Goal: Task Accomplishment & Management: Complete application form

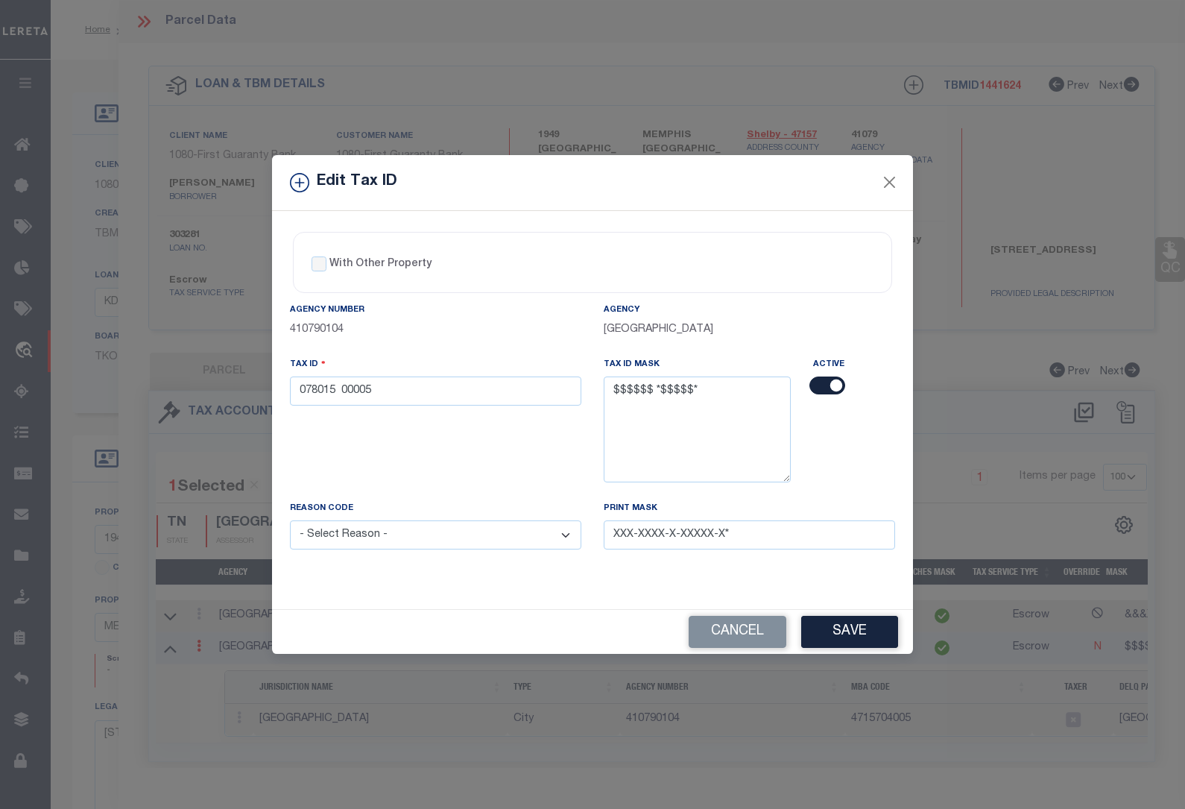
select select "100"
select select "1193"
select select "1385"
select select "1300"
select select "Escrow"
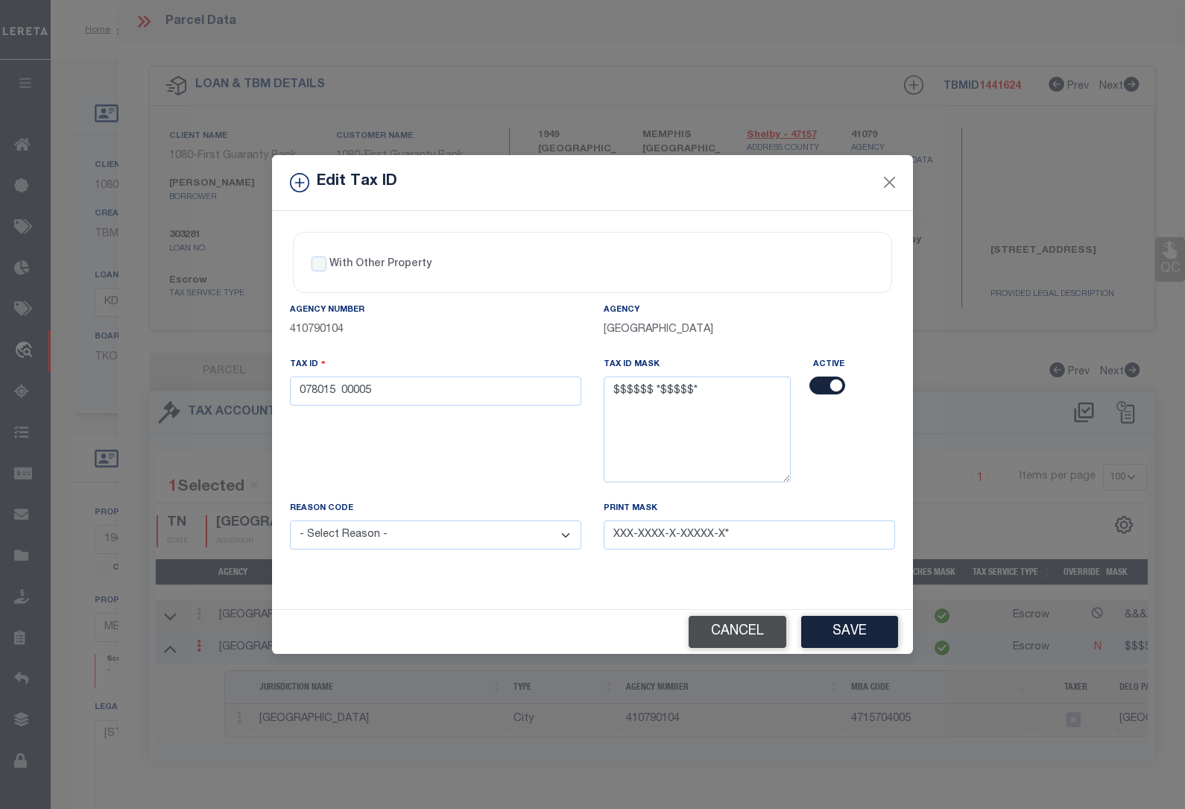
click at [734, 630] on button "Cancel" at bounding box center [738, 632] width 98 height 32
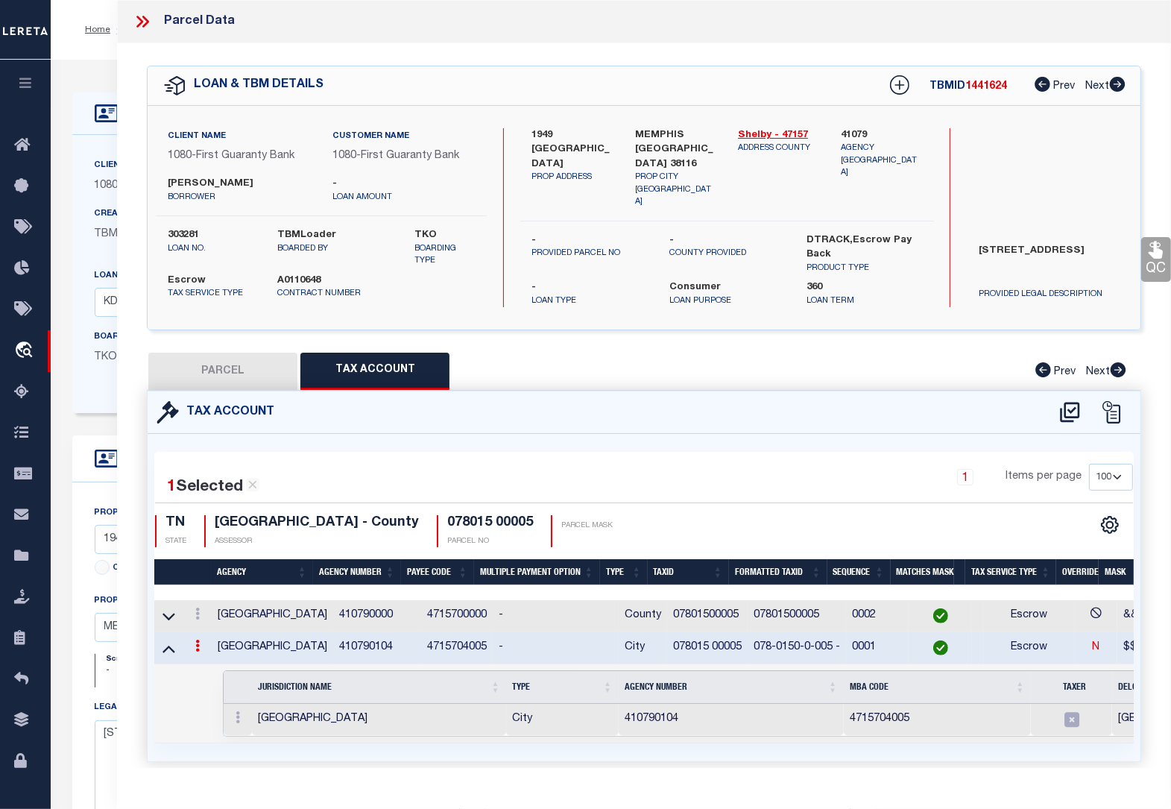
click at [144, 21] on icon at bounding box center [142, 21] width 19 height 19
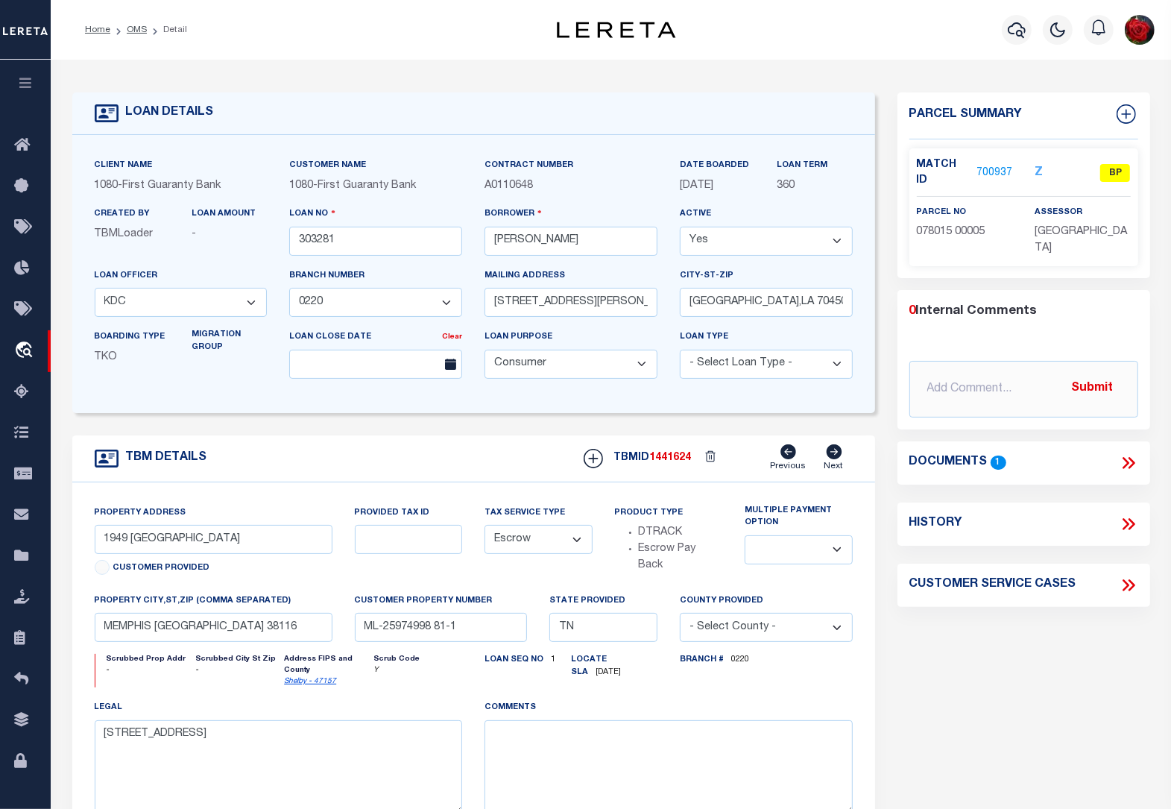
click at [133, 40] on ol "Home OMS Detail" at bounding box center [136, 29] width 126 height 31
click at [136, 27] on link "OMS" at bounding box center [137, 29] width 20 height 9
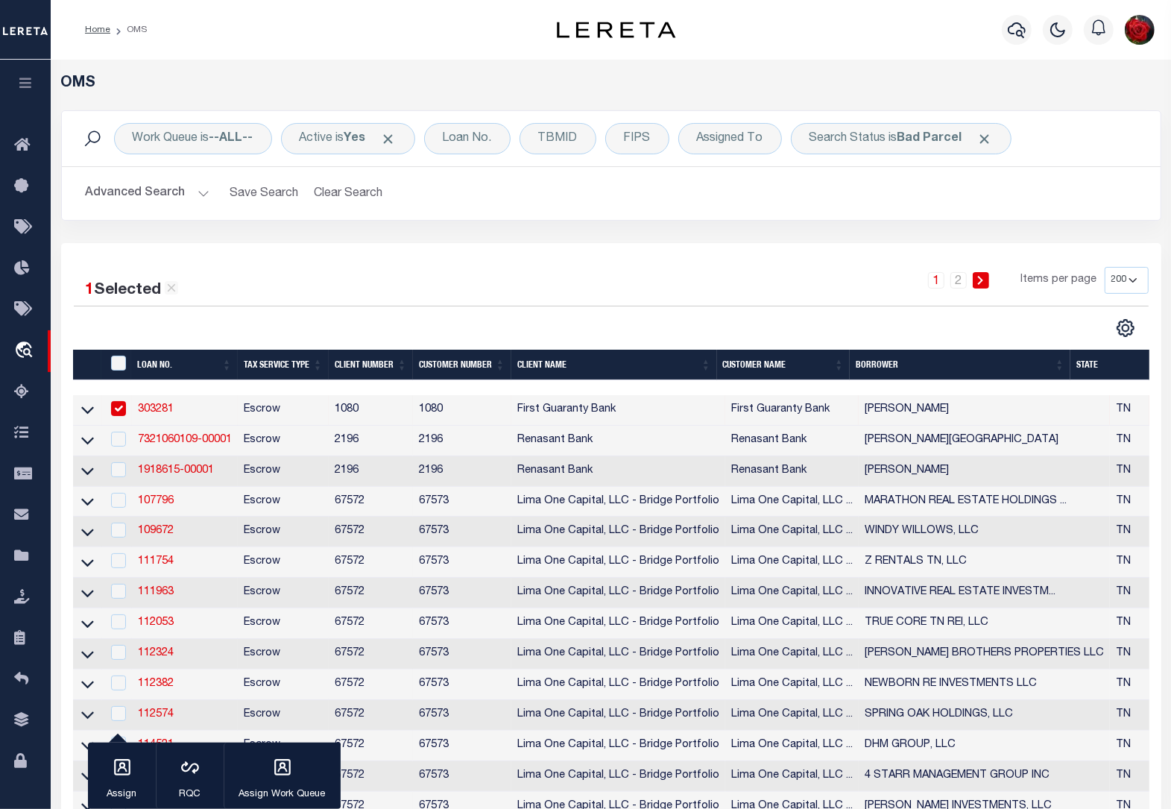
click at [113, 416] on input "checkbox" at bounding box center [118, 408] width 15 height 15
checkbox input "false"
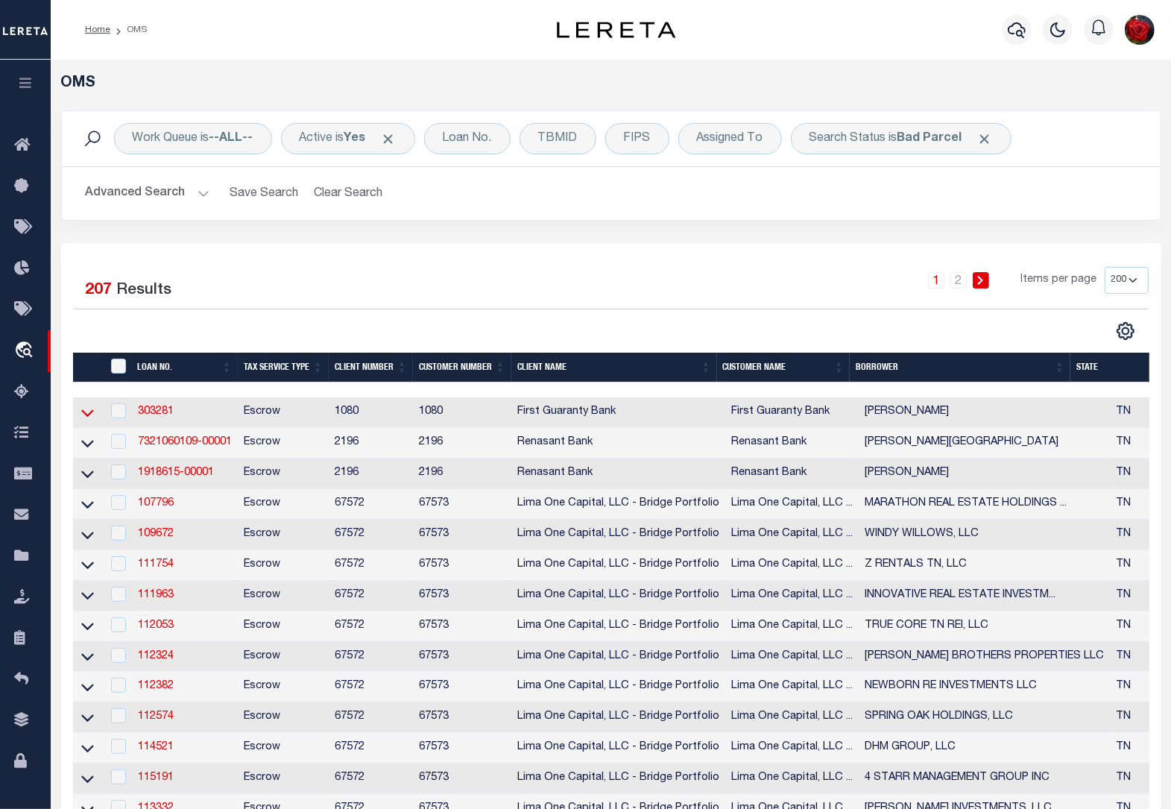
click at [86, 416] on icon at bounding box center [87, 413] width 13 height 16
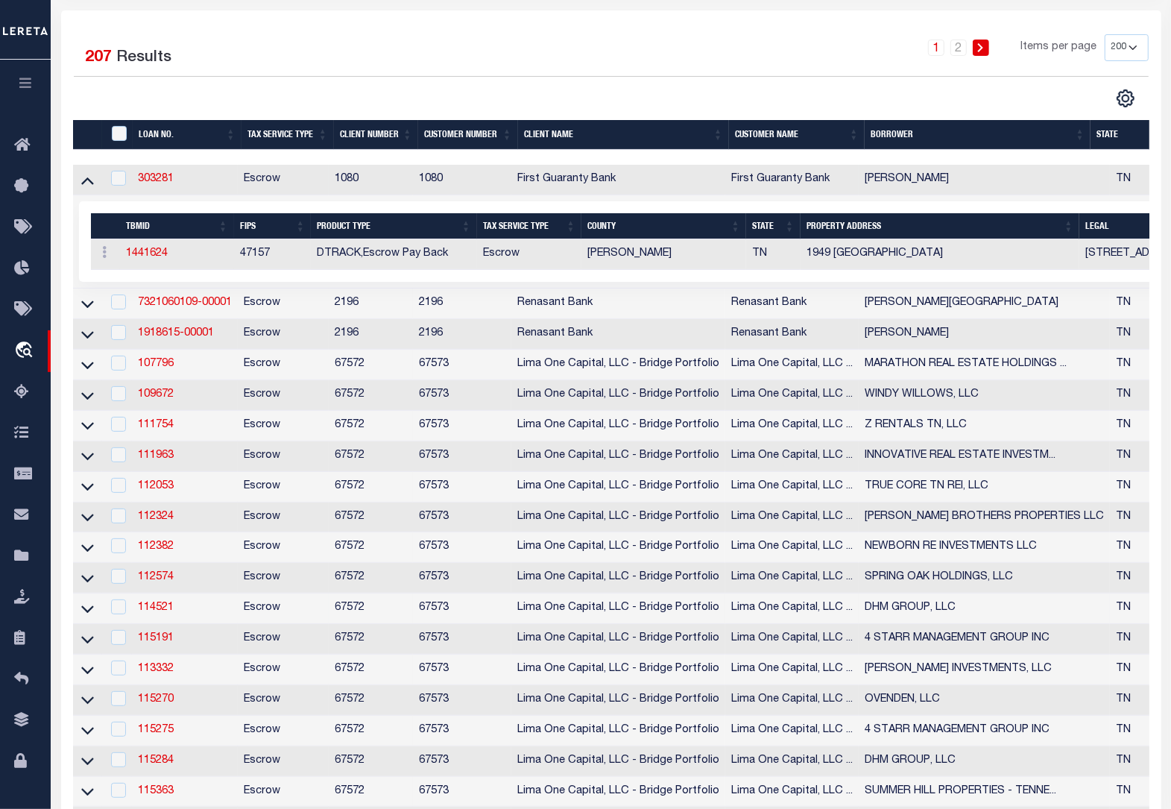
scroll to position [186, 0]
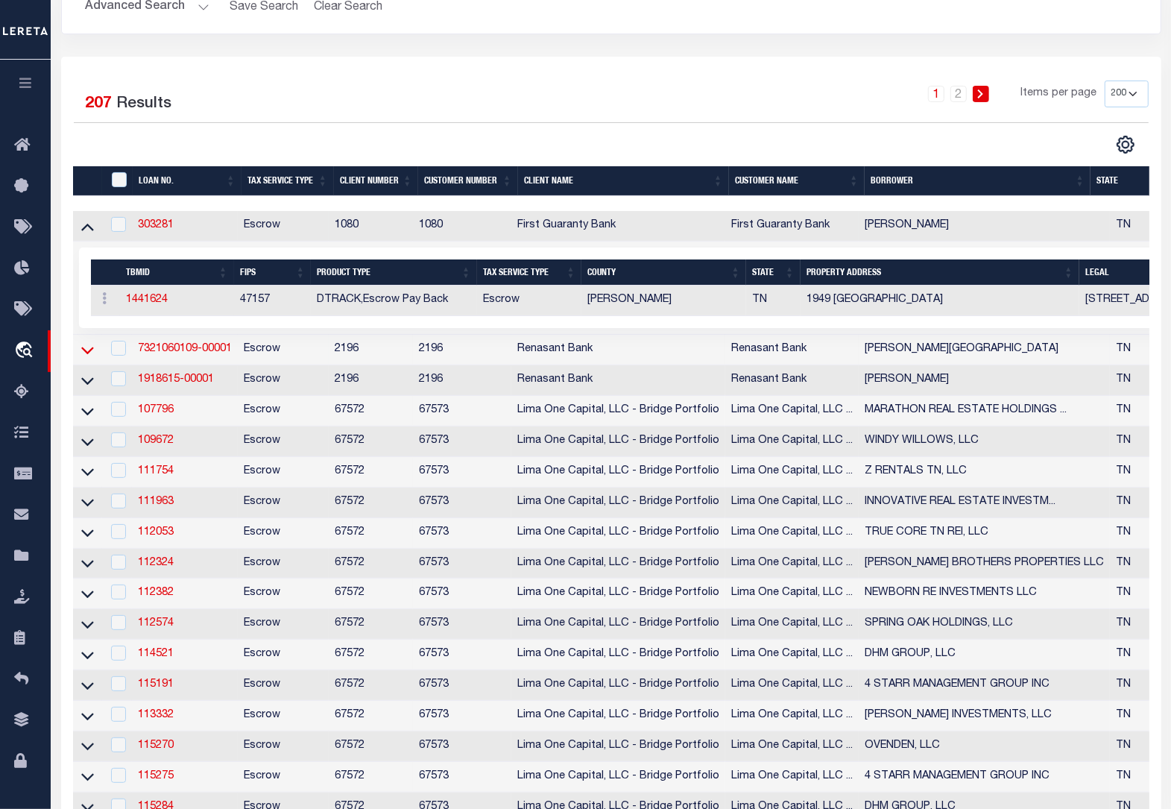
click at [86, 355] on icon at bounding box center [87, 350] width 13 height 16
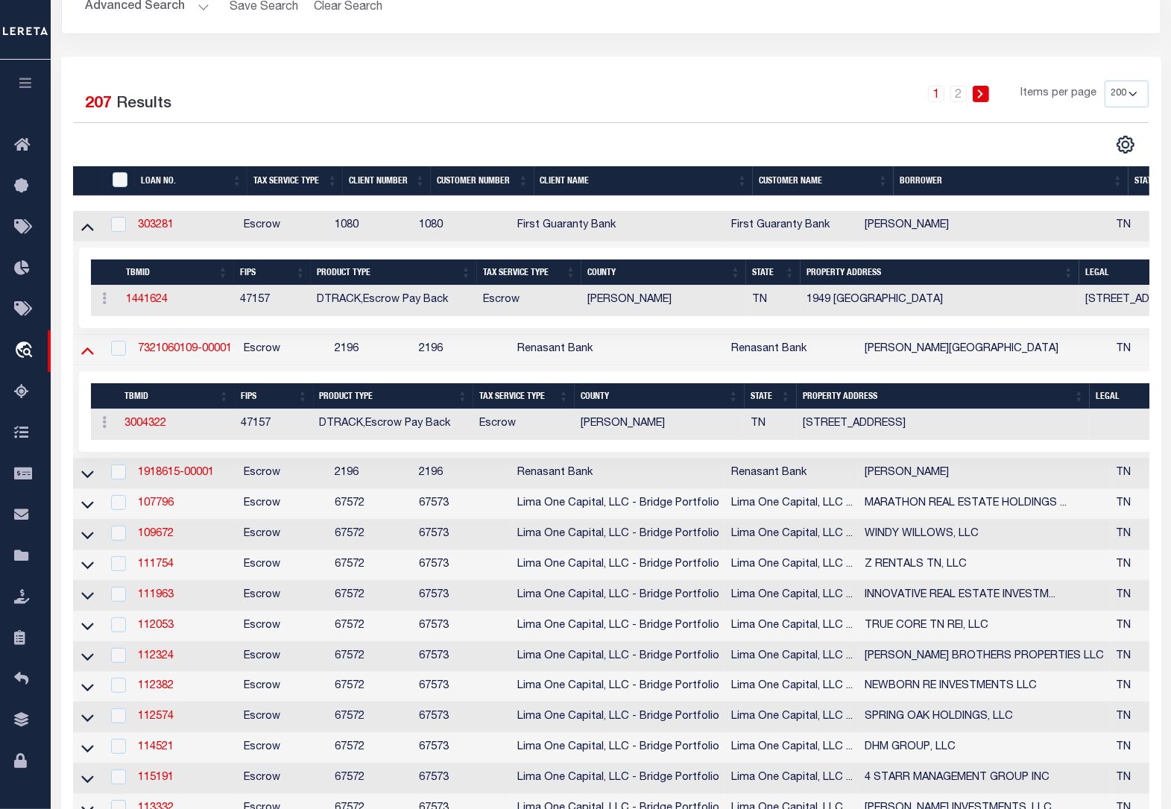
click at [83, 353] on icon at bounding box center [87, 350] width 13 height 16
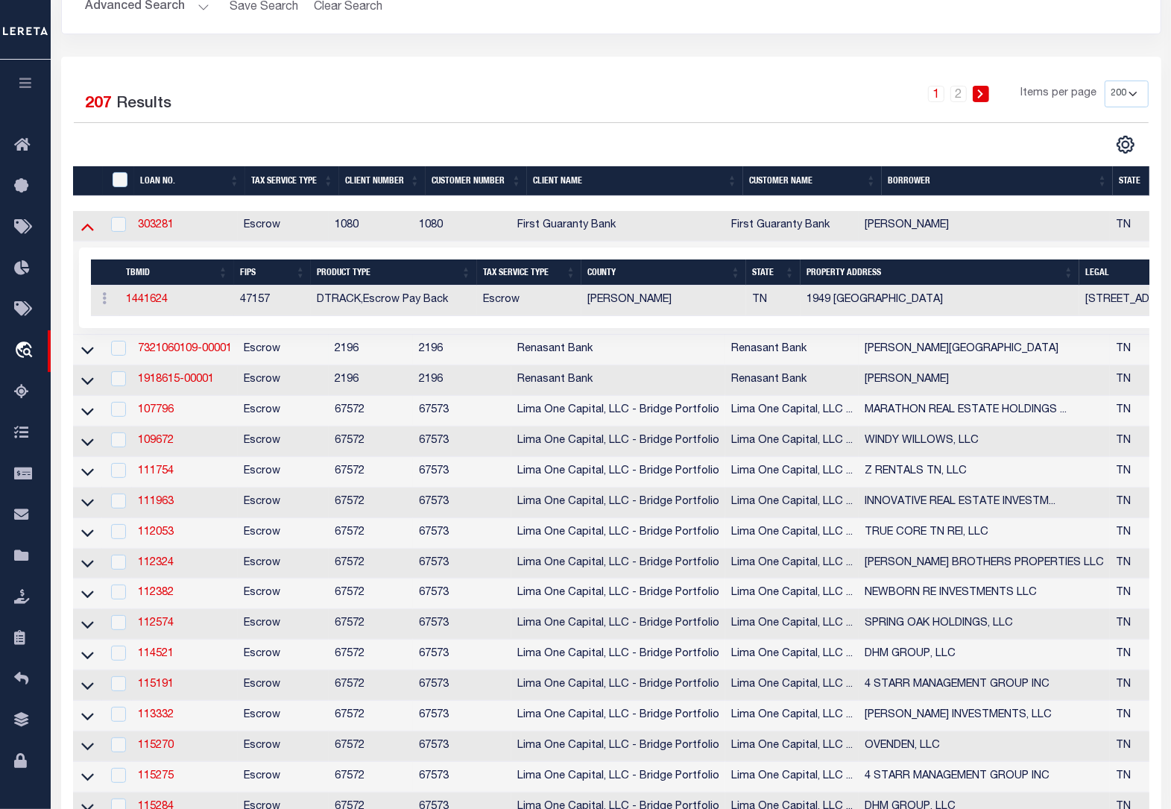
click at [87, 225] on icon at bounding box center [87, 226] width 13 height 16
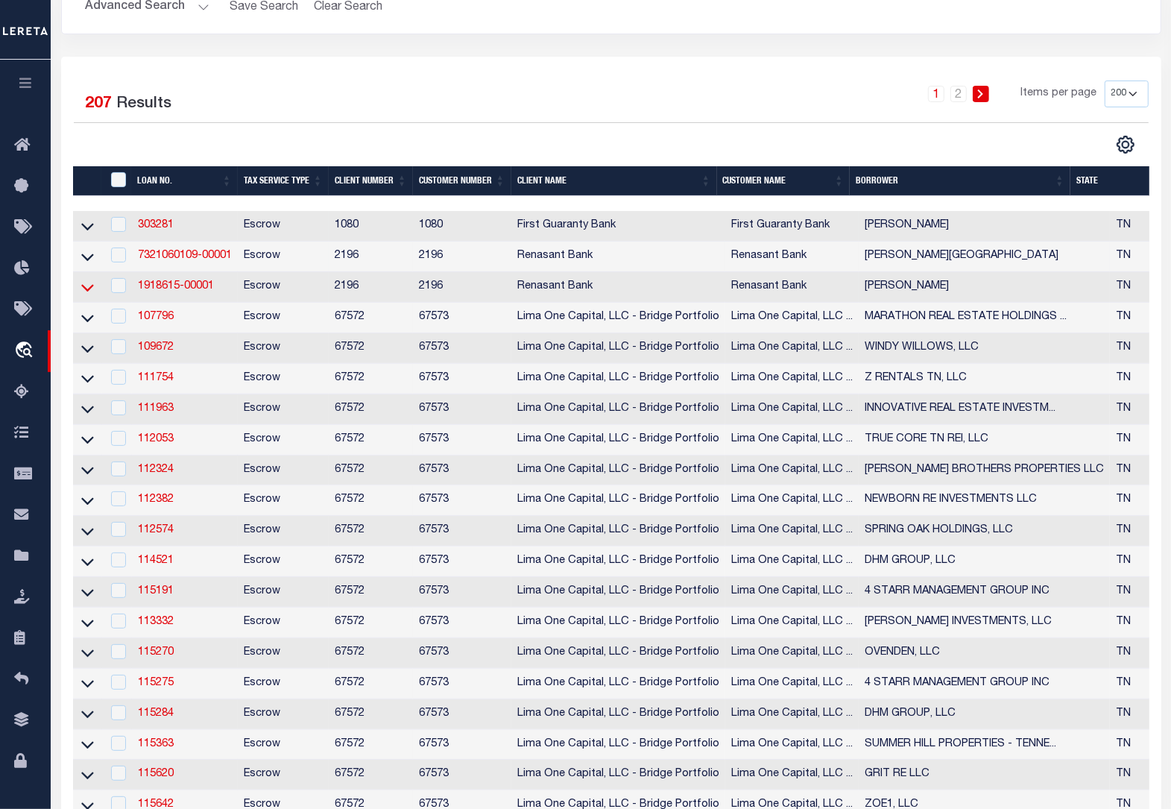
click at [88, 292] on icon at bounding box center [87, 287] width 13 height 16
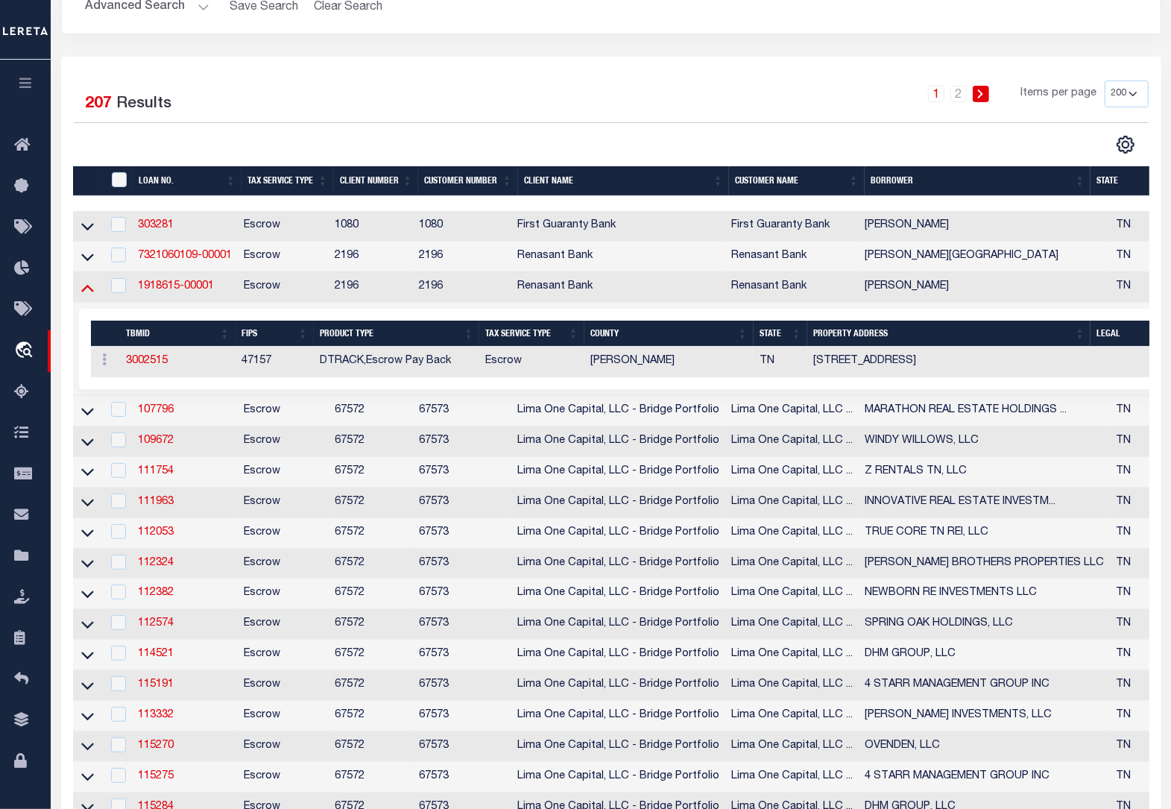
click at [88, 292] on icon at bounding box center [87, 288] width 13 height 7
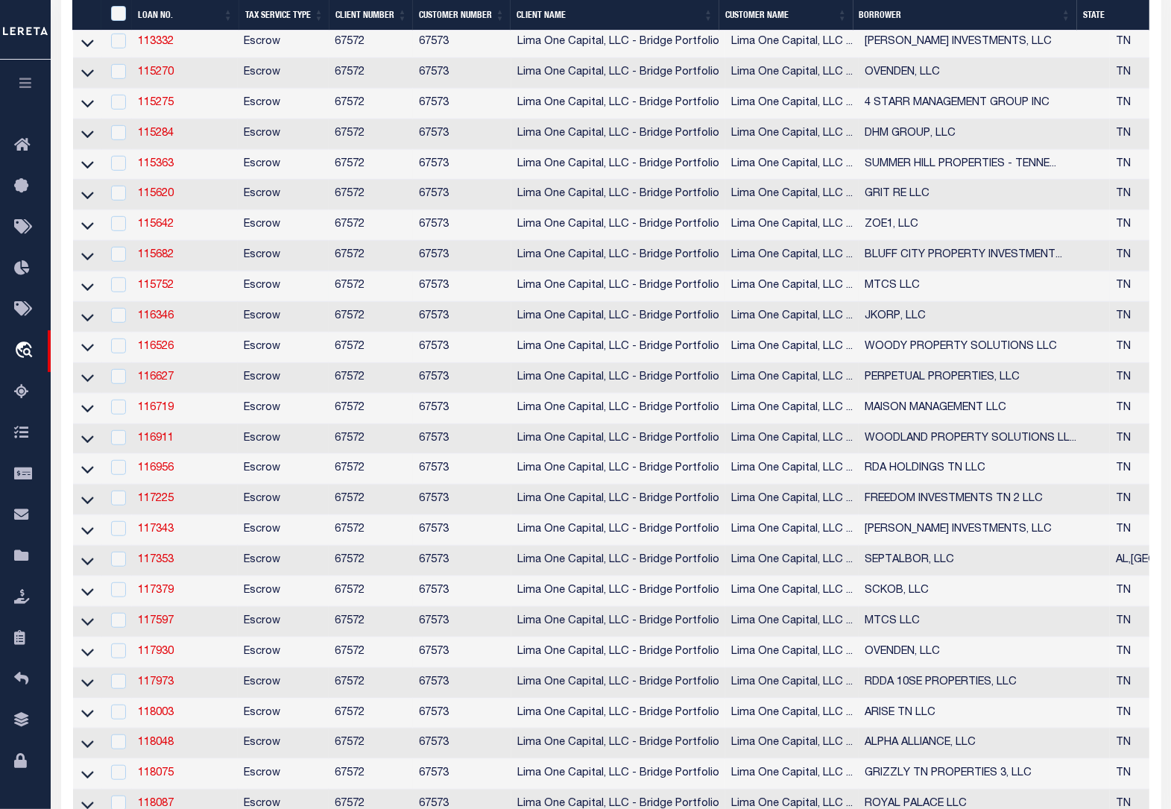
scroll to position [838, 0]
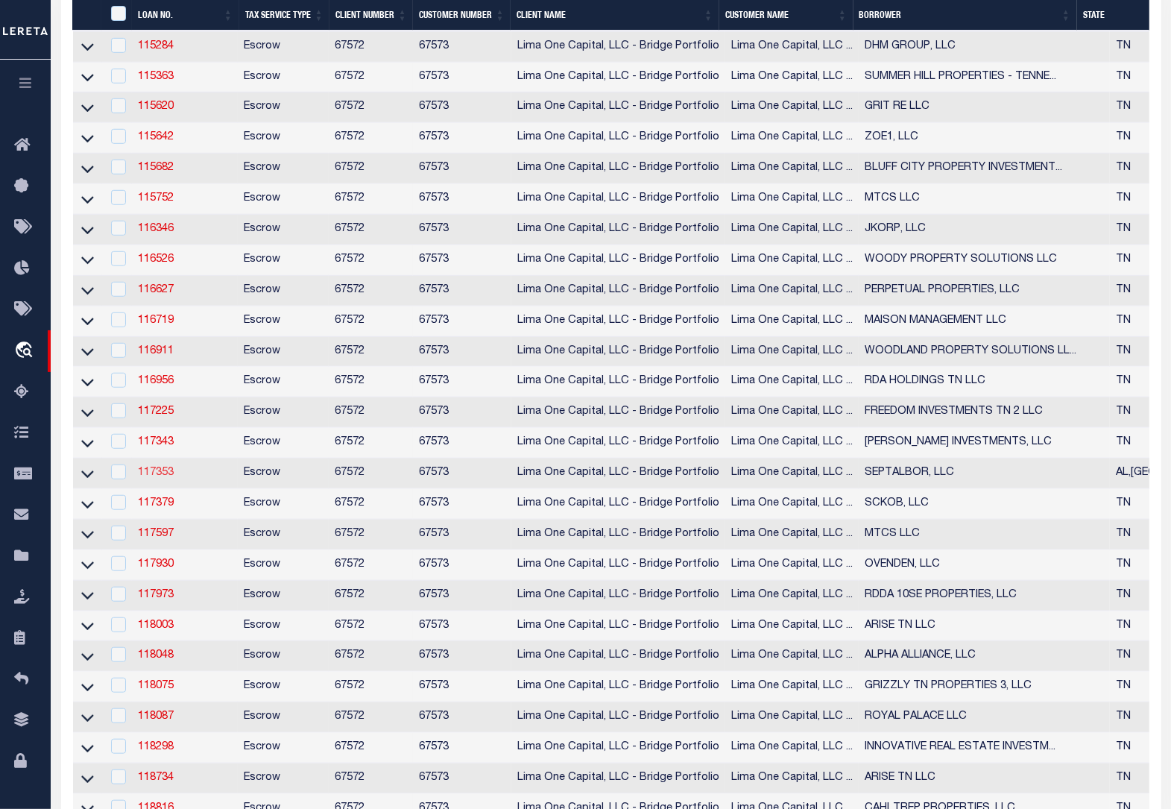
click at [149, 478] on link "117353" at bounding box center [156, 472] width 36 height 10
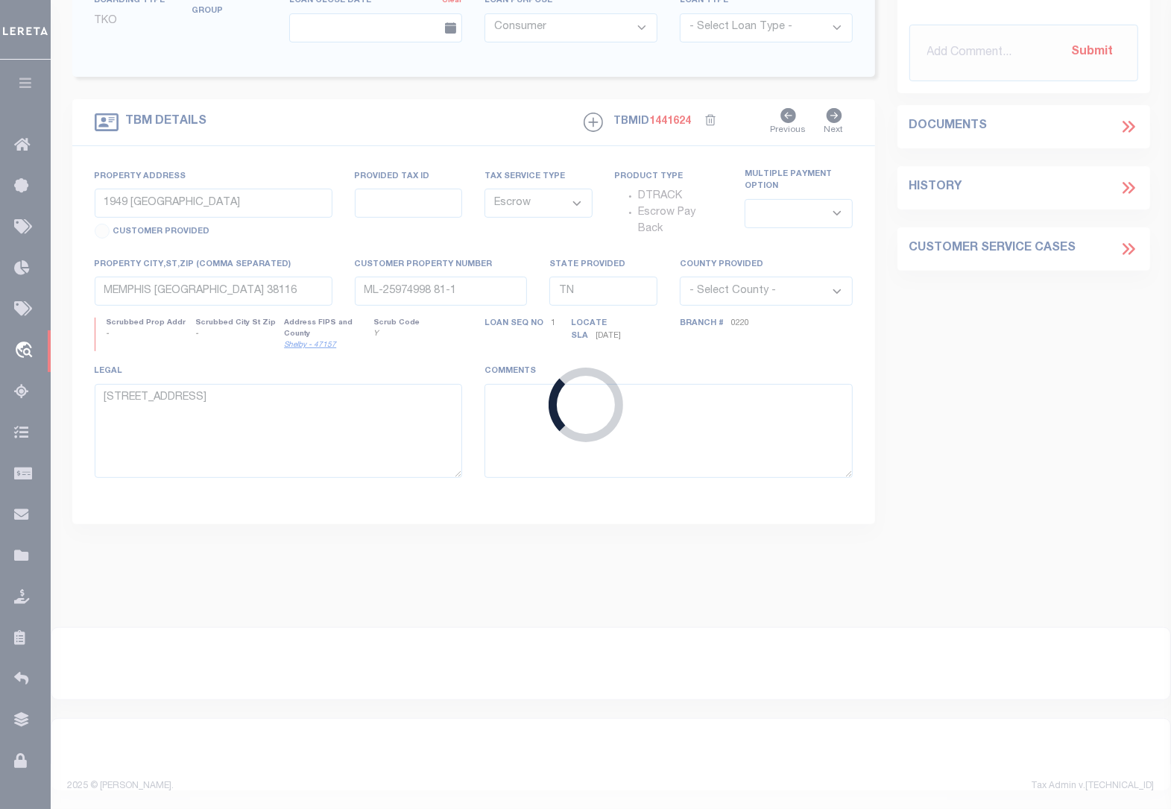
type input "117353"
type input "SEPTALBOR, LLC"
select select
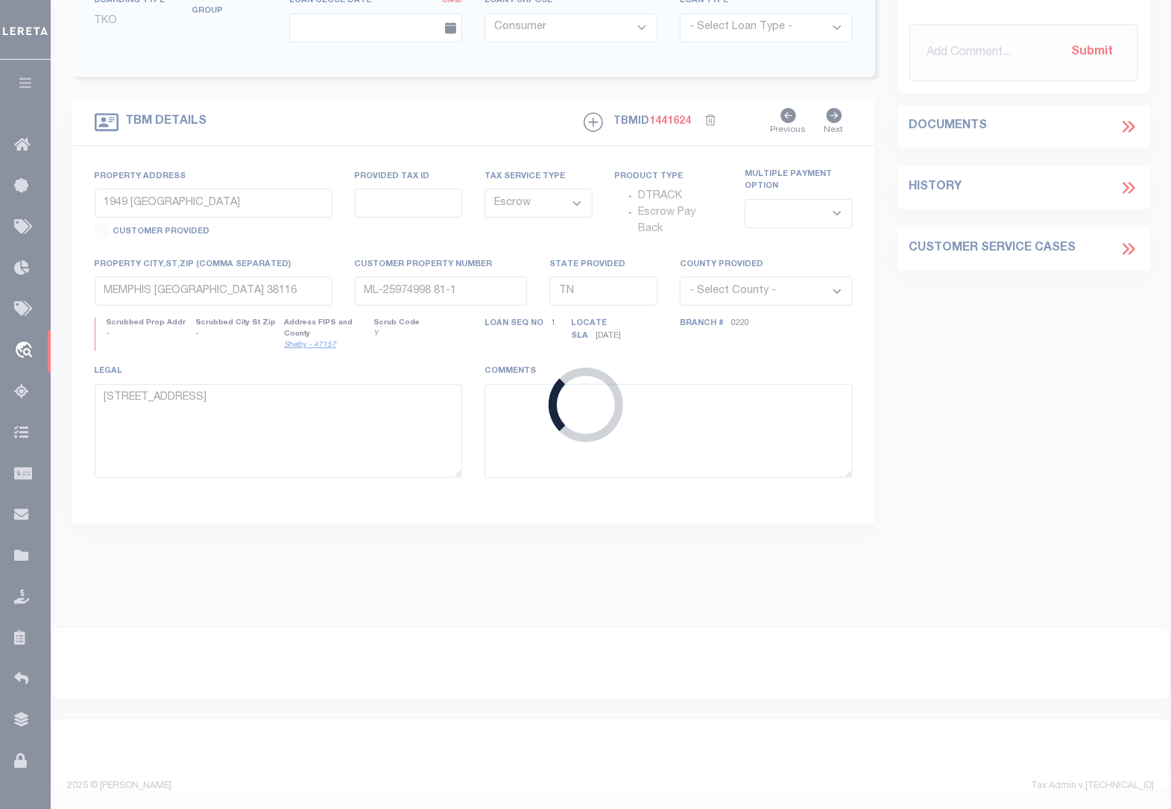
select select
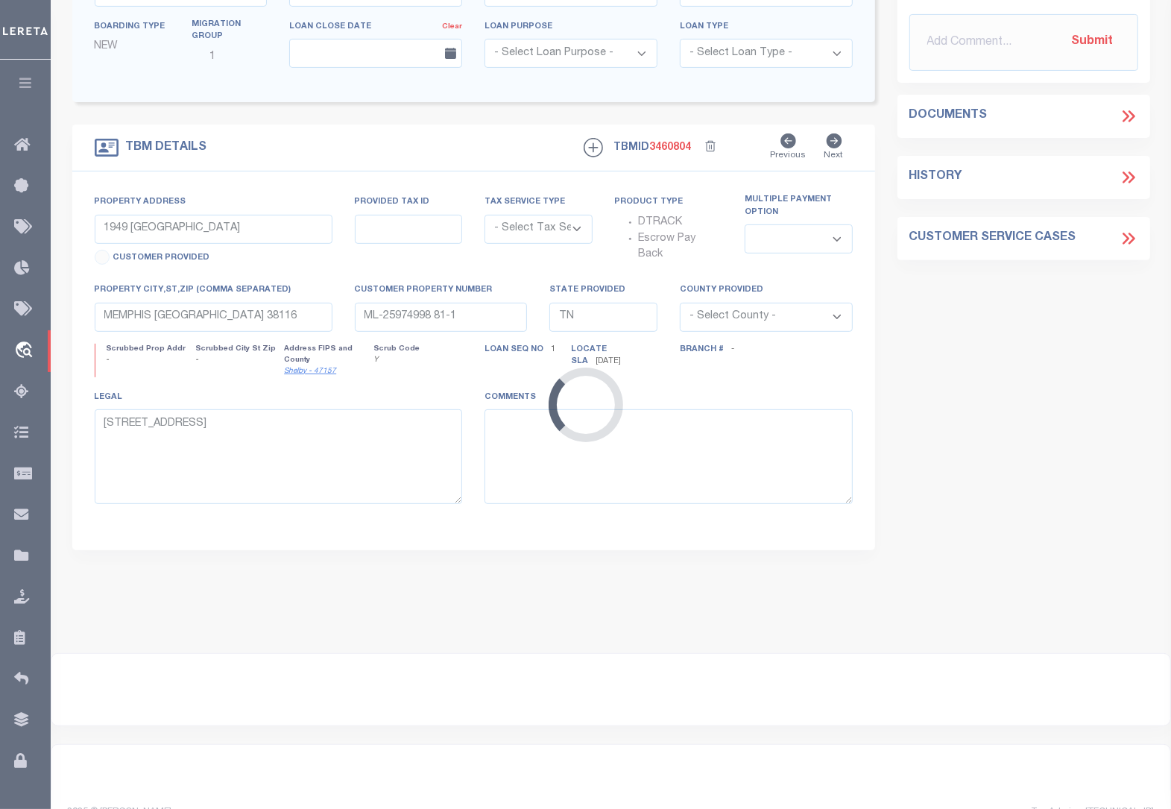
type input "[STREET_ADDRESS]"
radio input "true"
select select "Escrow"
select select
type input "CENTER POINT AL 35215"
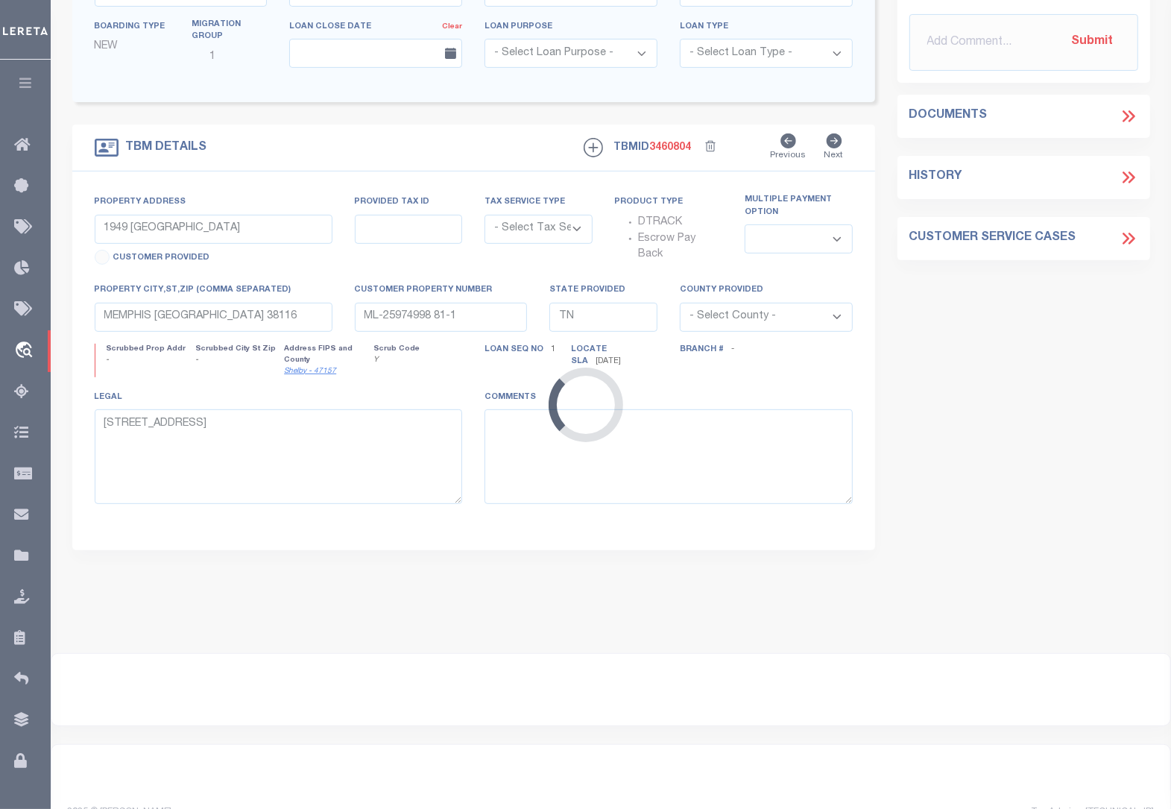
type input "117353-1"
type input "AL"
type textarea "COLLECTOR: ENTITY: PARCEL: 1"
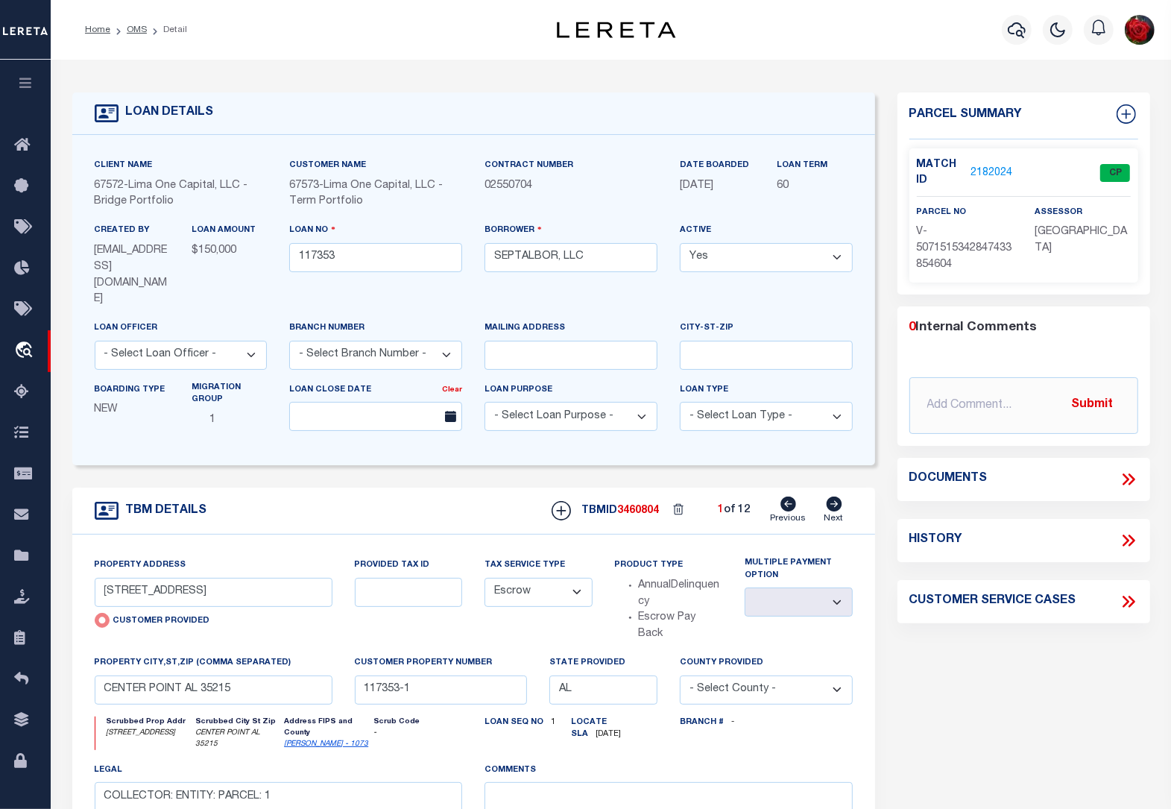
click at [988, 165] on link "2182024" at bounding box center [991, 173] width 42 height 16
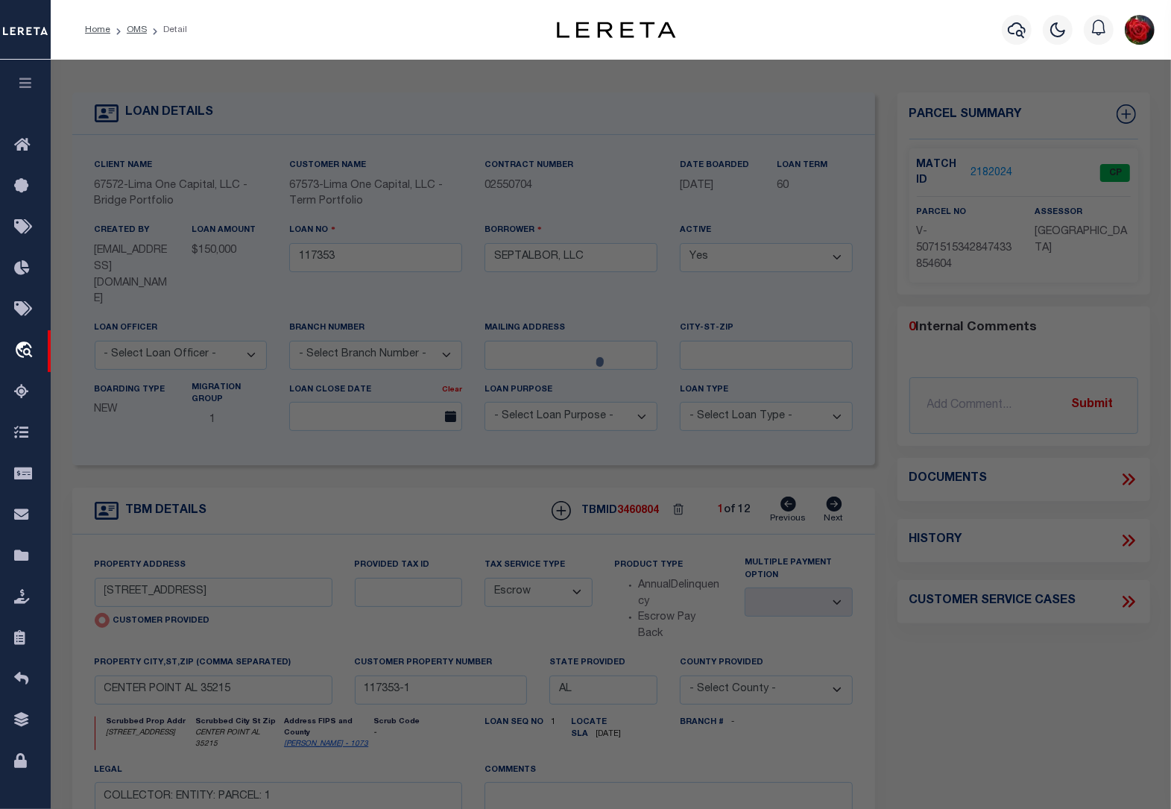
select select "AS"
checkbox input "false"
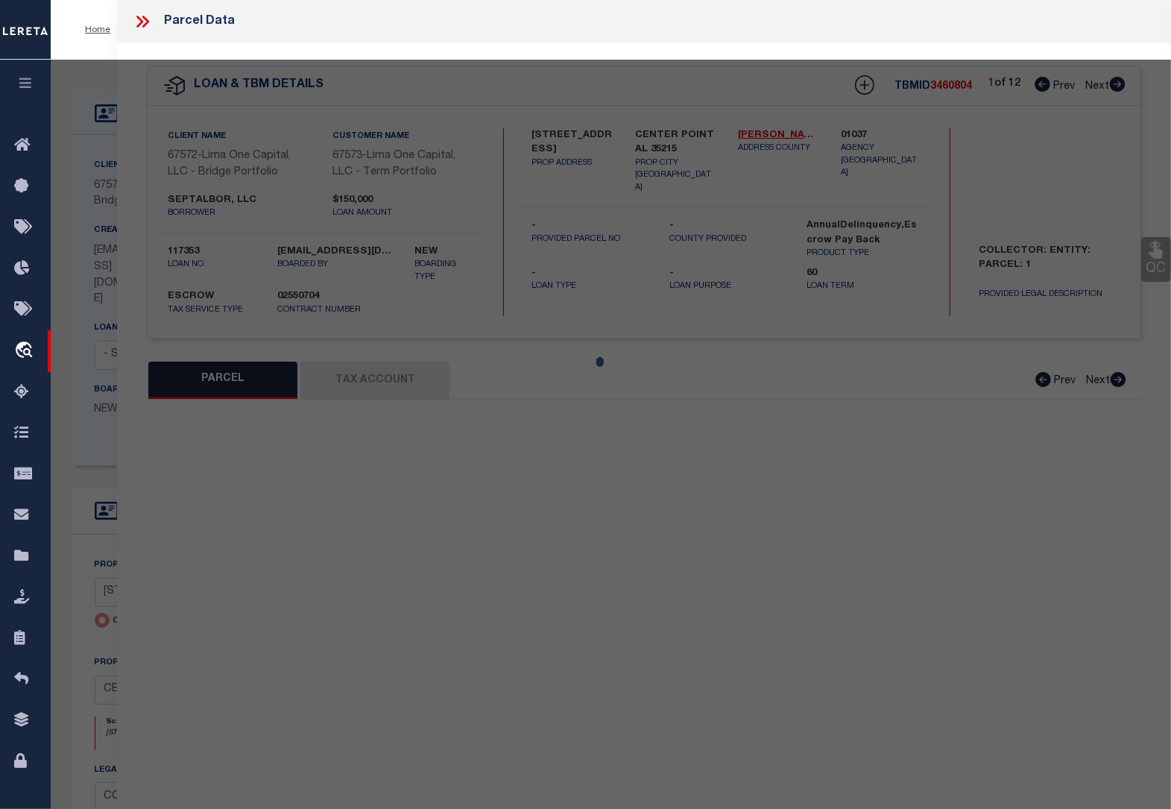
select select "CP"
select select "AGW"
select select
type input "[STREET_ADDRESS]"
checkbox input "false"
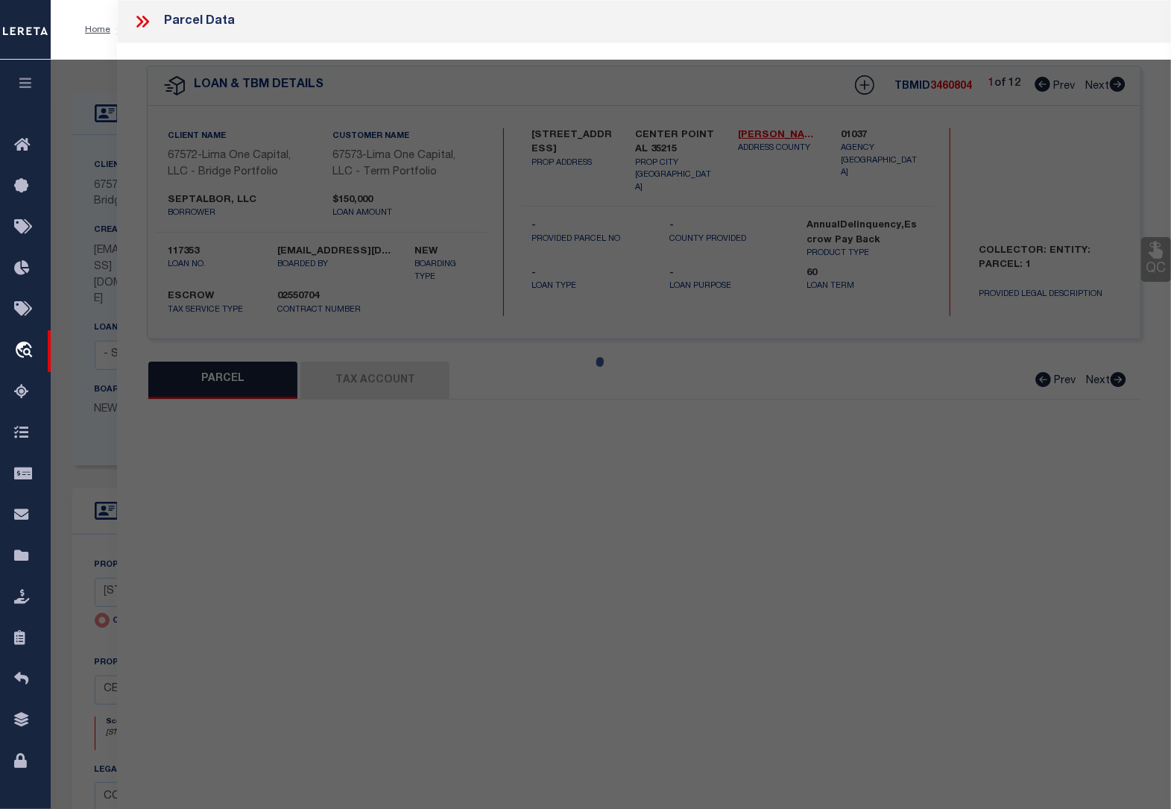
type input "CENTER POINT AL 35215"
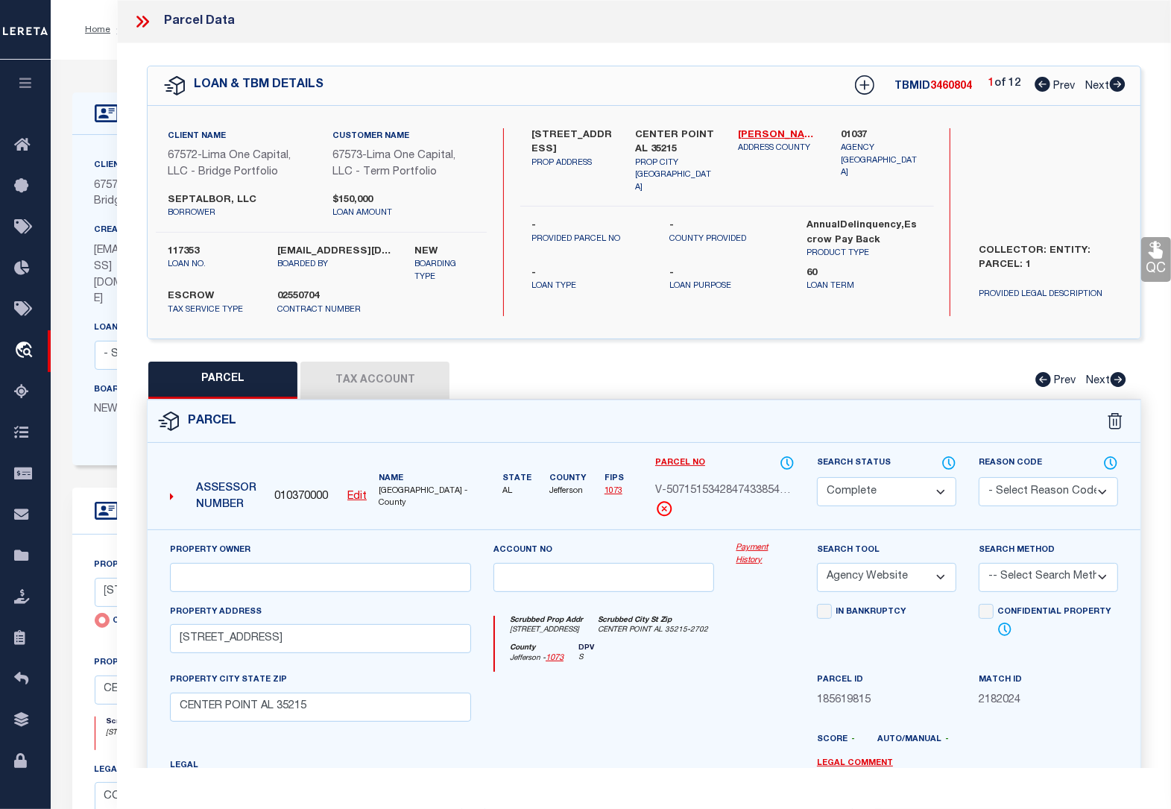
click at [1122, 89] on icon at bounding box center [1118, 84] width 16 height 15
select select "AS"
select select
checkbox input "false"
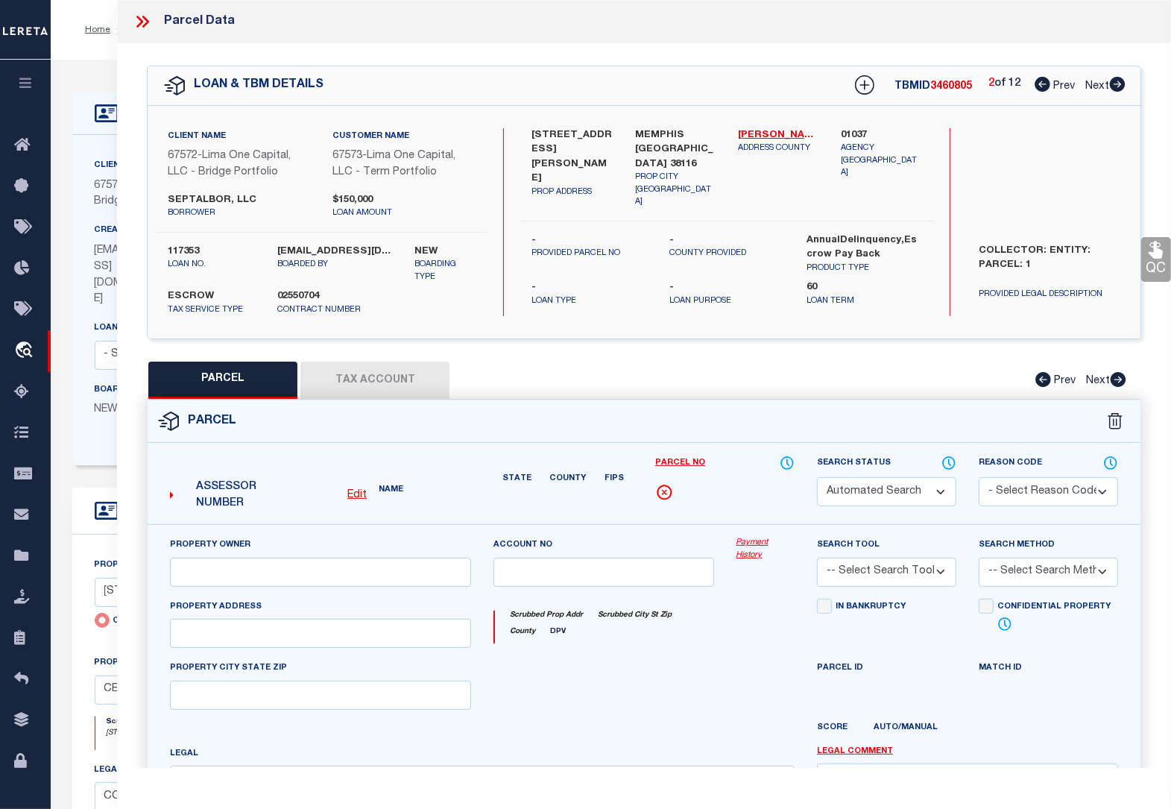
select select "BP"
select select "AGW"
select select
type input "[STREET_ADDRESS][PERSON_NAME]"
checkbox input "false"
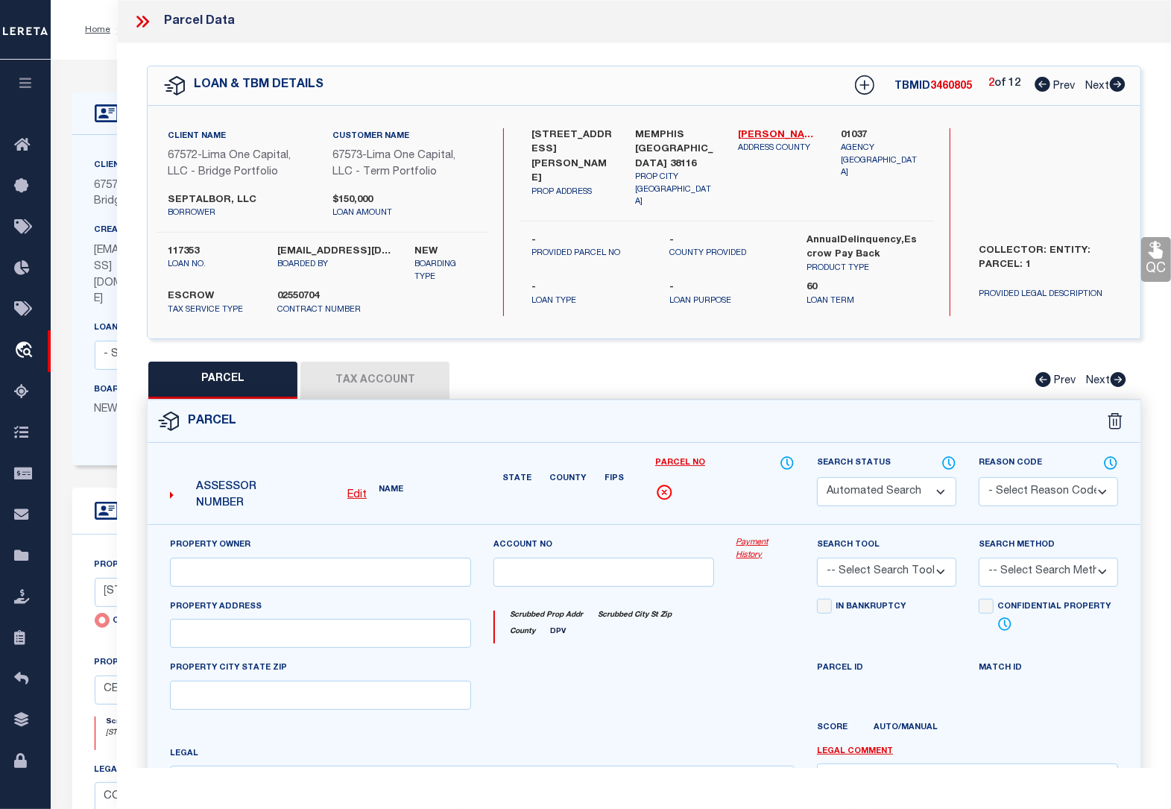
type input "MEMPHIS [GEOGRAPHIC_DATA] 38116"
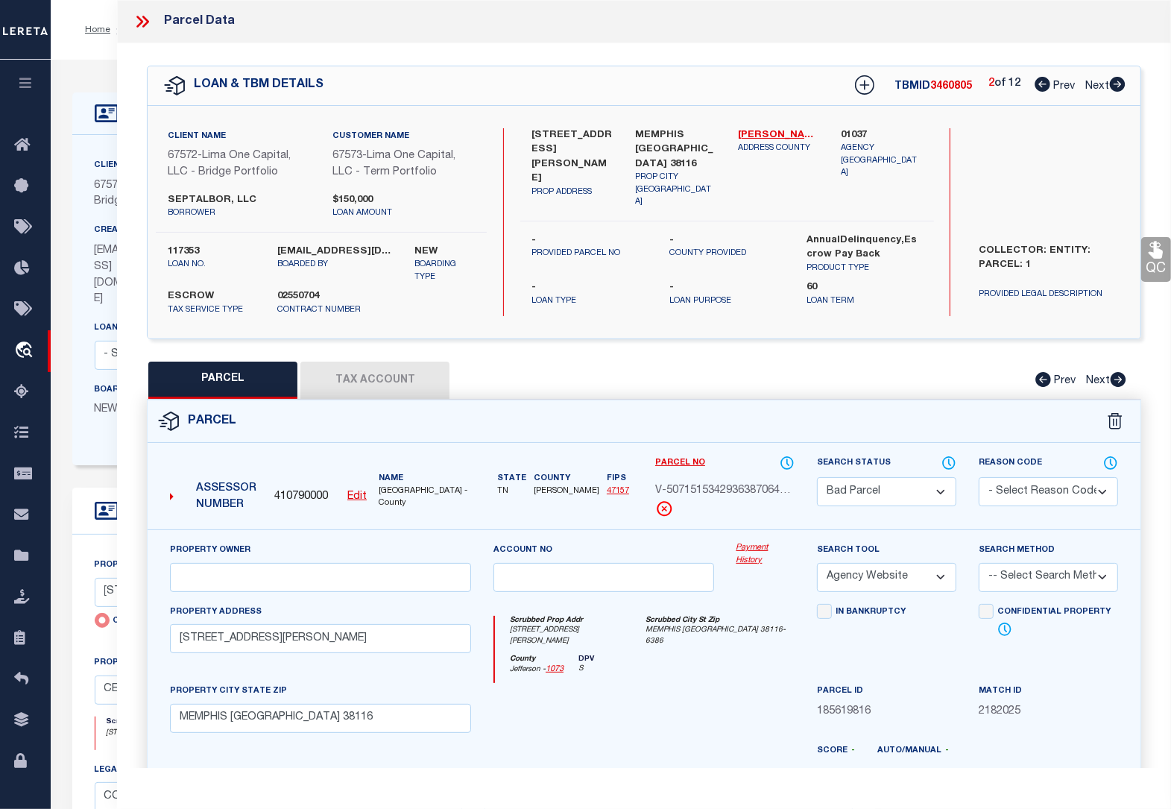
click at [1122, 89] on icon at bounding box center [1118, 84] width 16 height 15
select select "AS"
select select
checkbox input "false"
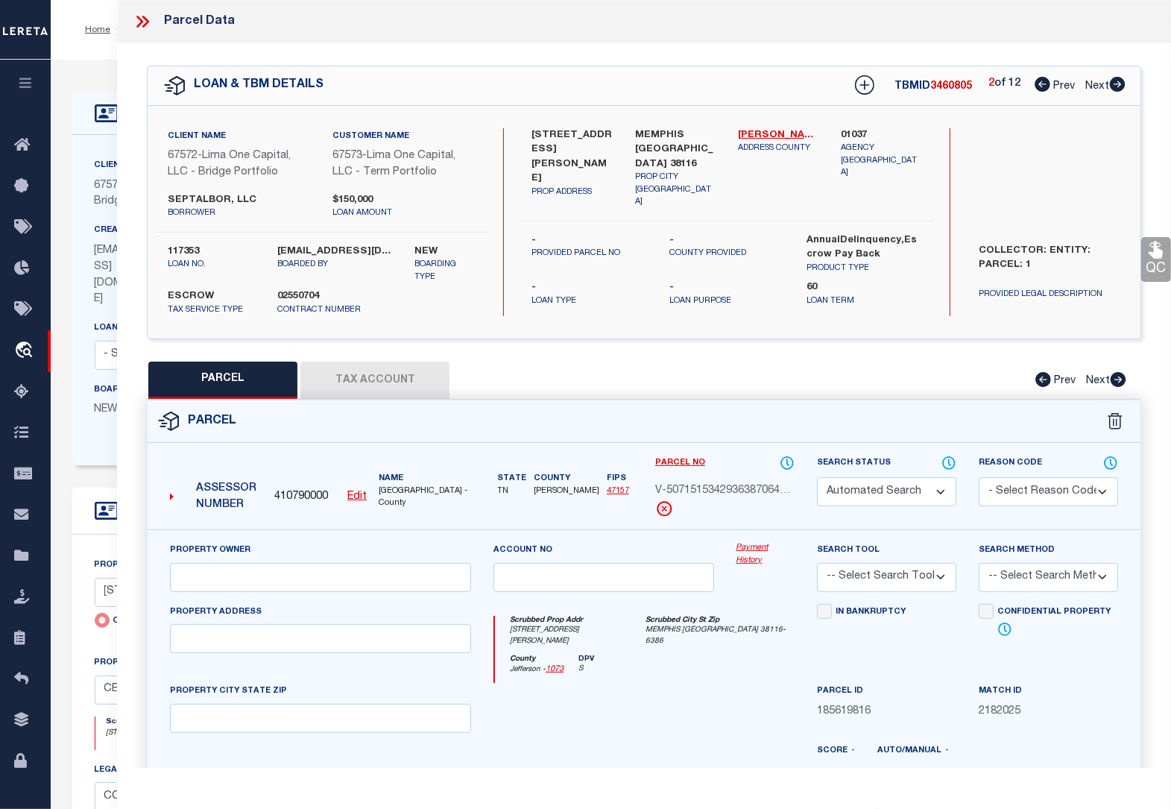
select select "BP"
select select "AGW"
select select
type input "[STREET_ADDRESS]"
checkbox input "false"
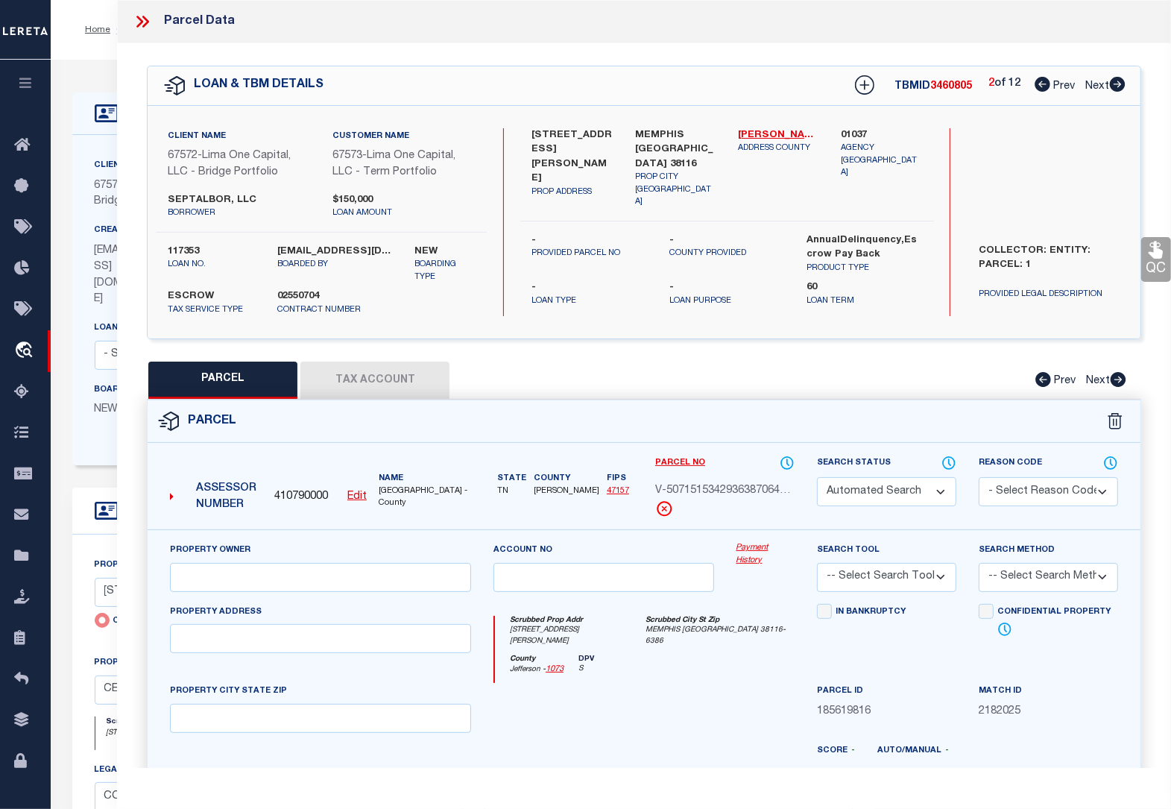
type input "MEMPHIS [GEOGRAPHIC_DATA] 38118"
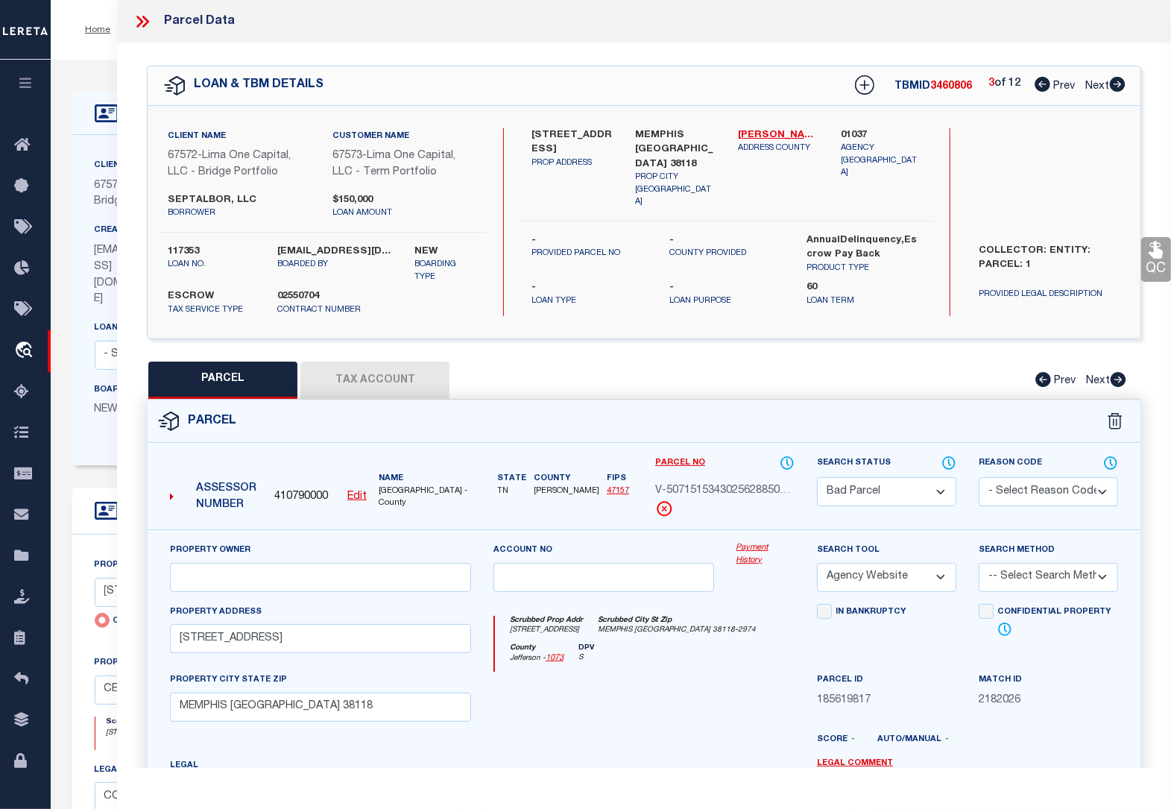
click at [1122, 88] on icon at bounding box center [1118, 84] width 16 height 15
select select "AS"
select select
checkbox input "false"
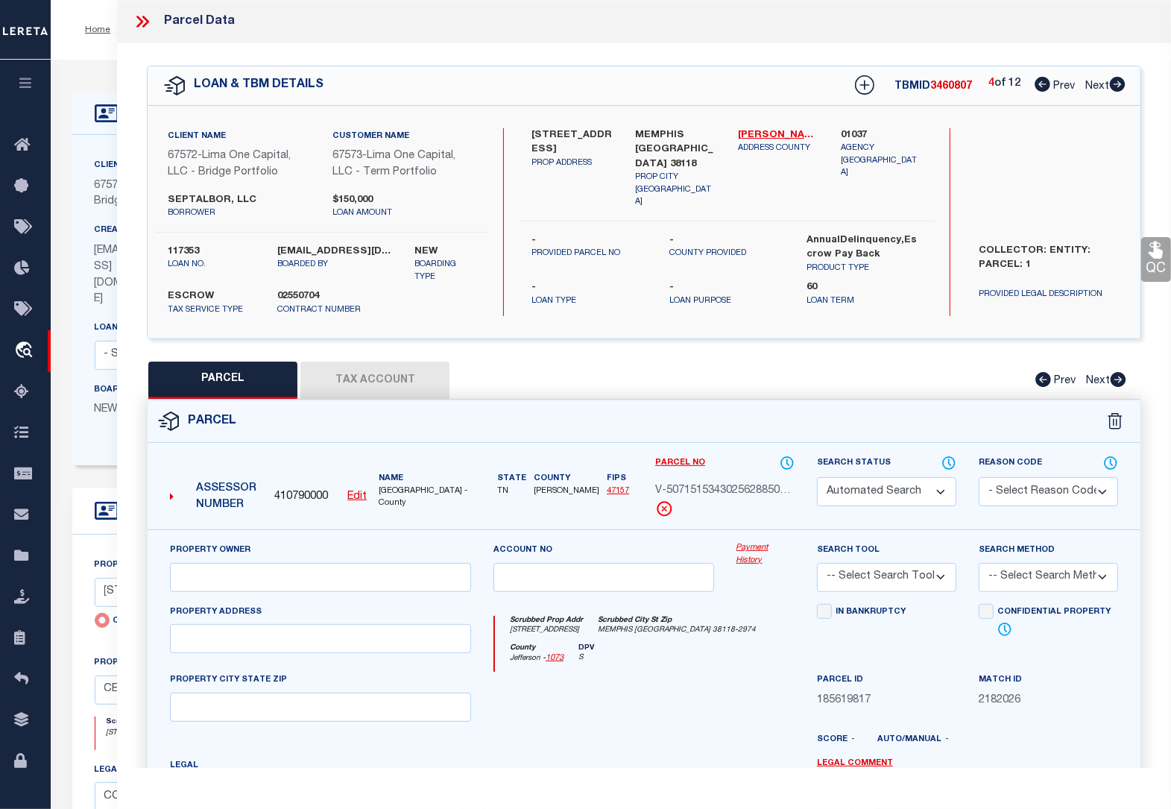
select select "BP"
select select "AGW"
select select
type input "[STREET_ADDRESS][PERSON_NAME]"
checkbox input "false"
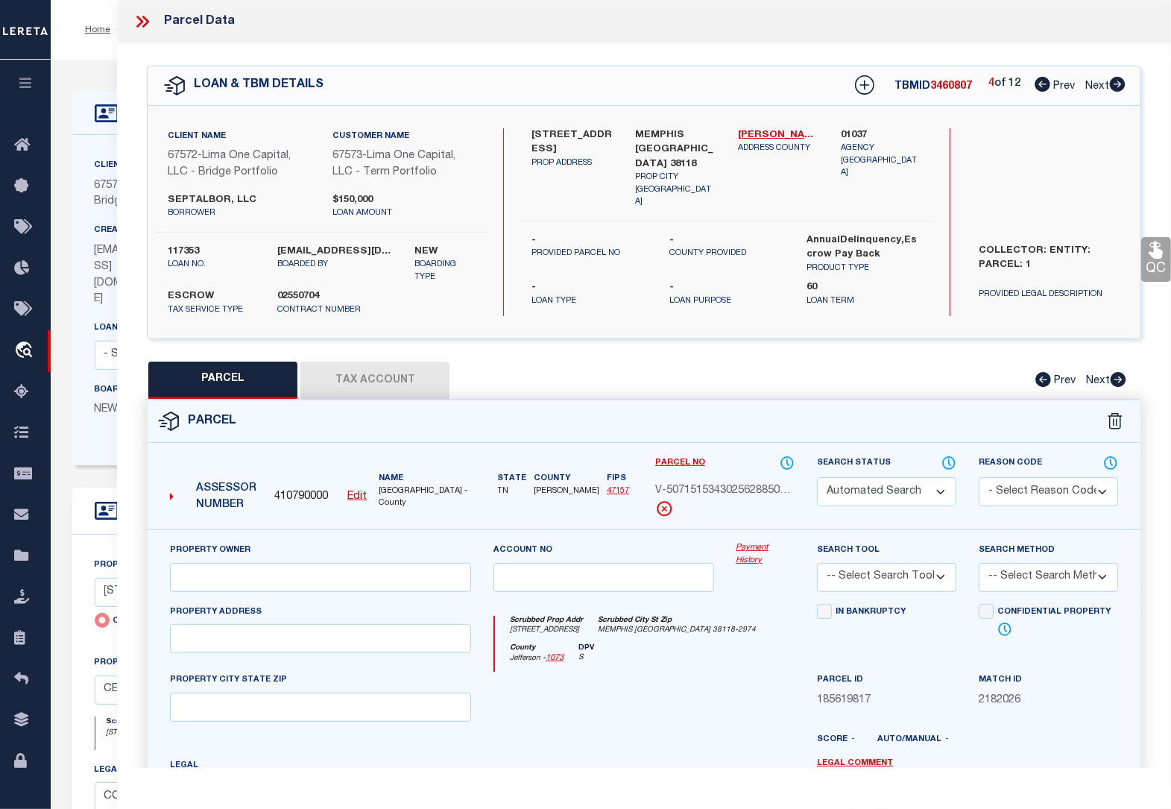
type input "MEMPHIS [GEOGRAPHIC_DATA] 38127"
click at [1122, 88] on icon at bounding box center [1118, 84] width 16 height 15
select select "AS"
select select
checkbox input "false"
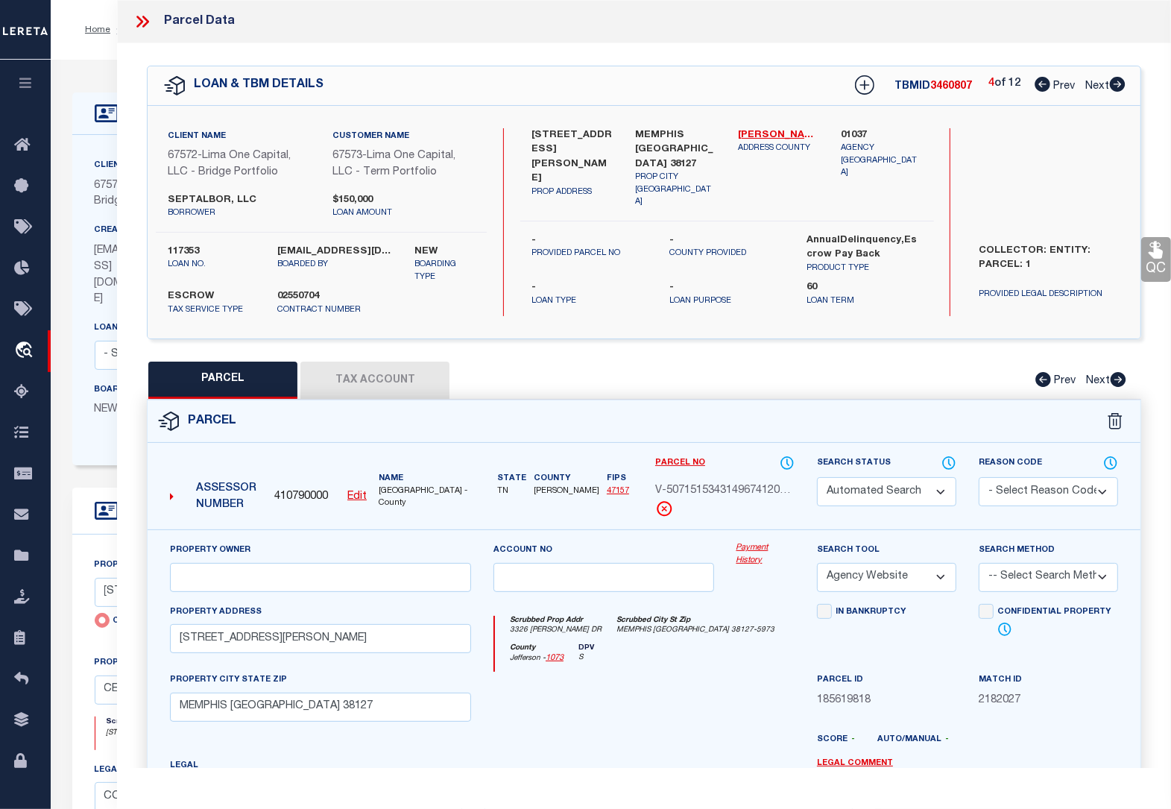
checkbox input "false"
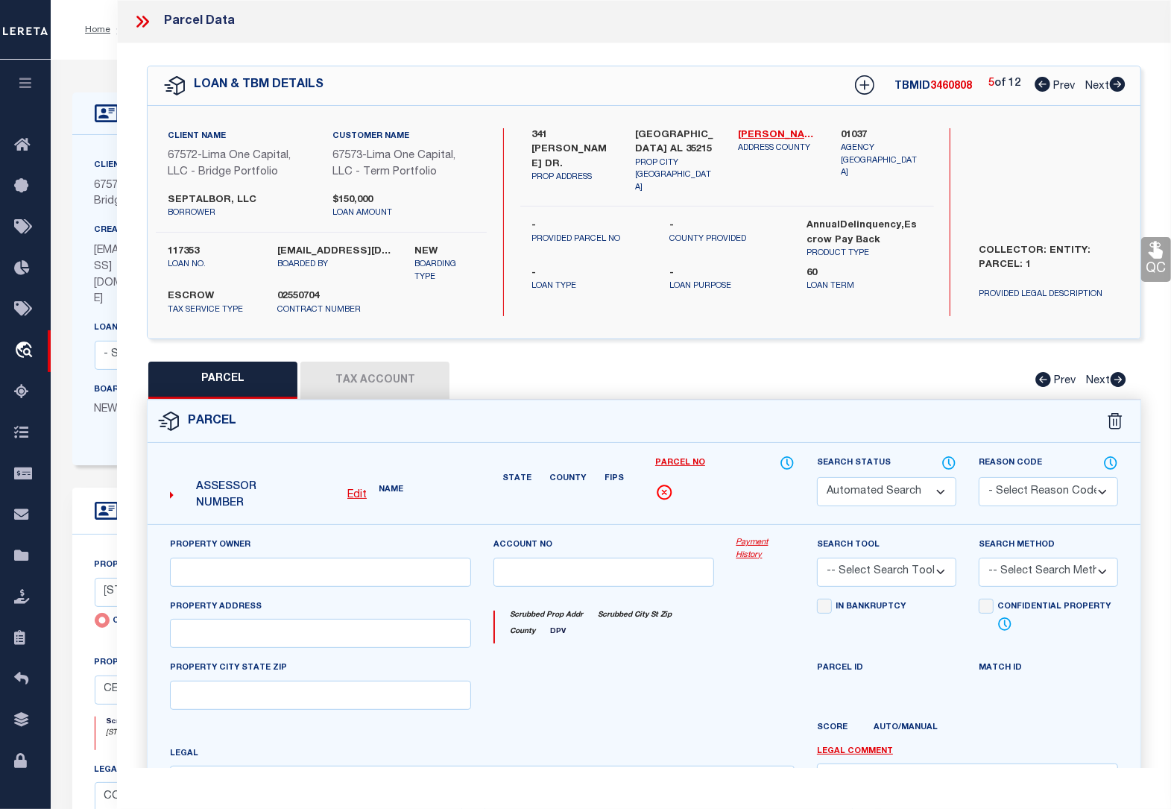
select select "CP"
select select "AGW"
select select
type input "341 [PERSON_NAME] DR."
checkbox input "false"
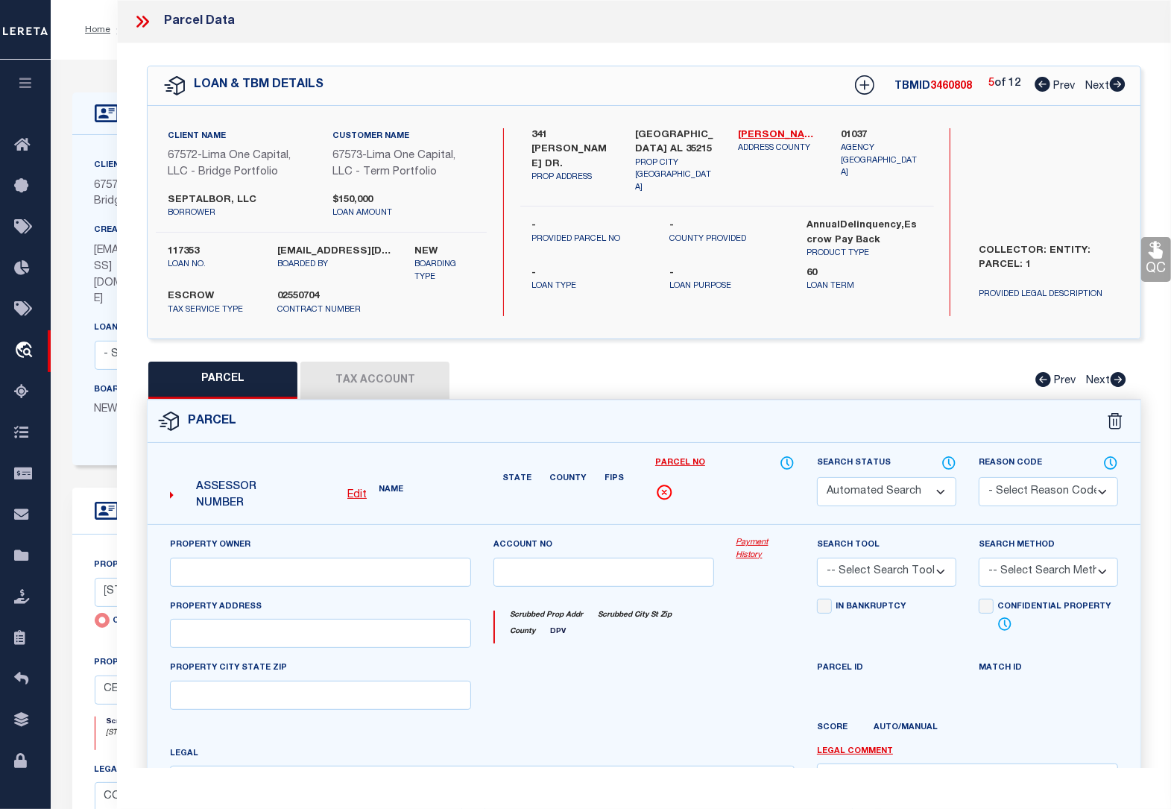
type input "[GEOGRAPHIC_DATA] AL 35215"
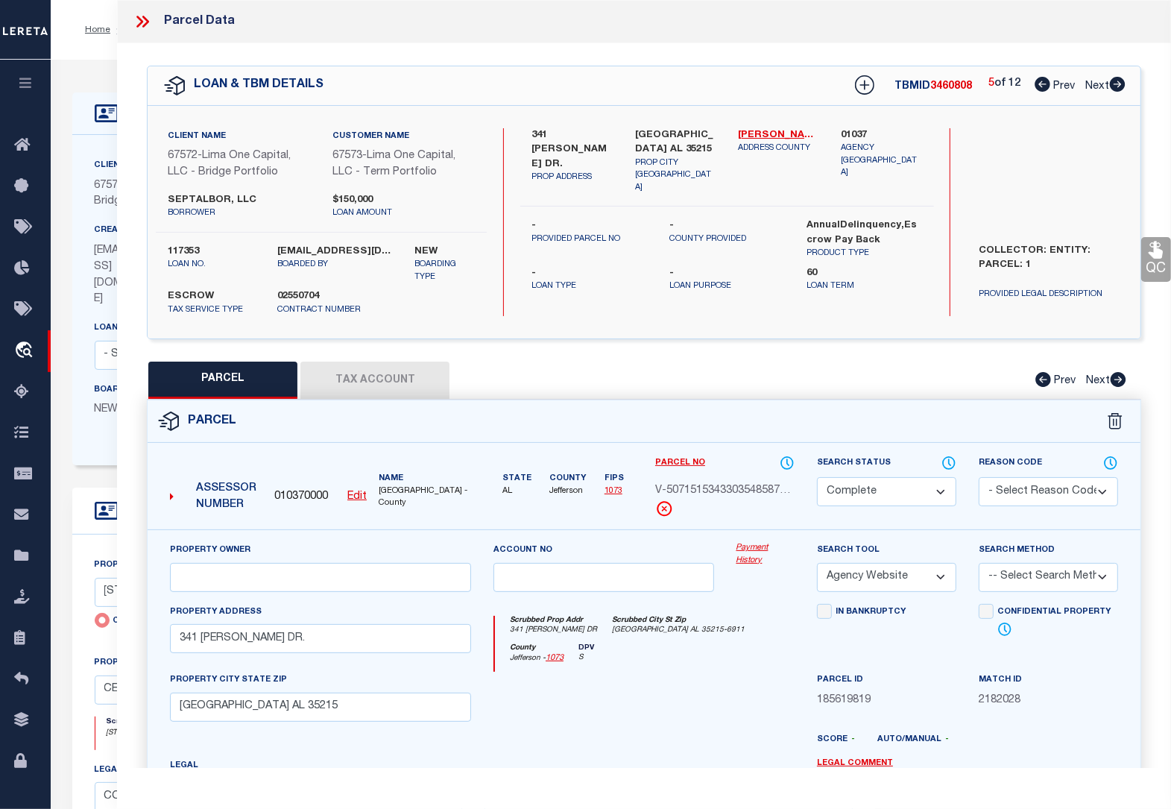
click at [1122, 88] on icon at bounding box center [1118, 84] width 16 height 15
select select "AS"
select select
checkbox input "false"
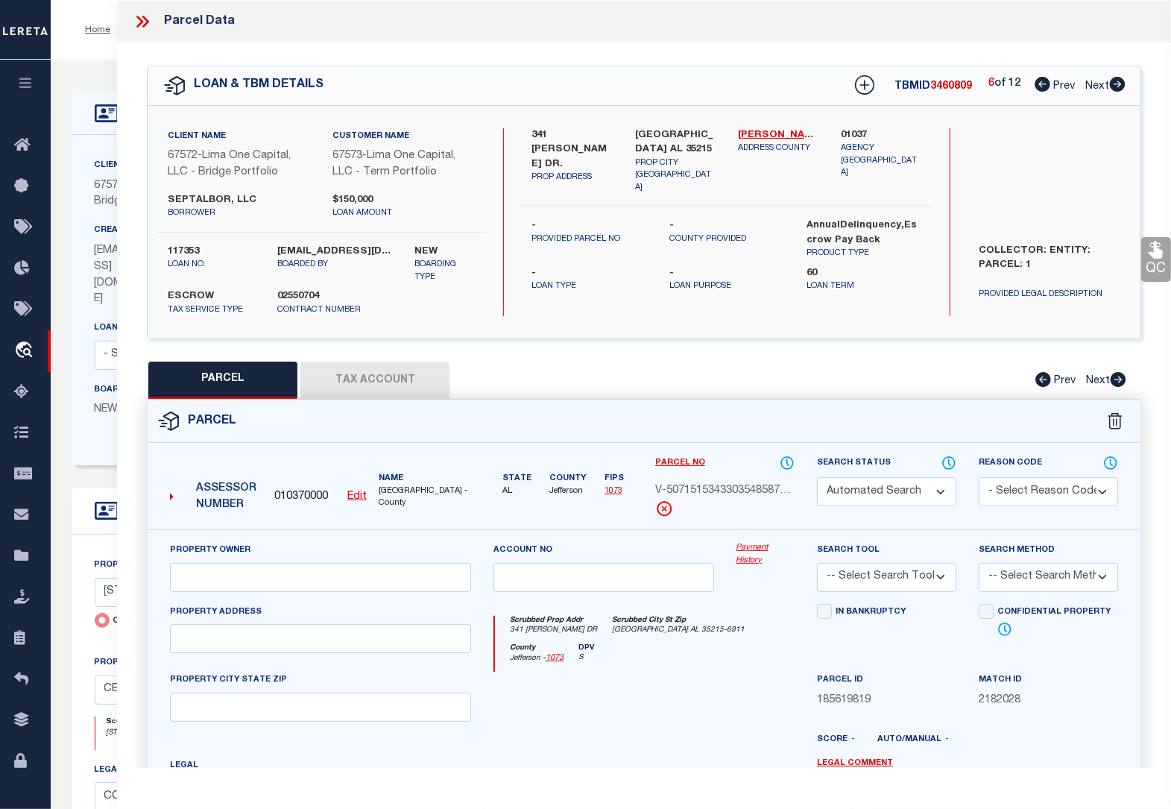
select select "CP"
select select "AGW"
select select
type input "[STREET_ADDRESS]"
checkbox input "false"
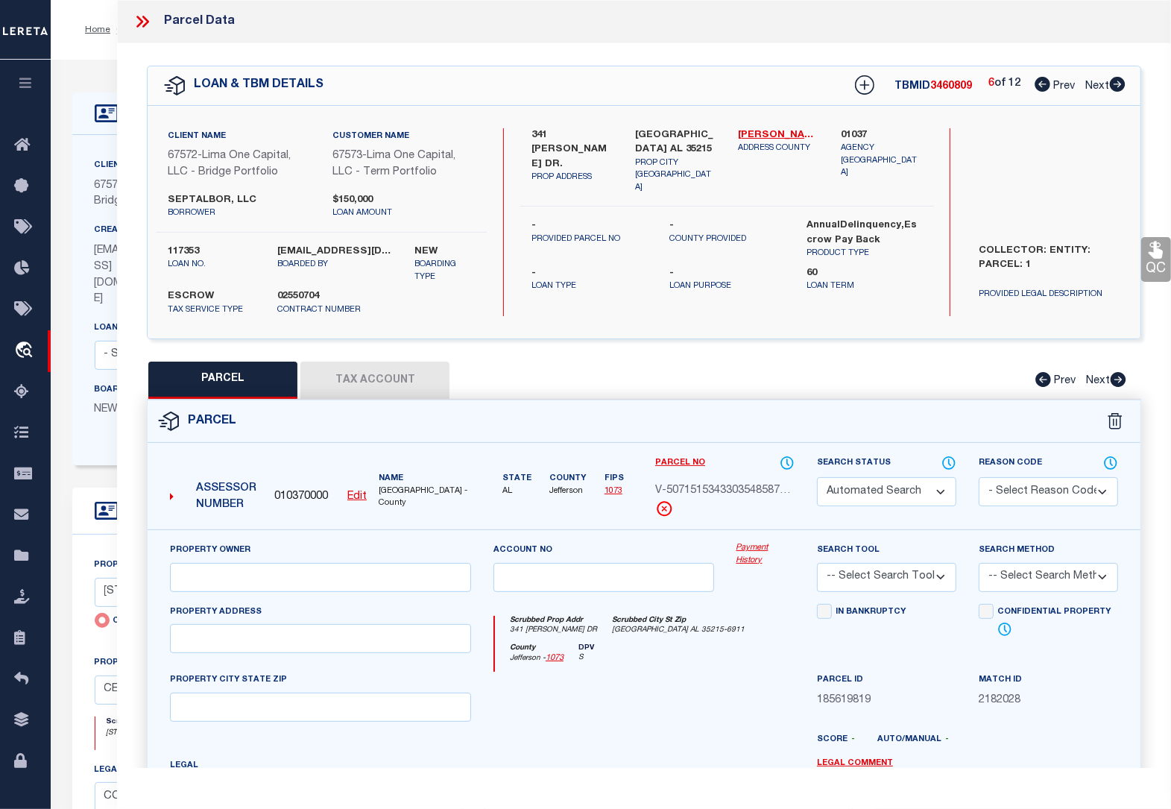
type input "[GEOGRAPHIC_DATA] 72118"
click at [1122, 88] on icon at bounding box center [1118, 84] width 16 height 15
select select "AS"
select select
checkbox input "false"
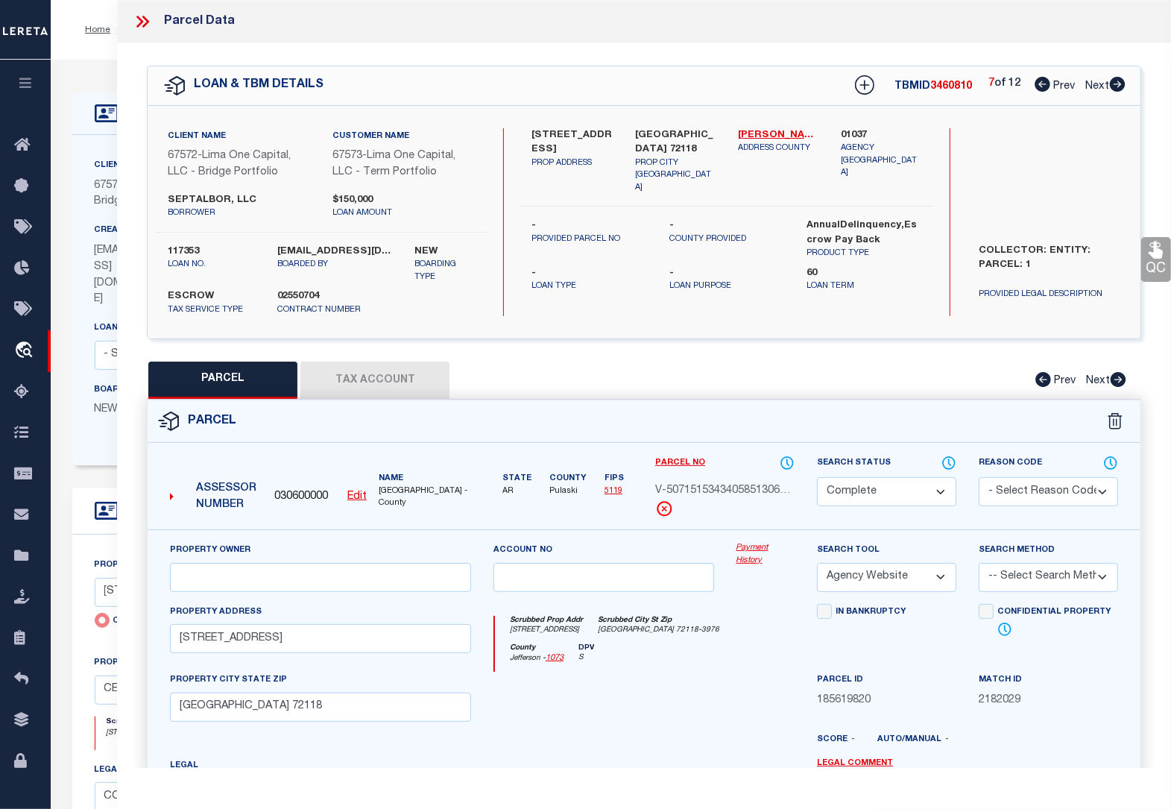
checkbox input "false"
select select "CP"
select select "AGW"
select select
type input "[STREET_ADDRESS]"
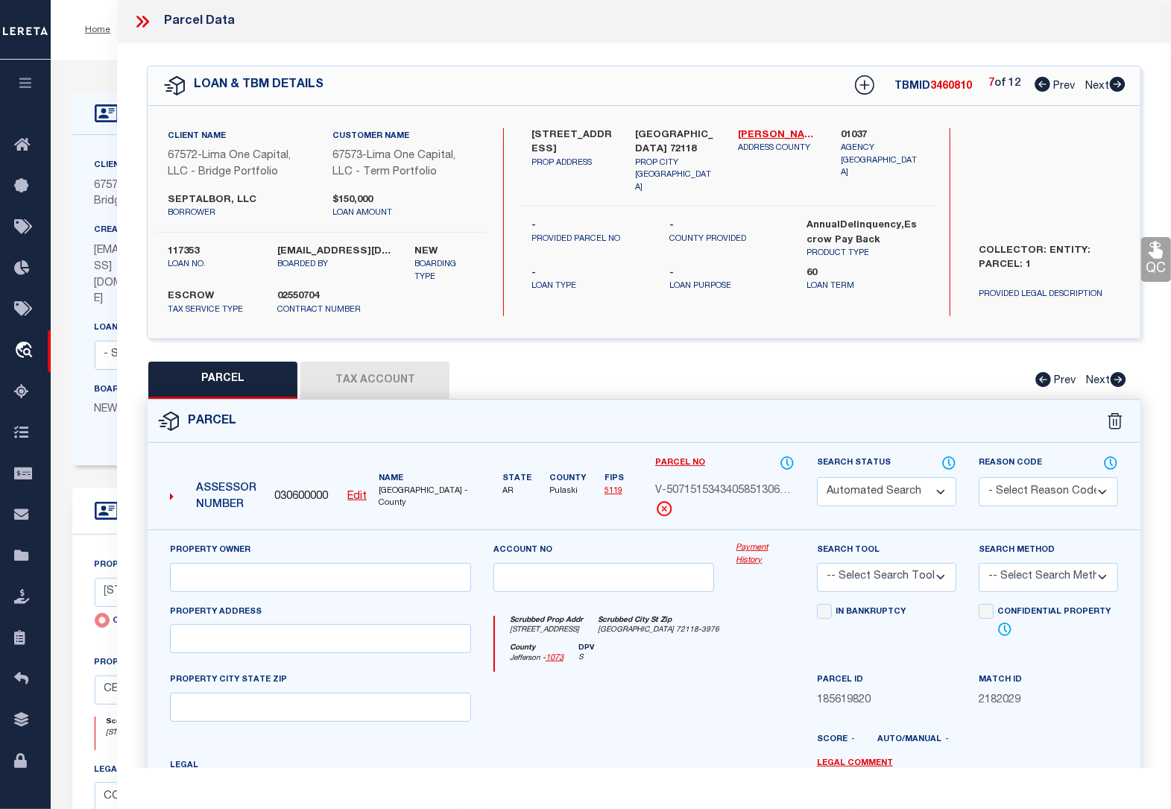
checkbox input "false"
type input "LAKE OSWEGO OR 97034"
click at [1122, 88] on icon at bounding box center [1118, 84] width 16 height 15
select select "AS"
select select
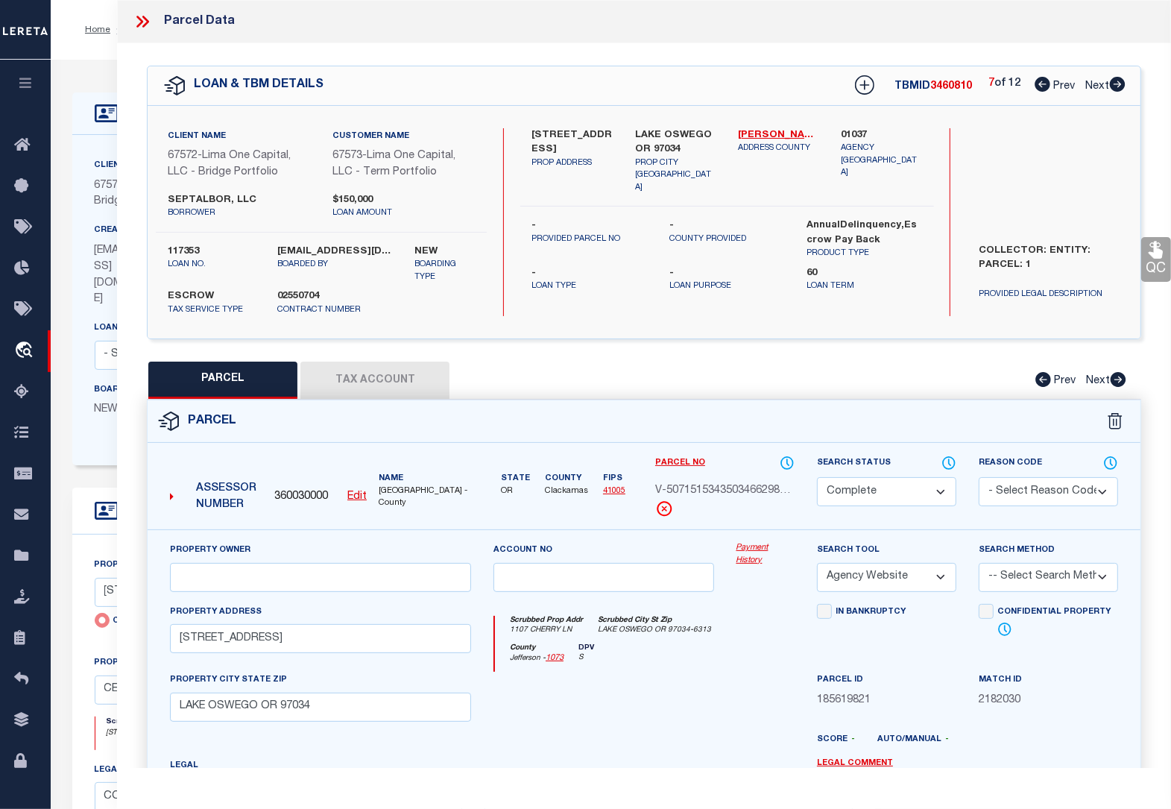
checkbox input "false"
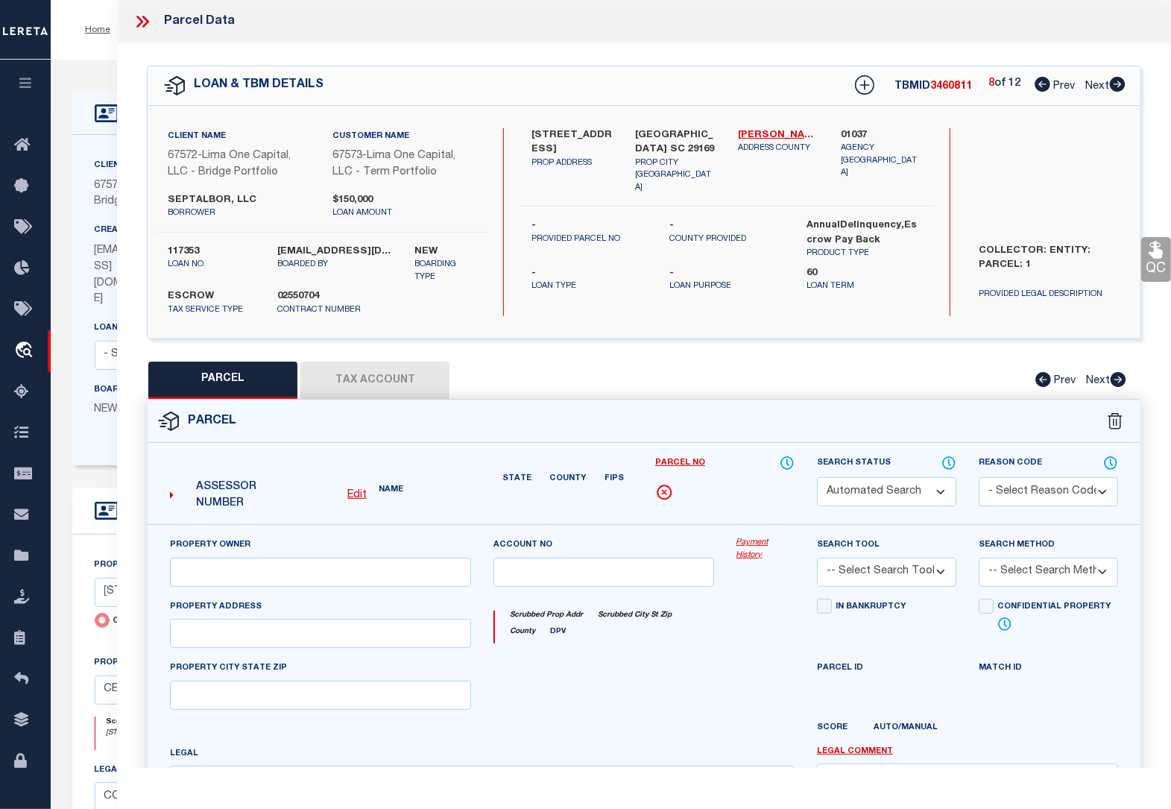
select select "CP"
select select "TPW"
select select
type input "[STREET_ADDRESS]"
checkbox input "false"
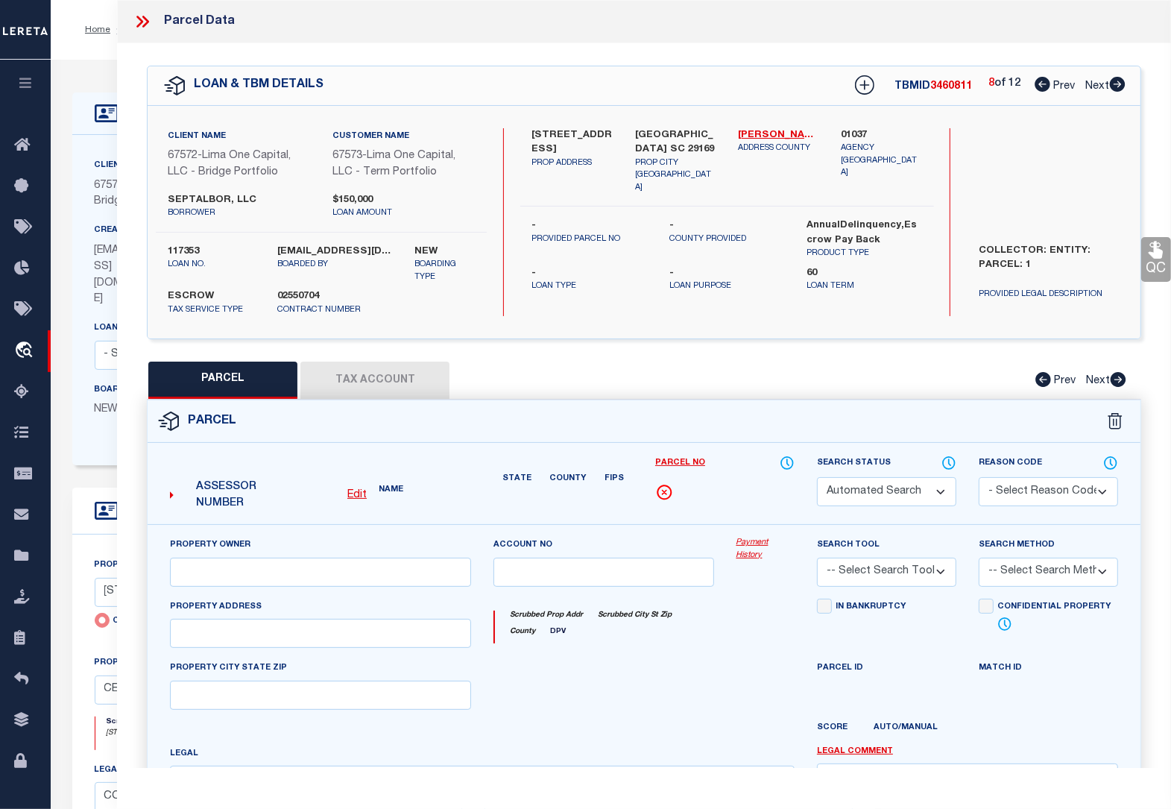
type input "[GEOGRAPHIC_DATA] SC 29169"
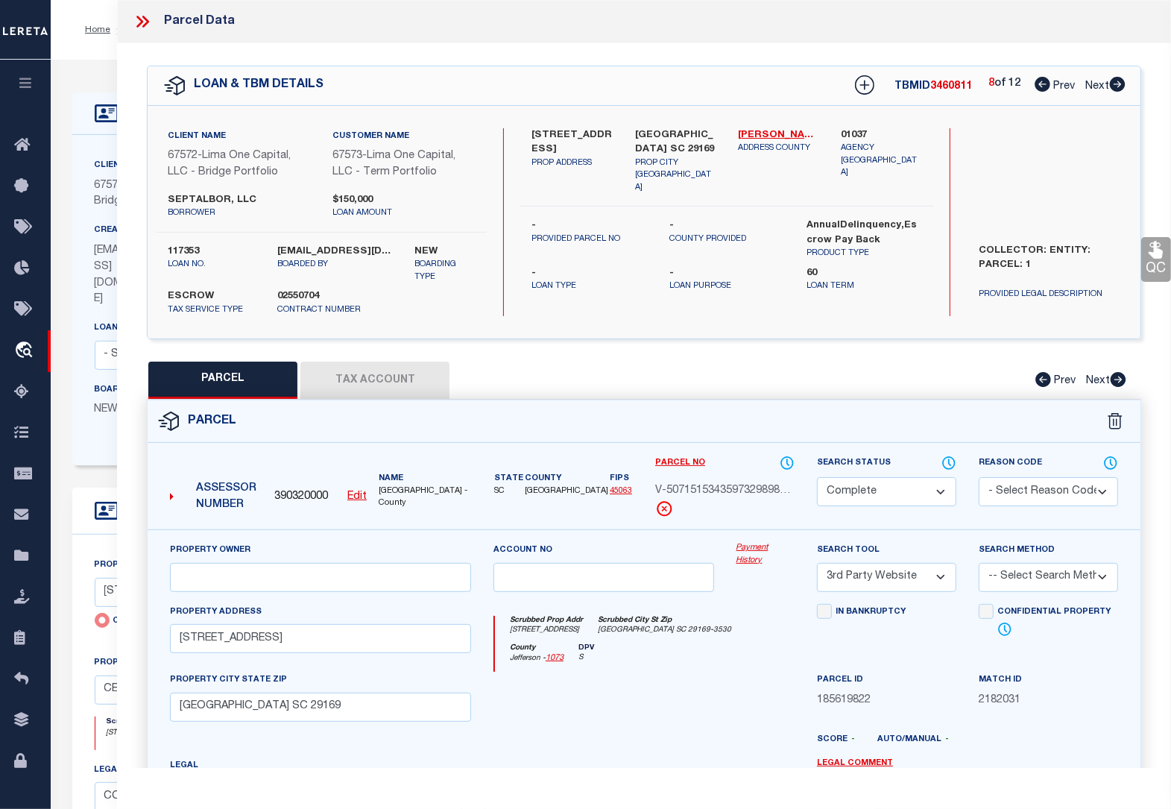
click at [1122, 88] on icon at bounding box center [1118, 84] width 16 height 15
select select "AS"
select select
checkbox input "false"
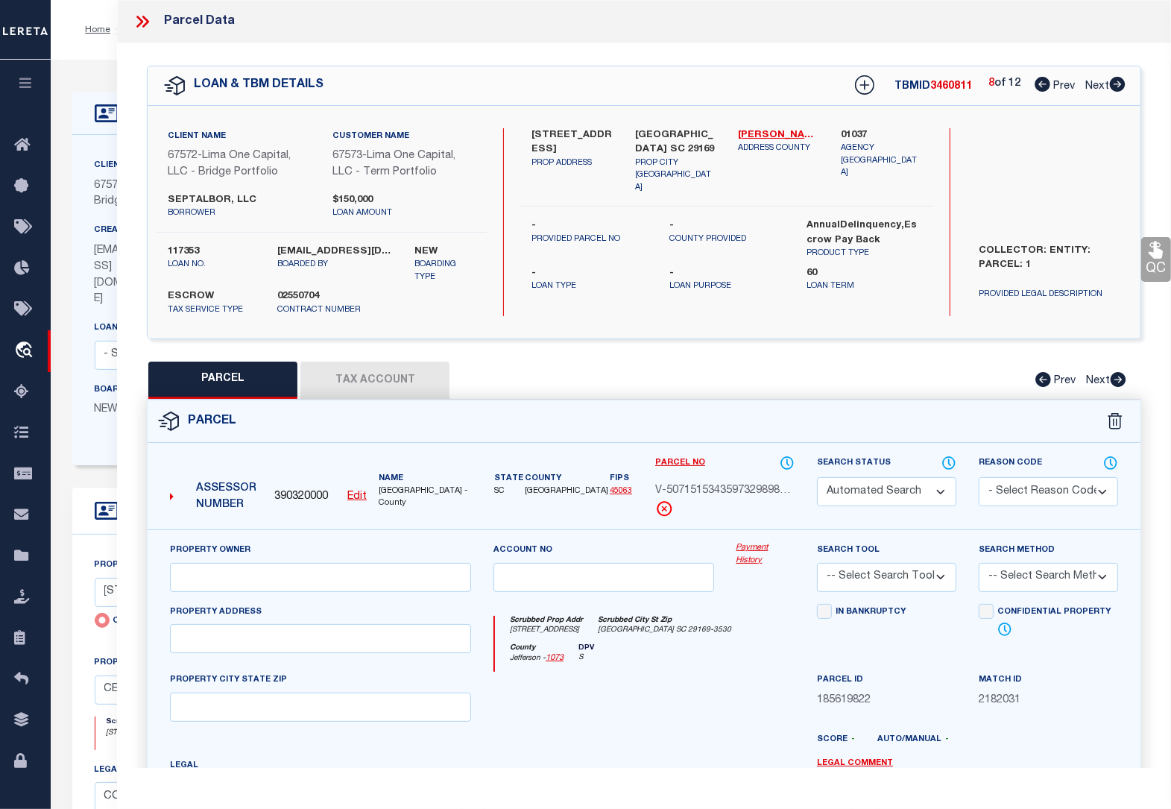
select select "CP"
select select "TPW"
select select
type input "[STREET_ADDRESS]"
checkbox input "false"
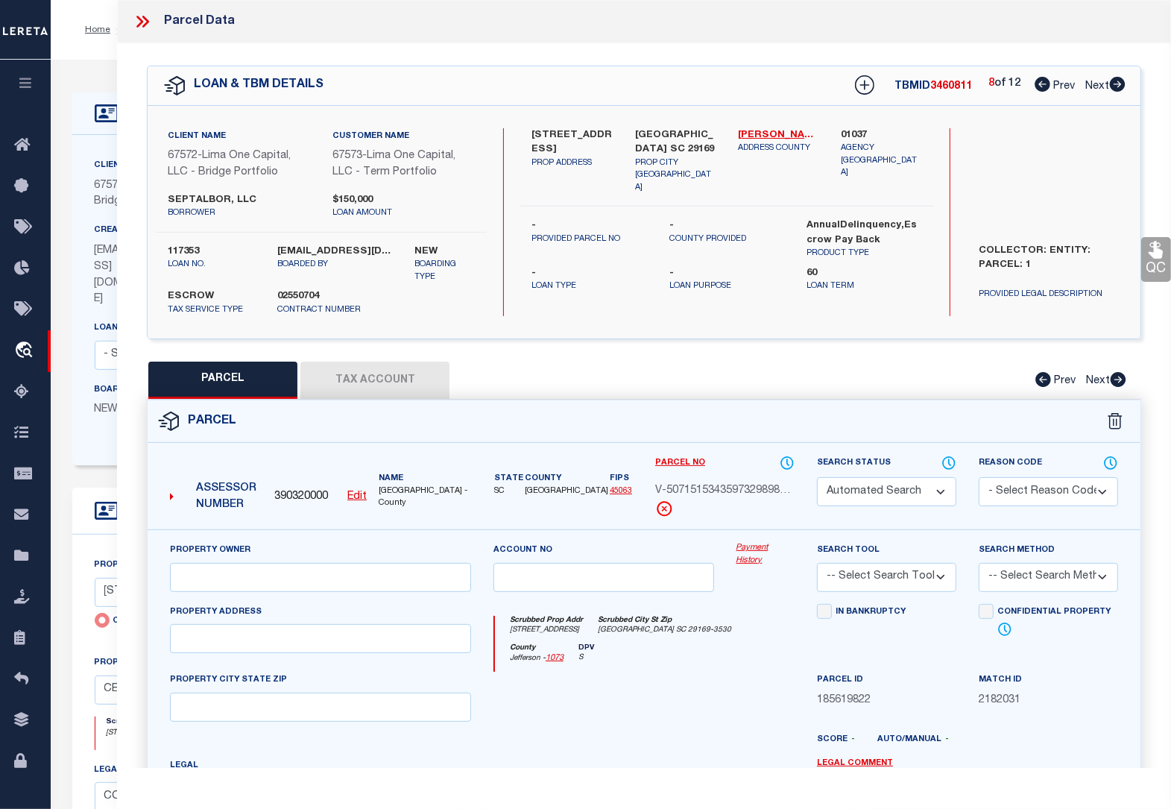
type input "COLUMBIA SC 29223"
click at [1122, 88] on icon at bounding box center [1118, 84] width 16 height 15
select select "AS"
select select
checkbox input "false"
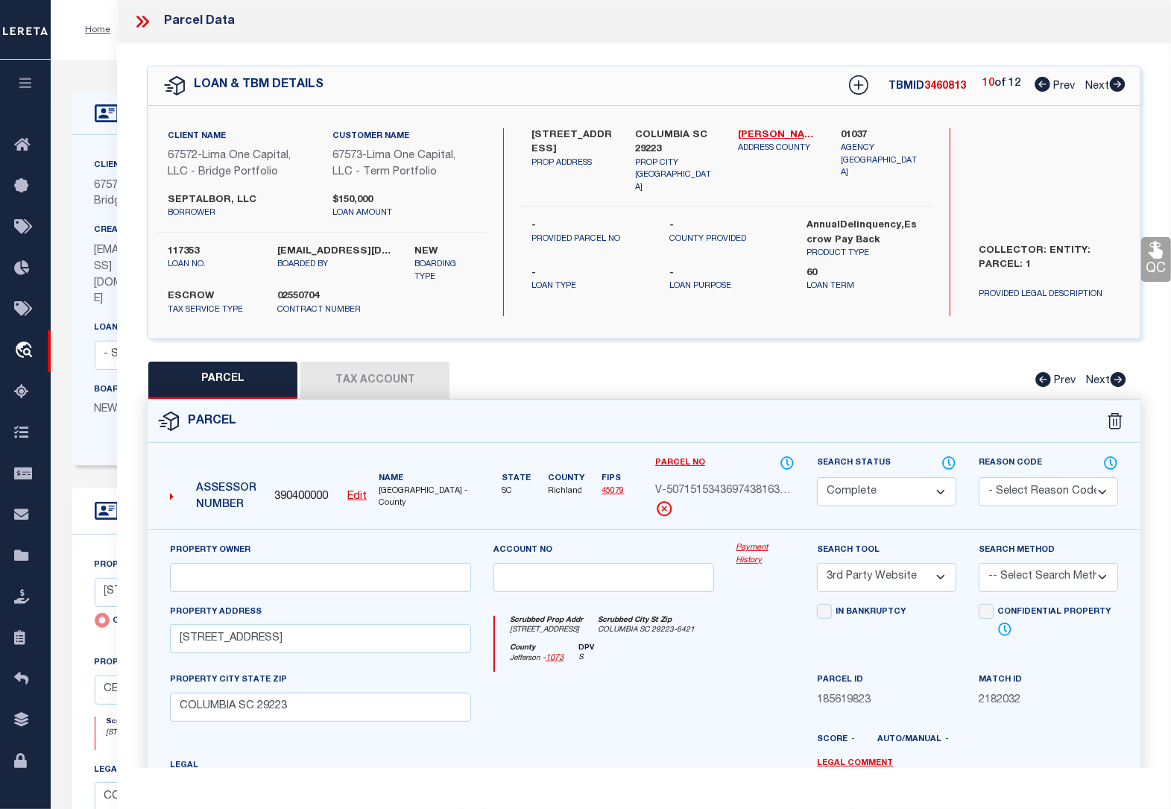
checkbox input "false"
select select "CP"
select select "TPW"
select select
type input "[STREET_ADDRESS]"
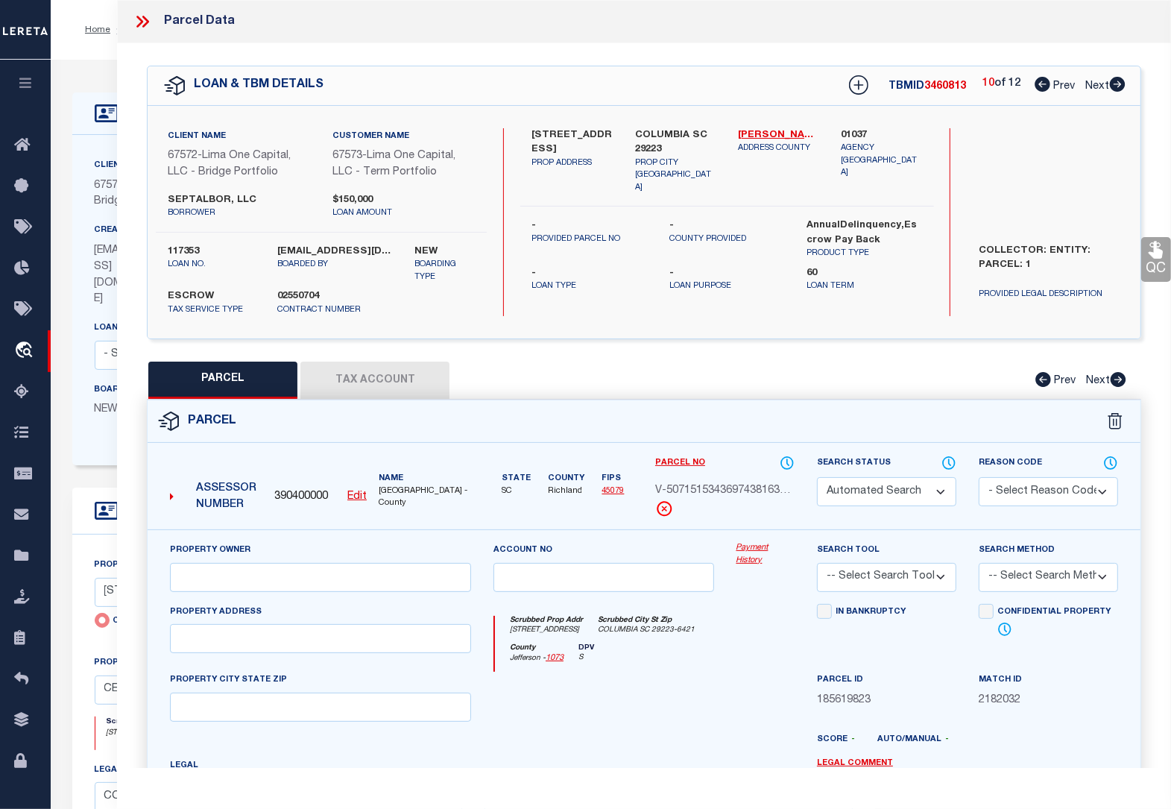
checkbox input "false"
type input "COLUMBIA SC 29209"
click at [1122, 88] on icon at bounding box center [1118, 84] width 16 height 15
select select "AS"
select select
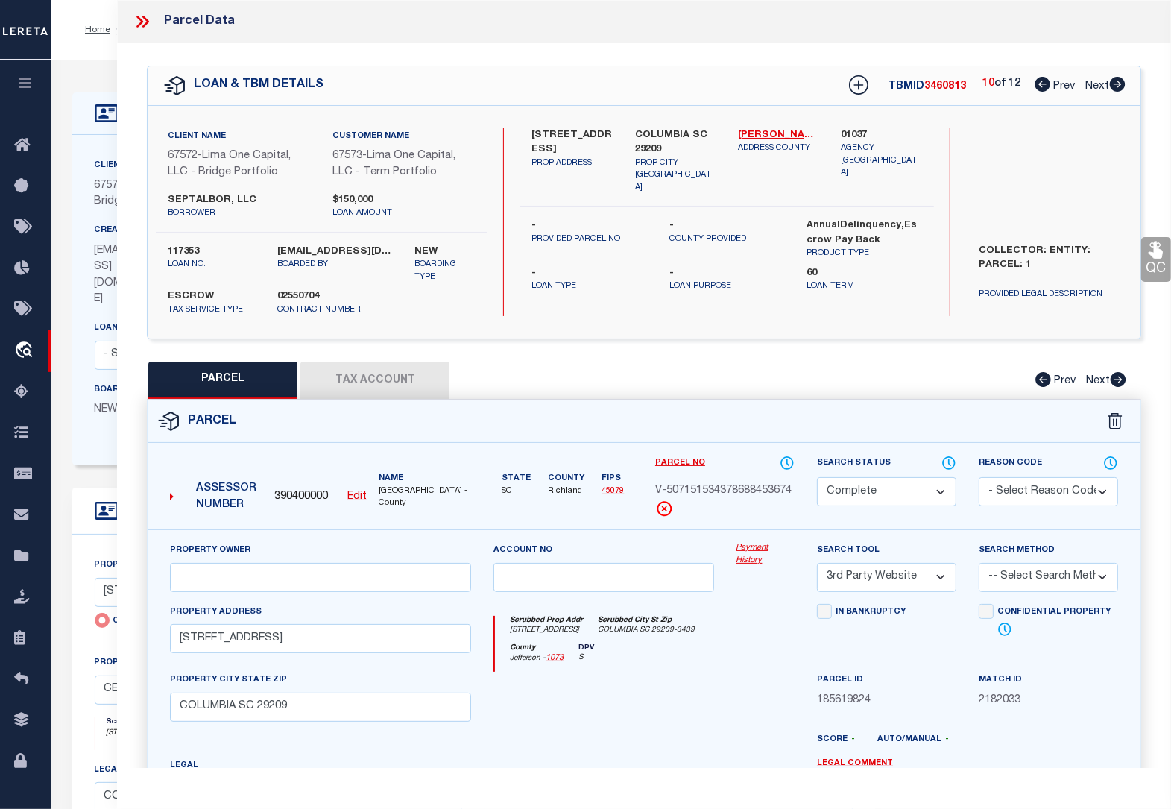
checkbox input "false"
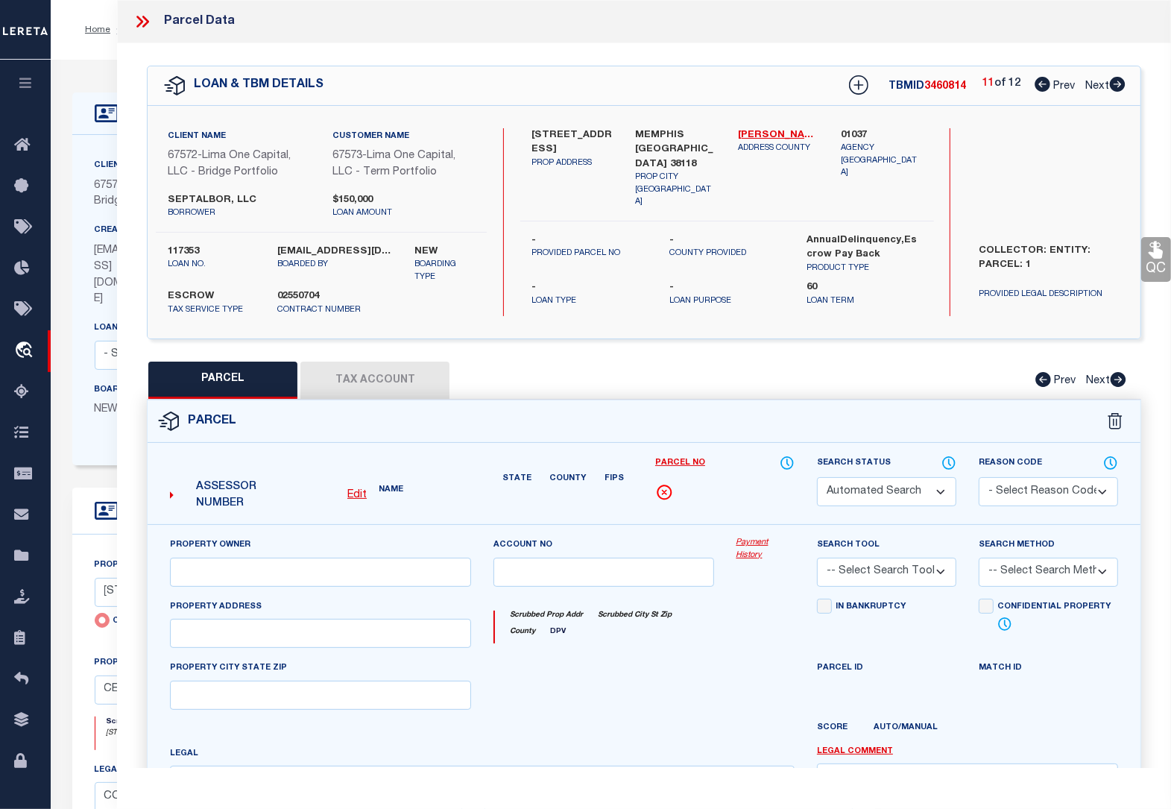
select select "BP"
select select "AGW"
select select
type input "[STREET_ADDRESS]"
checkbox input "false"
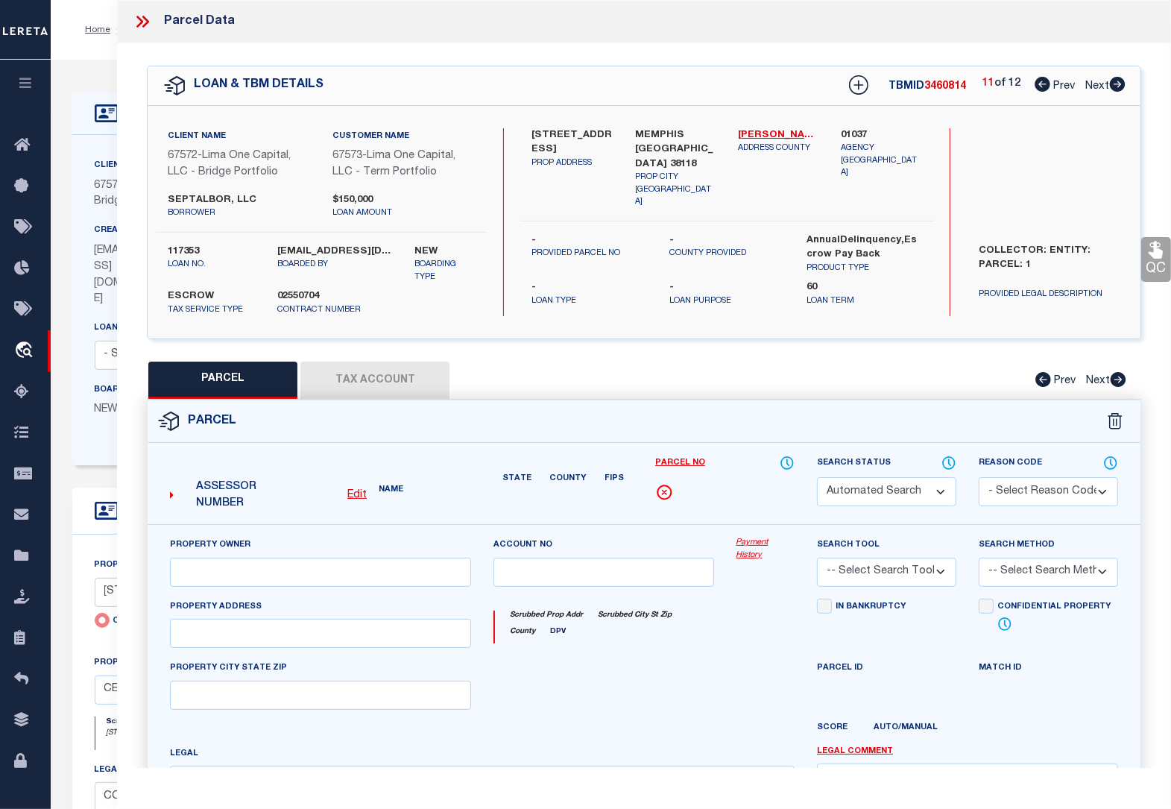
type input "MEMPHIS [GEOGRAPHIC_DATA] 38118"
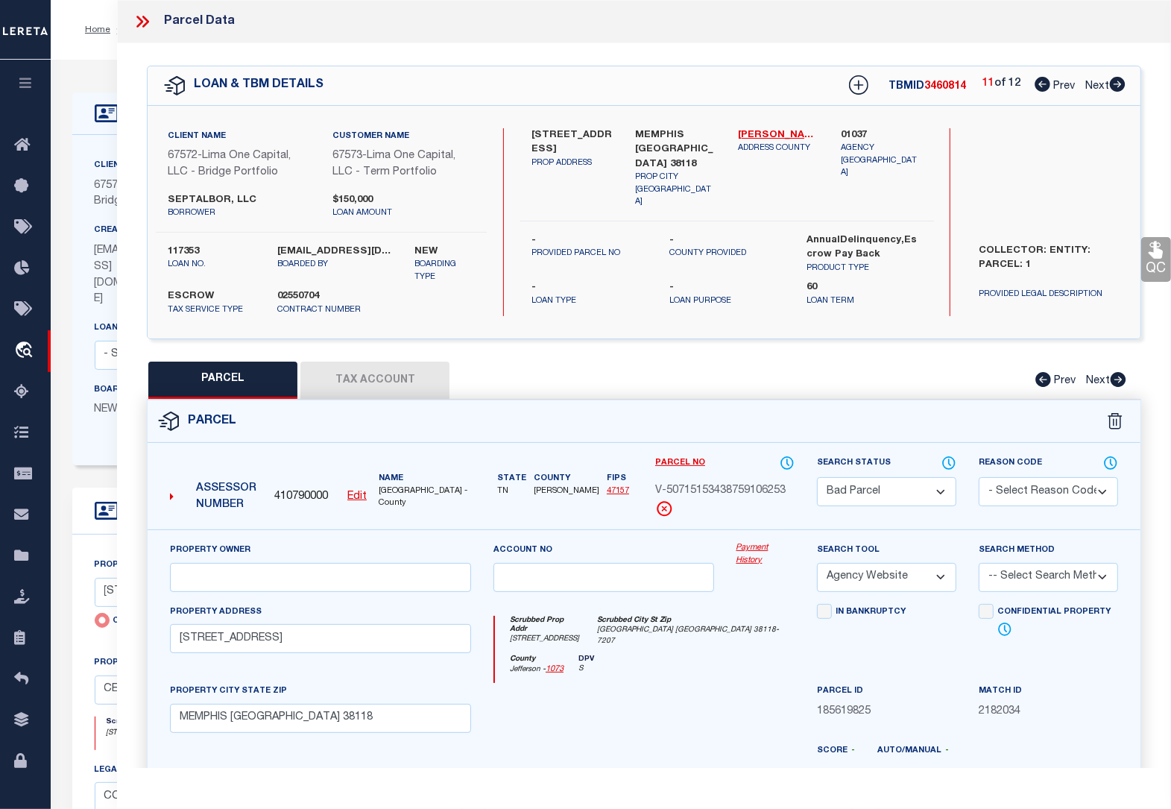
click at [1122, 88] on icon at bounding box center [1118, 84] width 16 height 15
select select "AS"
select select
checkbox input "false"
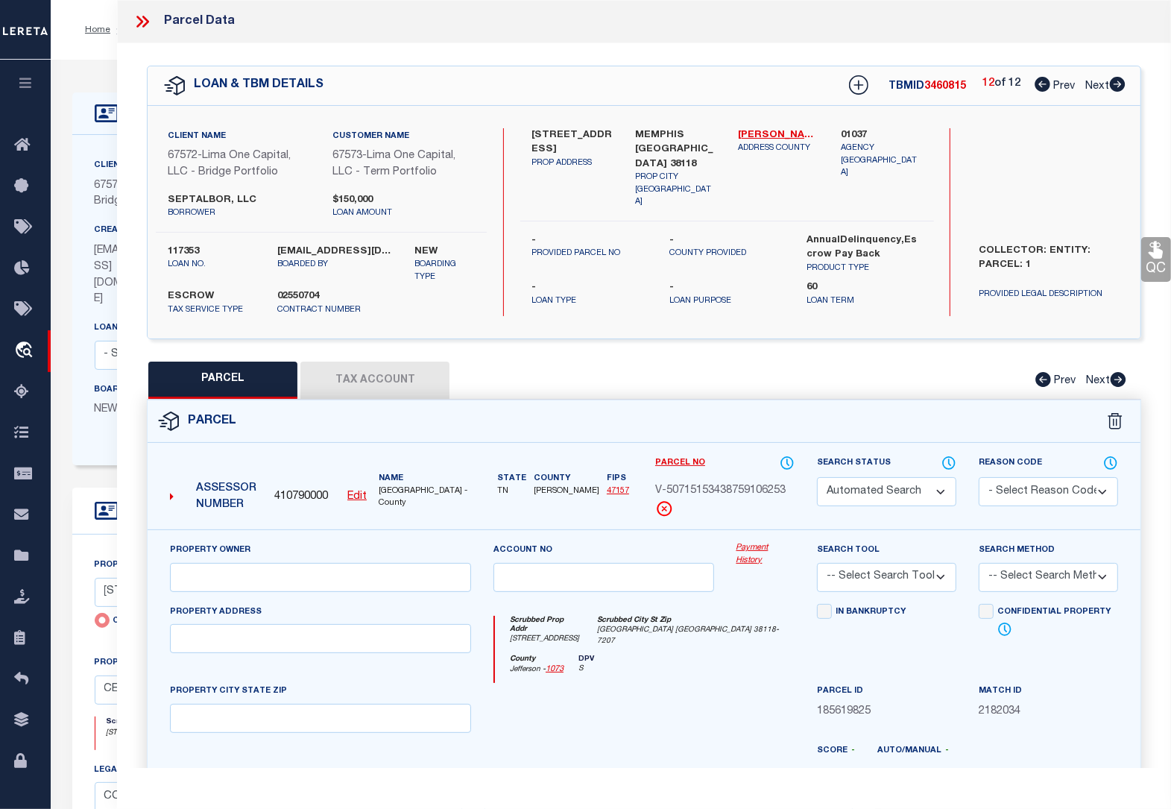
select select "BP"
select select "AGW"
select select
type input "[STREET_ADDRESS]"
checkbox input "false"
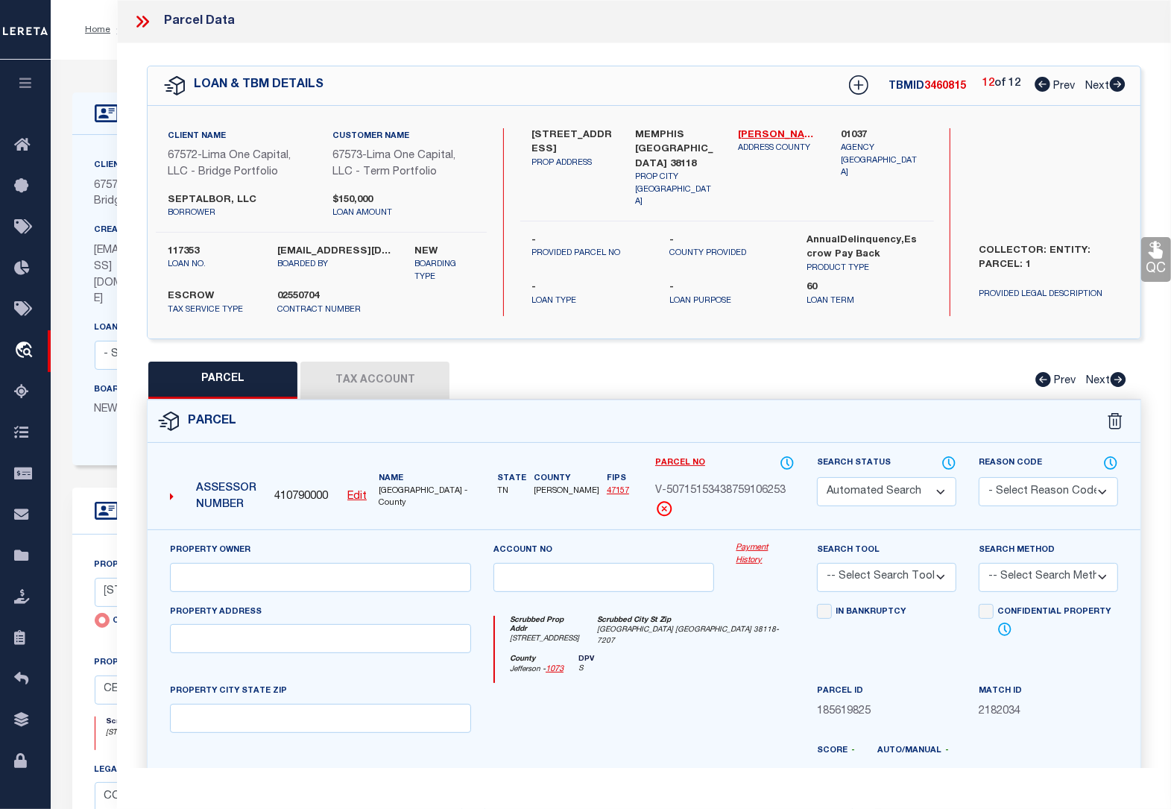
type input "MEMPHIS [GEOGRAPHIC_DATA] 38118"
click at [1122, 88] on icon at bounding box center [1118, 84] width 16 height 15
click at [145, 22] on icon at bounding box center [142, 21] width 19 height 19
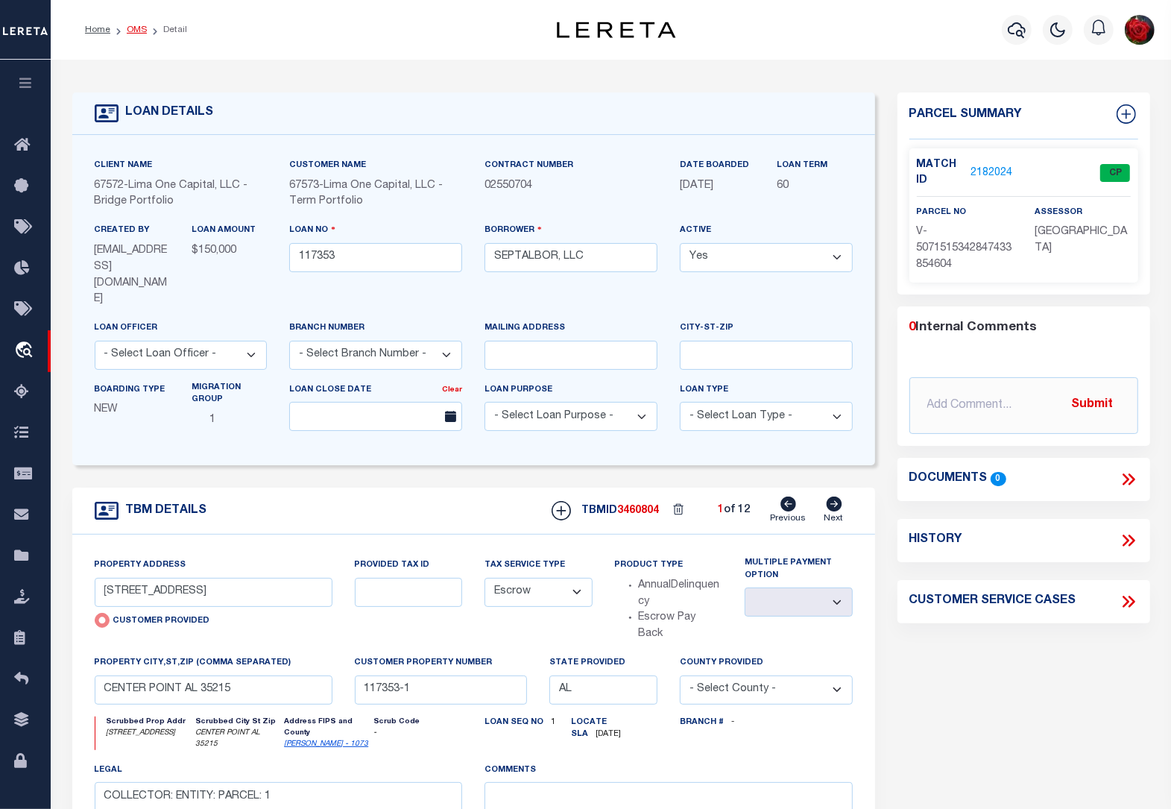
click at [139, 31] on link "OMS" at bounding box center [137, 29] width 20 height 9
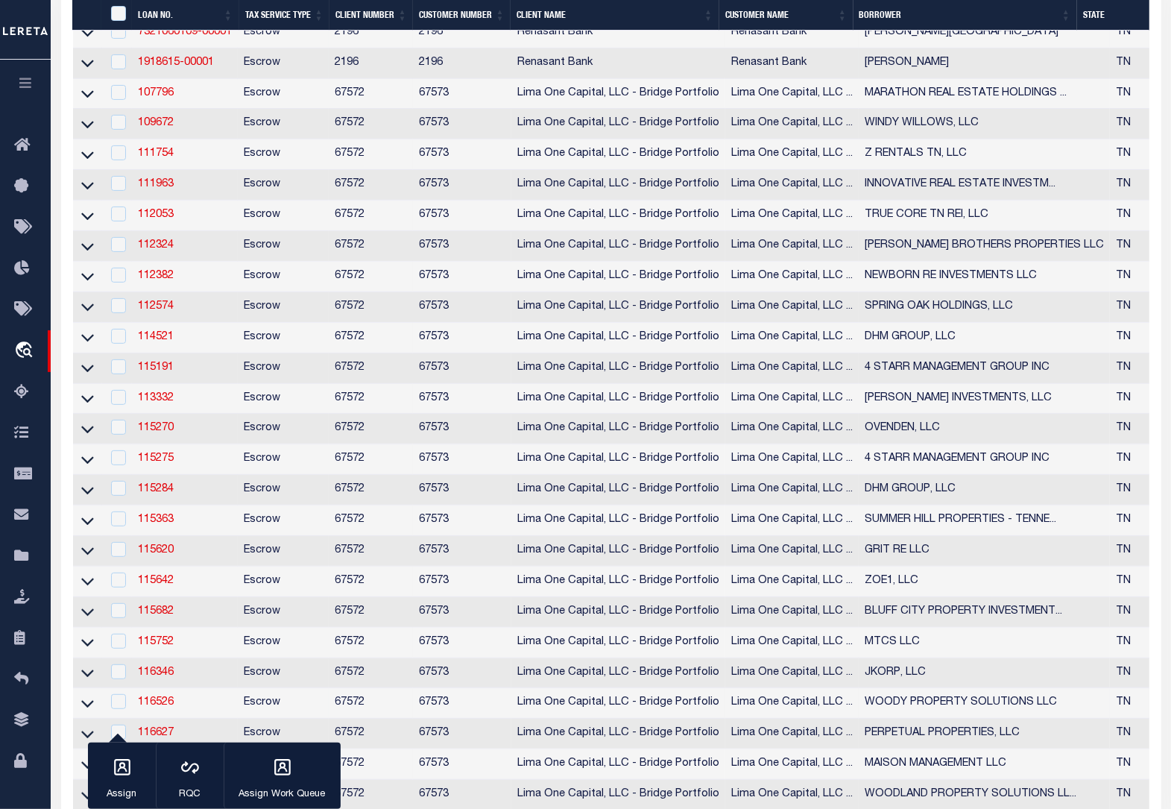
scroll to position [838, 0]
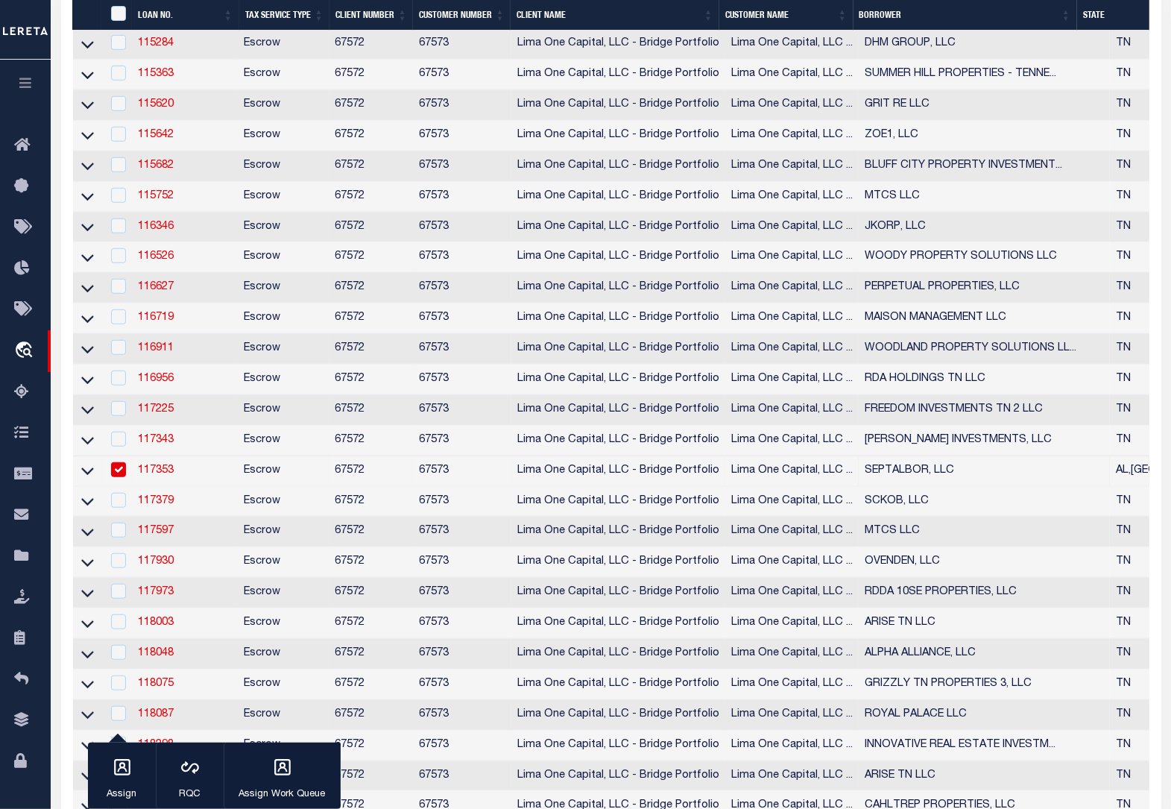
click at [116, 477] on input "checkbox" at bounding box center [118, 469] width 15 height 15
checkbox input "false"
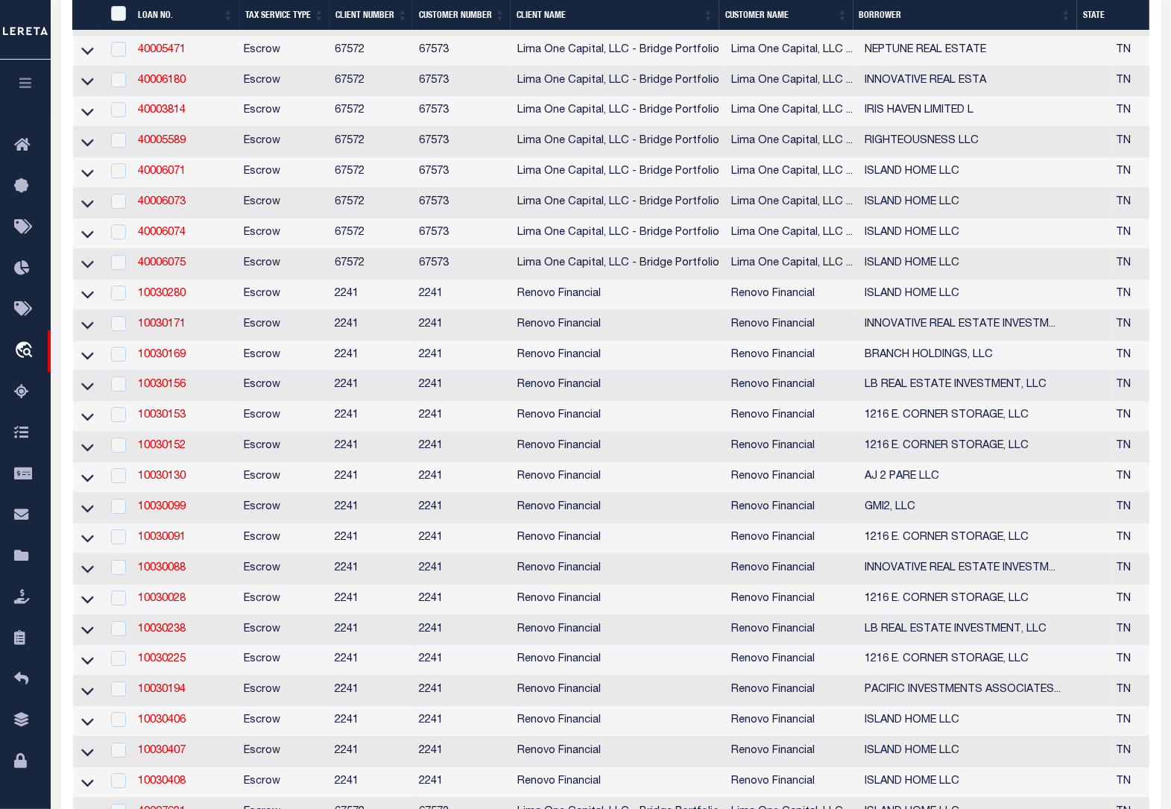
scroll to position [4099, 0]
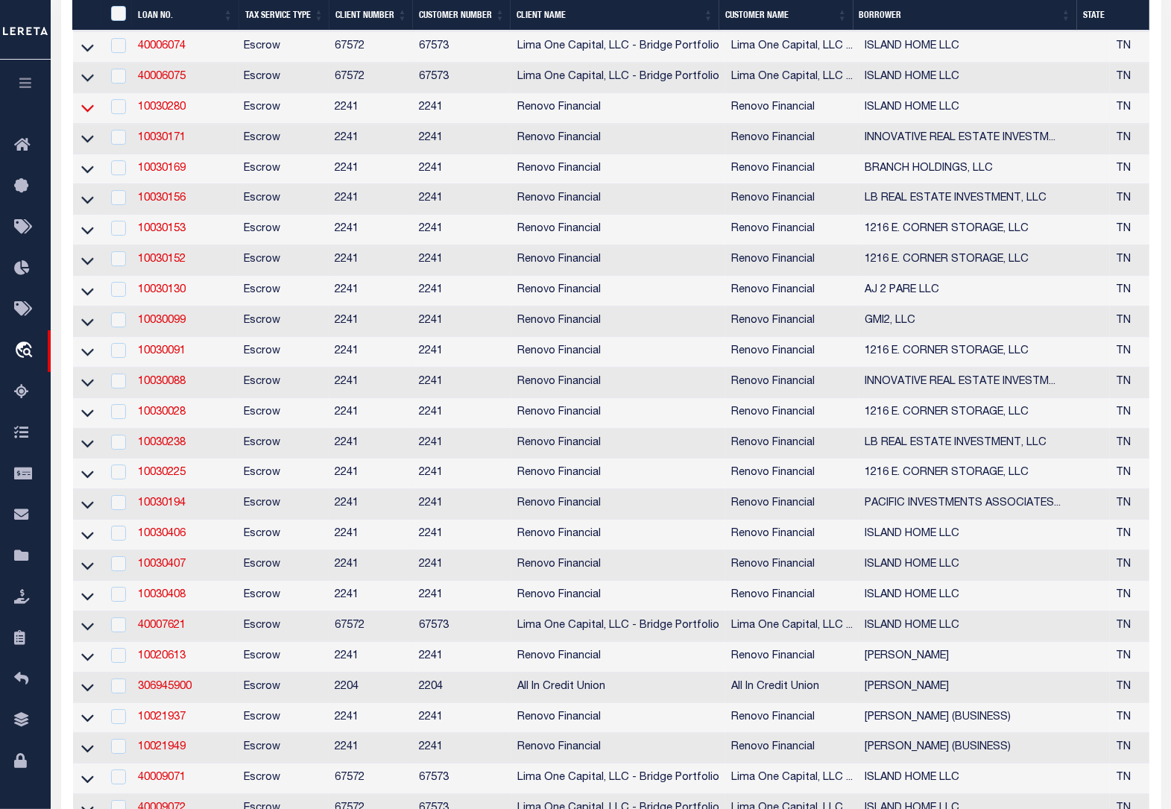
click at [87, 116] on icon at bounding box center [87, 108] width 13 height 16
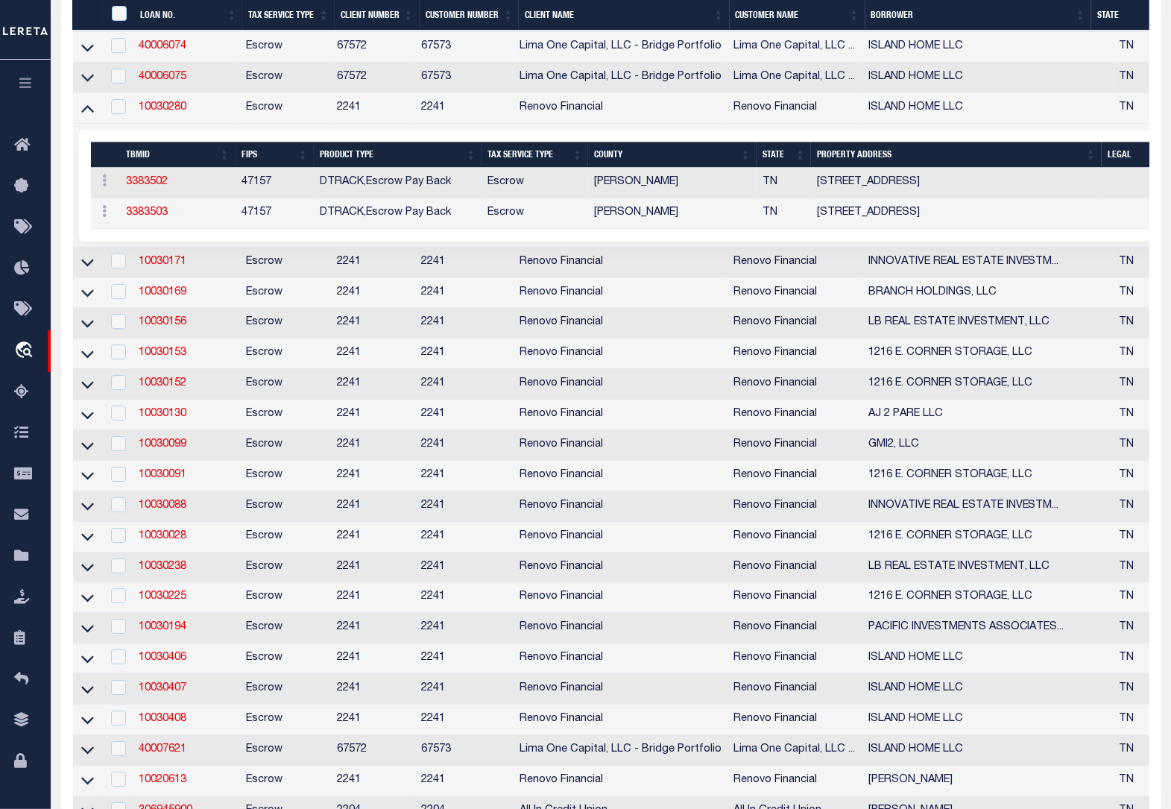
drag, startPoint x: 83, startPoint y: 239, endPoint x: 1184, endPoint y: 418, distance: 1114.5
click at [83, 116] on icon at bounding box center [87, 108] width 13 height 16
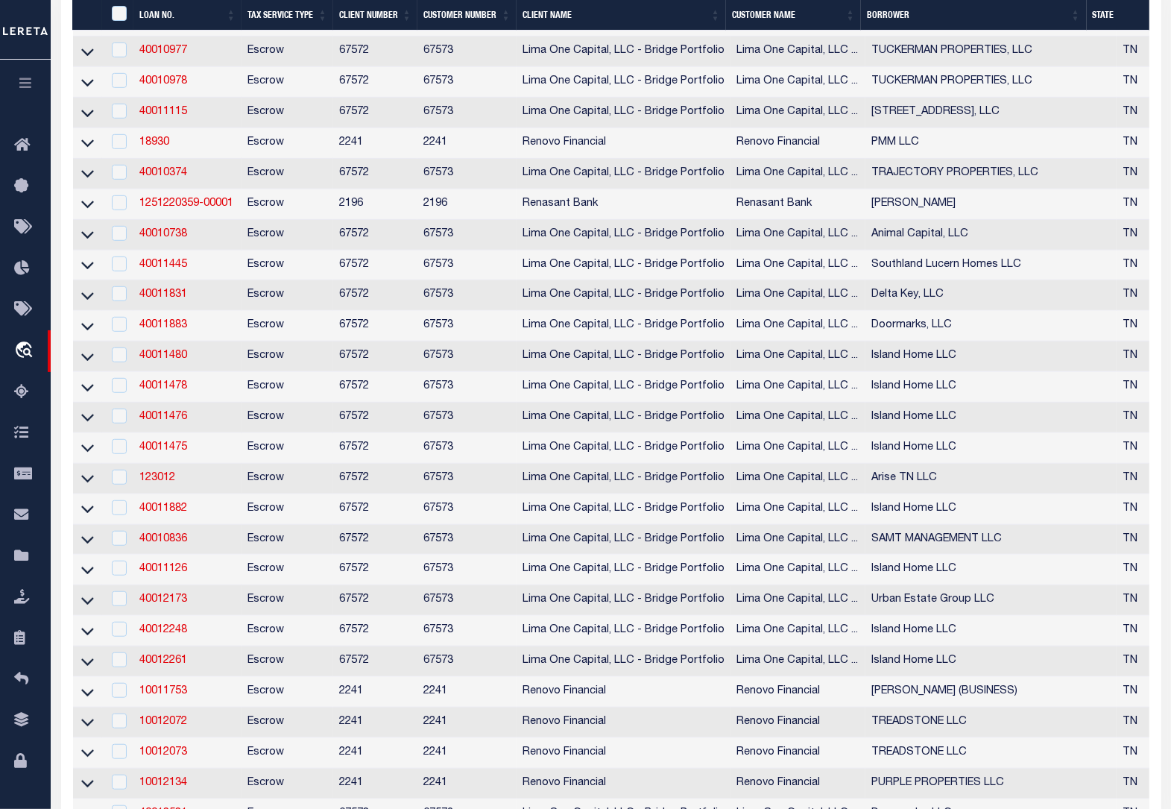
scroll to position [6159, 0]
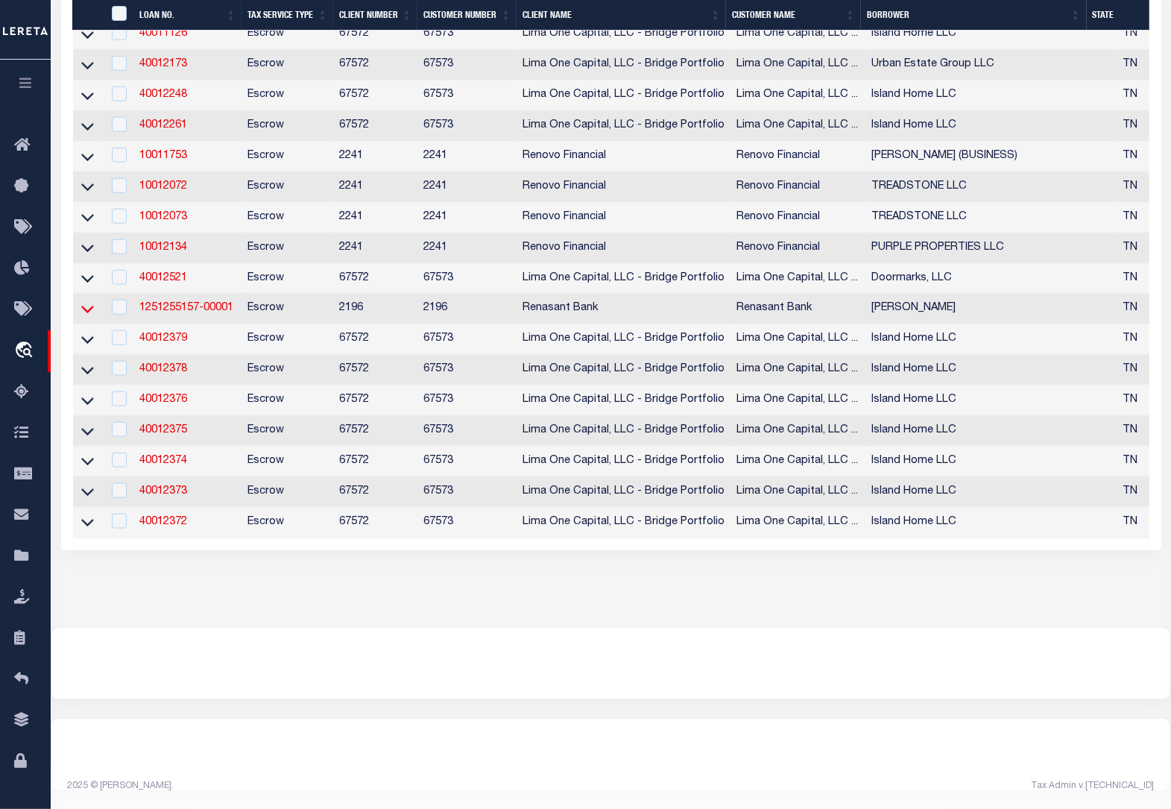
click at [89, 301] on icon at bounding box center [87, 309] width 13 height 16
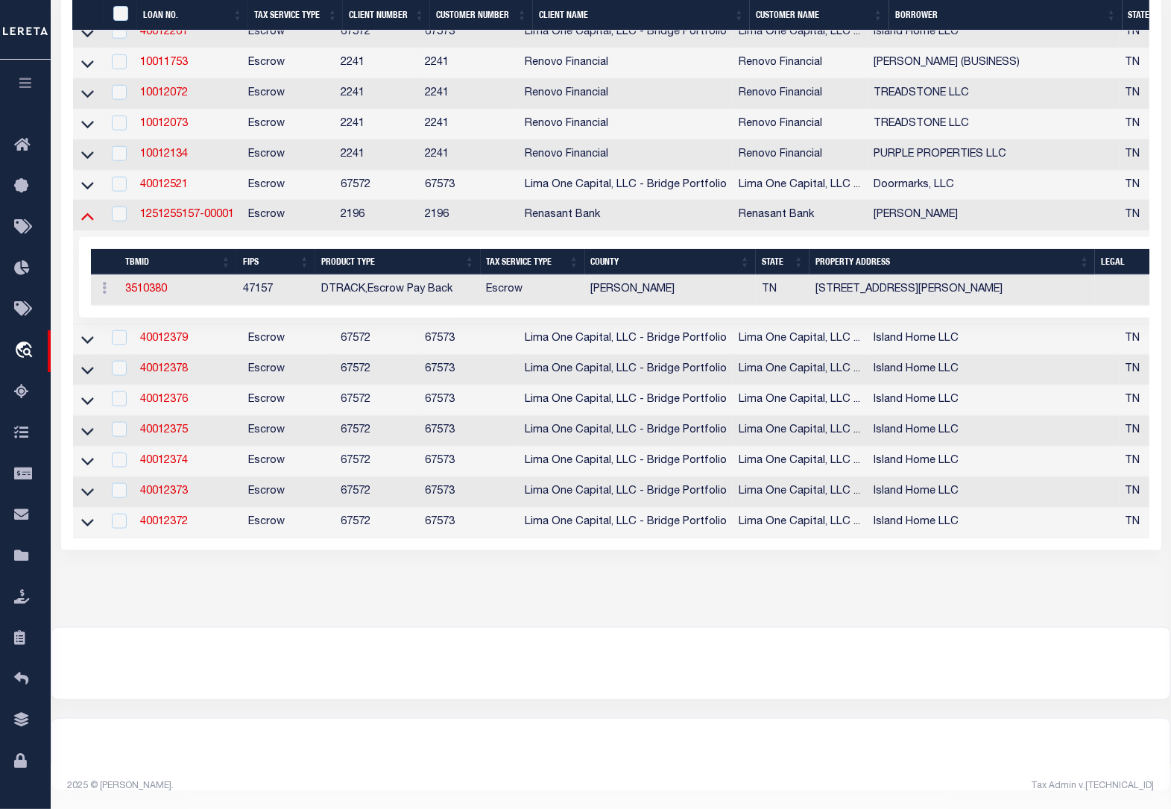
click at [89, 224] on icon at bounding box center [87, 216] width 13 height 16
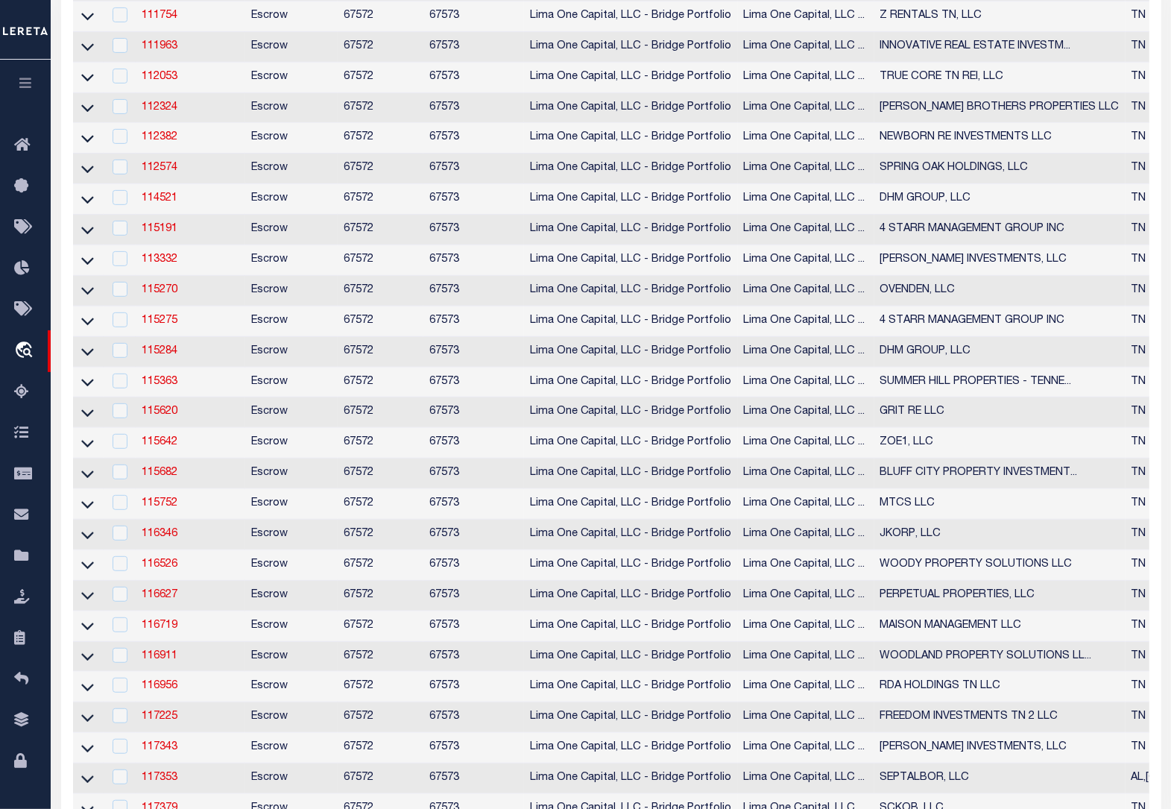
scroll to position [0, 0]
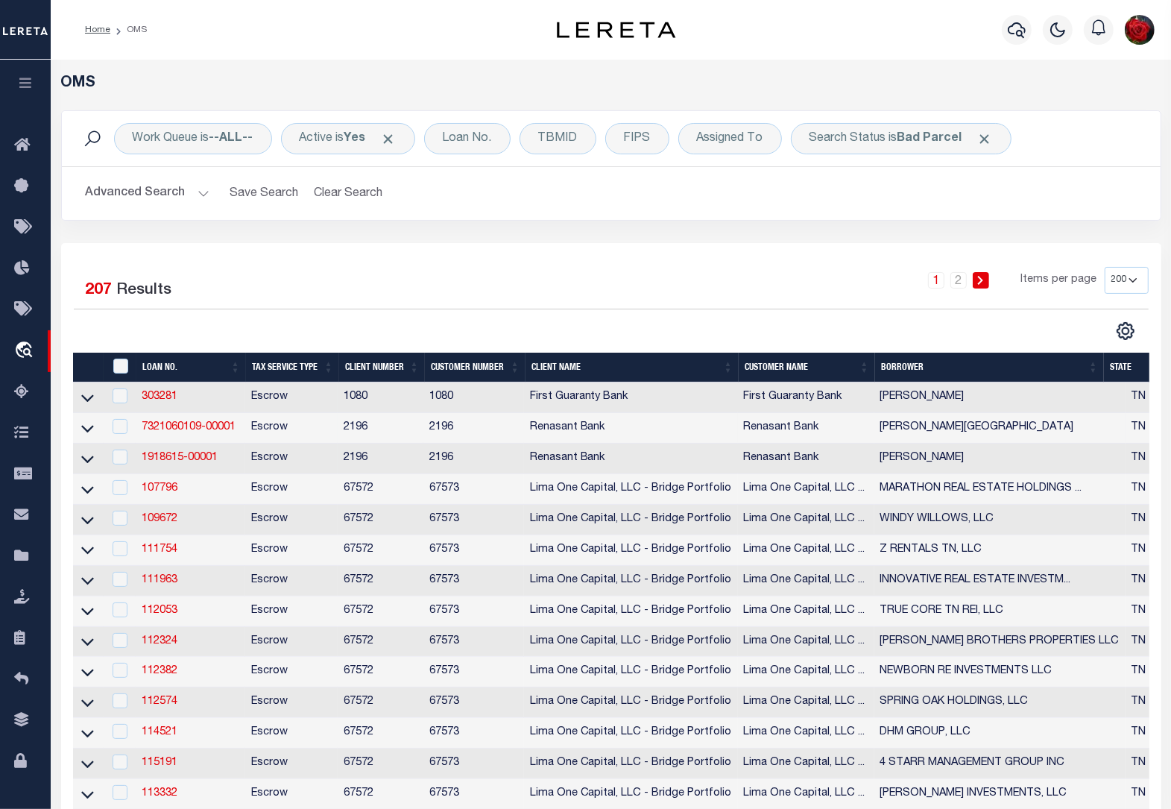
click at [170, 195] on button "Advanced Search" at bounding box center [148, 193] width 124 height 29
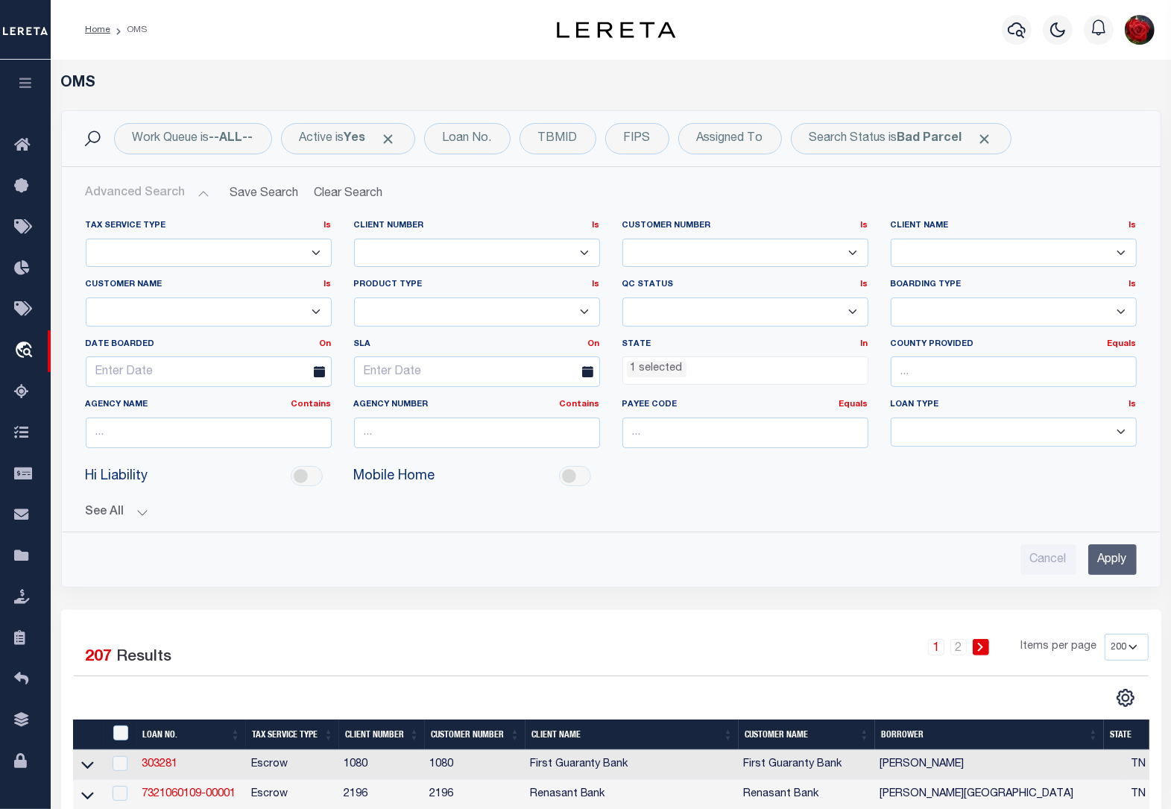
click at [836, 373] on ul "1 selected" at bounding box center [745, 367] width 244 height 20
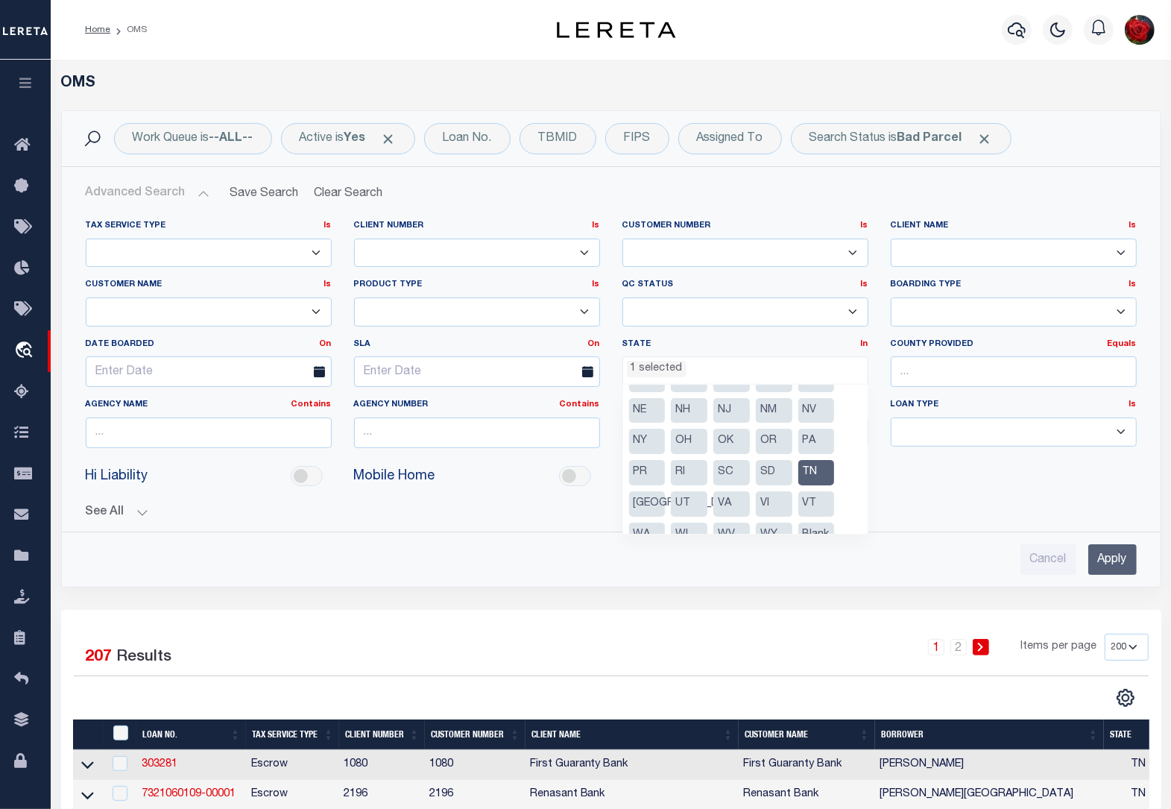
scroll to position [200, 0]
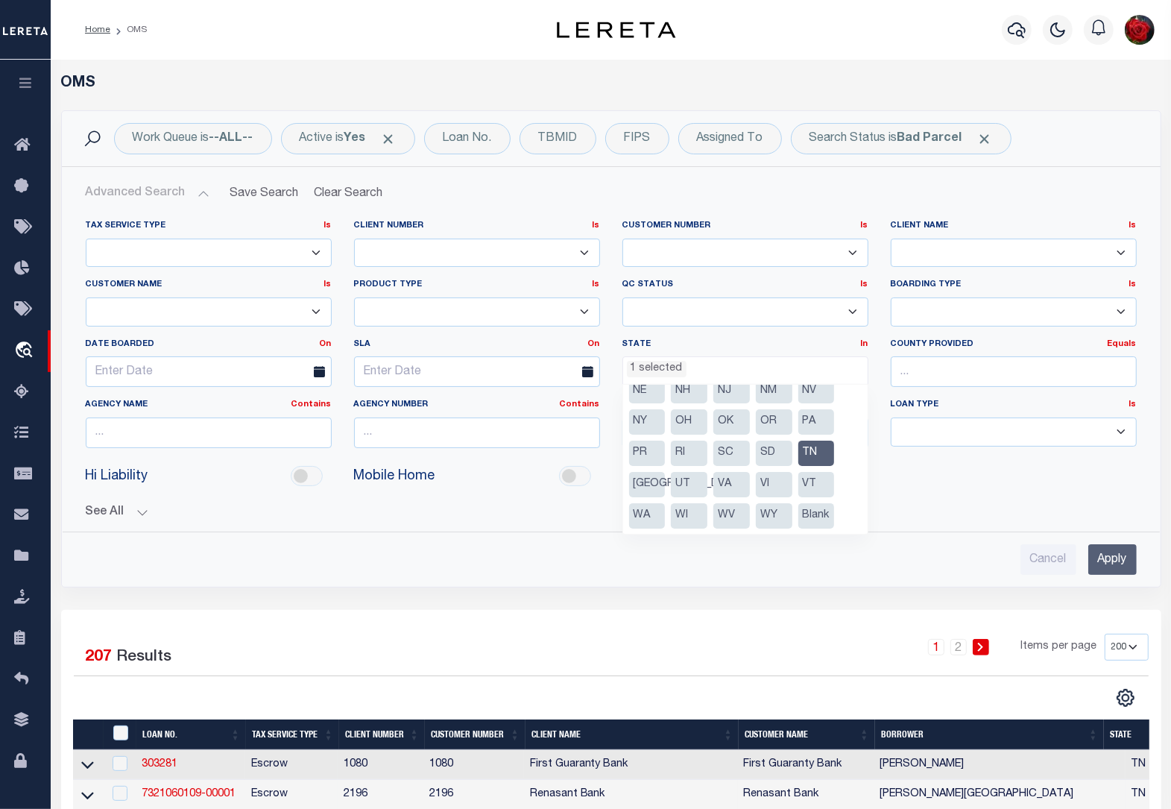
click at [820, 452] on li "TN" at bounding box center [816, 452] width 37 height 25
click at [729, 477] on li "VA" at bounding box center [731, 484] width 37 height 25
click at [636, 517] on li "WA" at bounding box center [647, 515] width 37 height 25
click at [732, 455] on li "SC" at bounding box center [731, 452] width 37 height 25
click at [727, 423] on li "OK" at bounding box center [731, 421] width 37 height 25
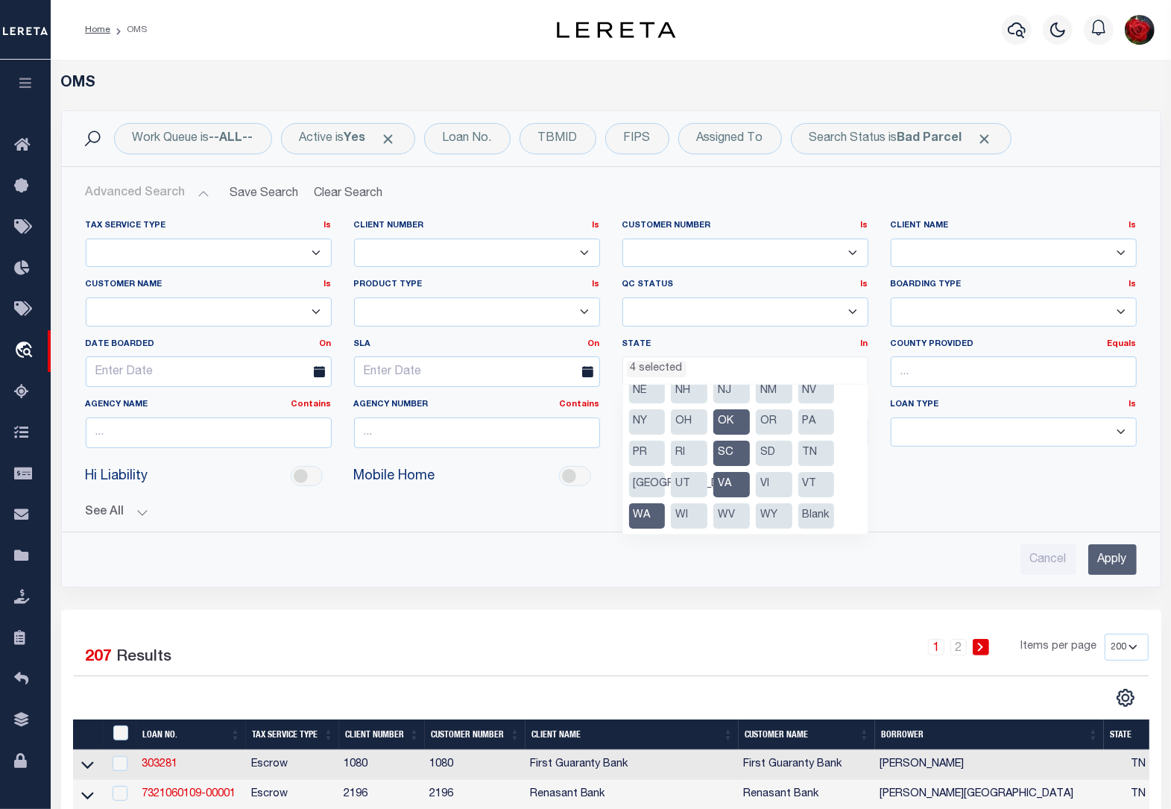
click at [762, 423] on li "OR" at bounding box center [774, 421] width 37 height 25
click at [695, 416] on li "OH" at bounding box center [689, 421] width 37 height 25
click at [816, 397] on li "NV" at bounding box center [816, 391] width 37 height 25
click at [780, 389] on li "NM" at bounding box center [774, 391] width 37 height 25
click at [642, 385] on li "NE" at bounding box center [647, 391] width 37 height 25
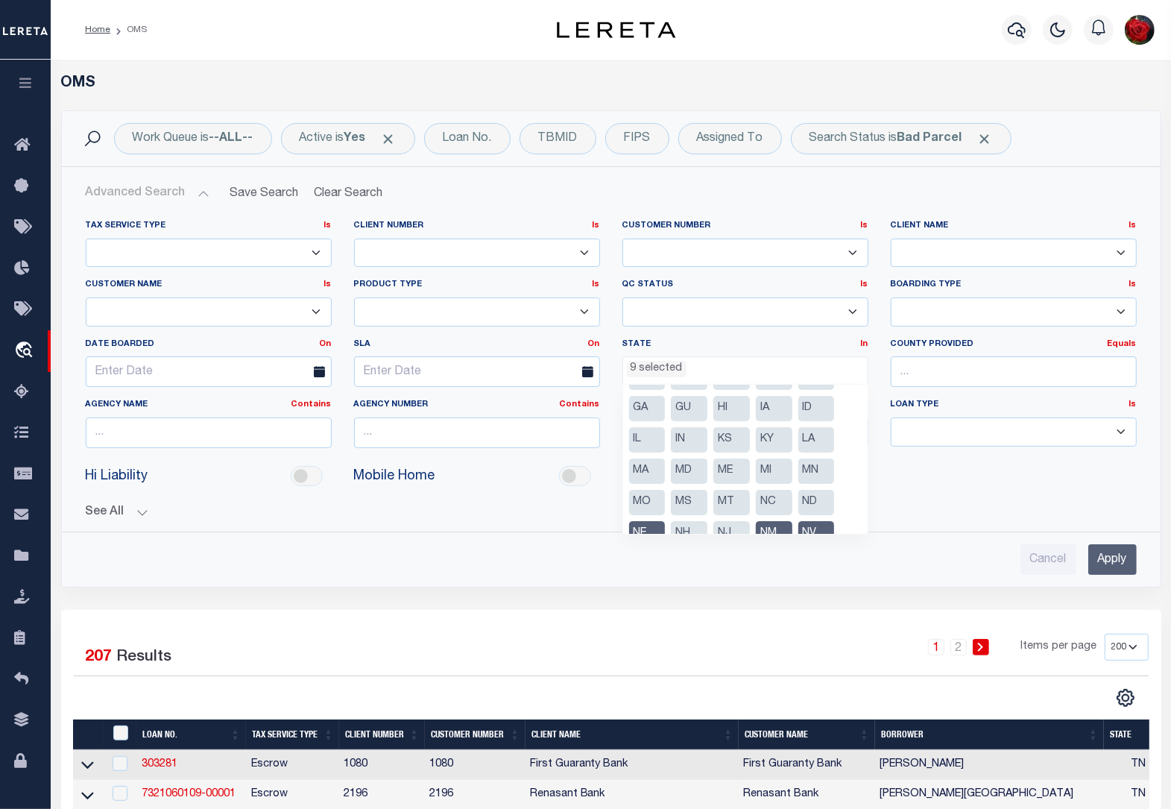
scroll to position [13, 0]
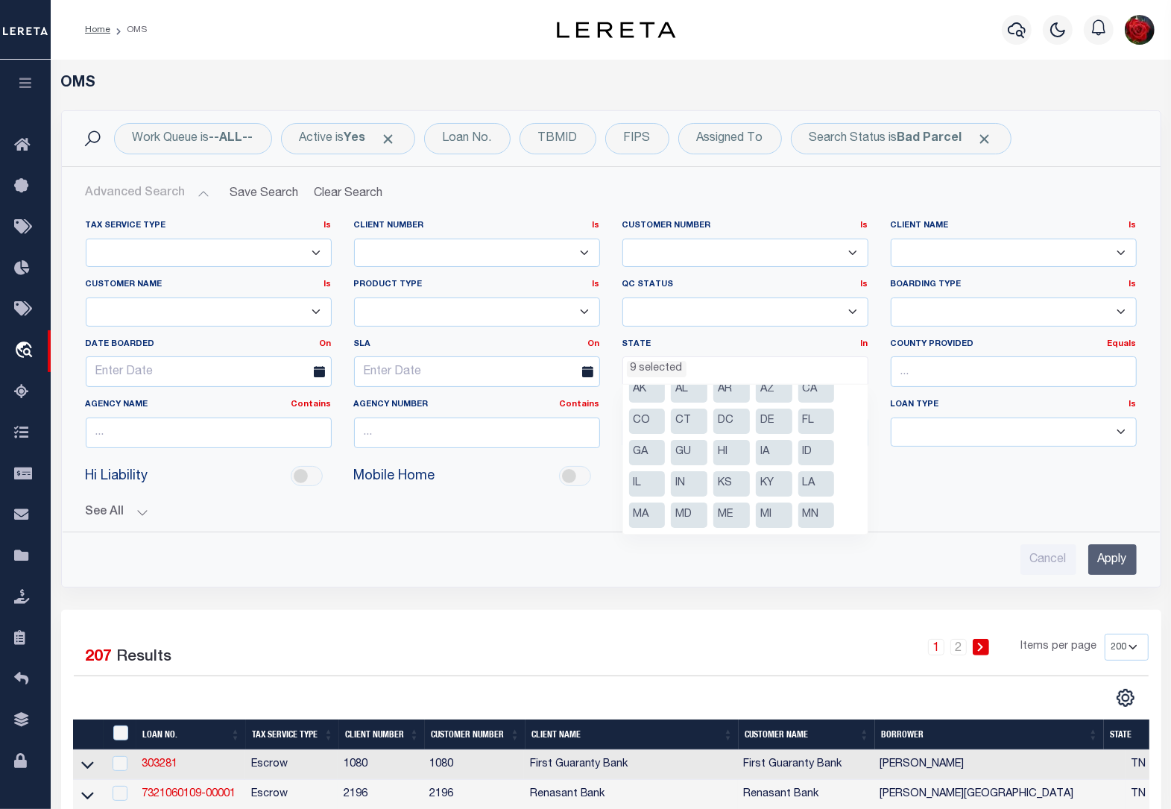
click at [824, 479] on li "LA" at bounding box center [816, 483] width 37 height 25
click at [645, 447] on li "GA" at bounding box center [647, 452] width 37 height 25
click at [813, 423] on li "FL" at bounding box center [816, 420] width 37 height 25
click at [775, 392] on li "AZ" at bounding box center [774, 389] width 37 height 25
select select "AZ"
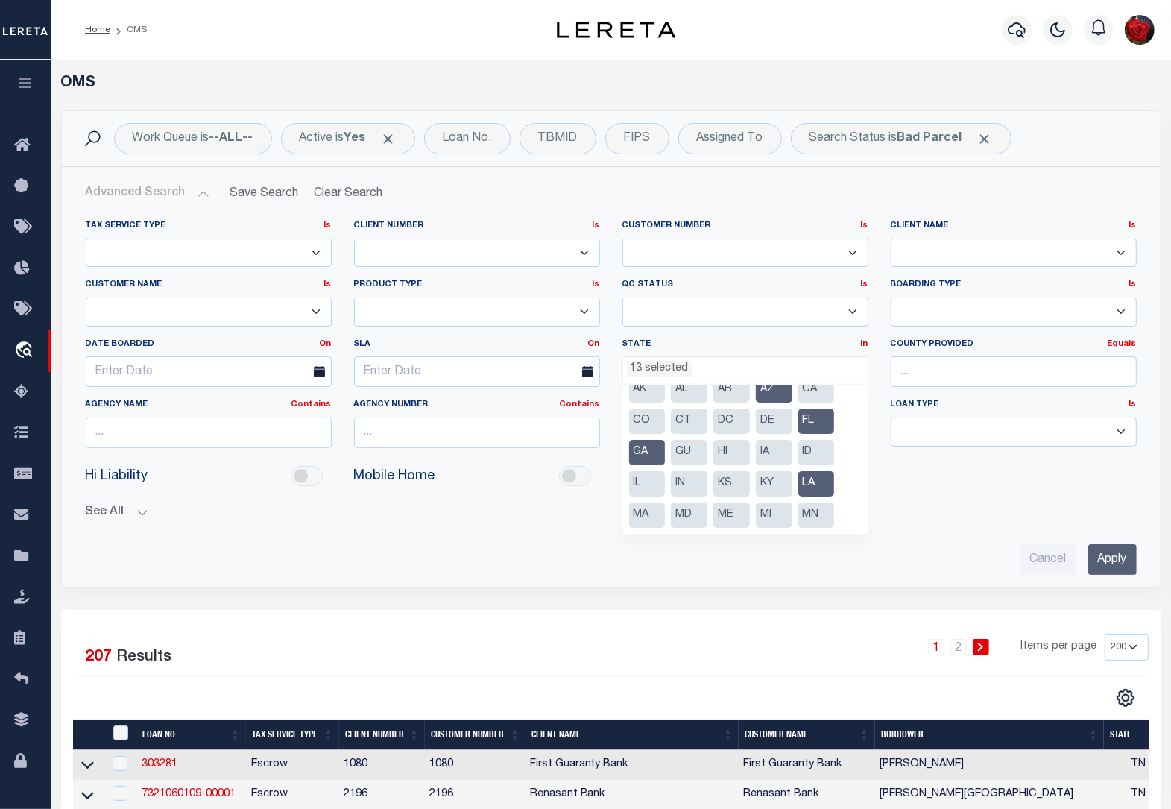
click at [637, 419] on li "CO" at bounding box center [647, 420] width 37 height 25
click at [729, 511] on li "ME" at bounding box center [731, 514] width 37 height 25
click at [1111, 564] on input "Apply" at bounding box center [1112, 559] width 48 height 31
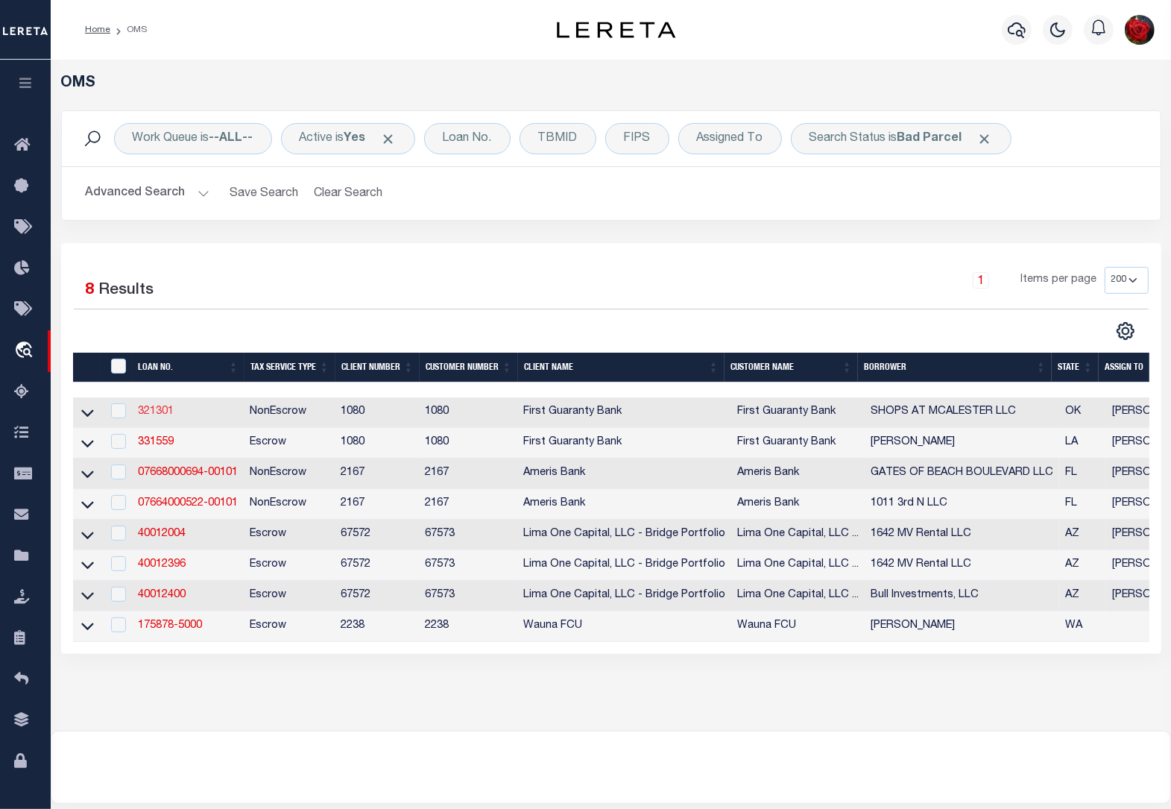
click at [146, 417] on link "321301" at bounding box center [156, 411] width 36 height 10
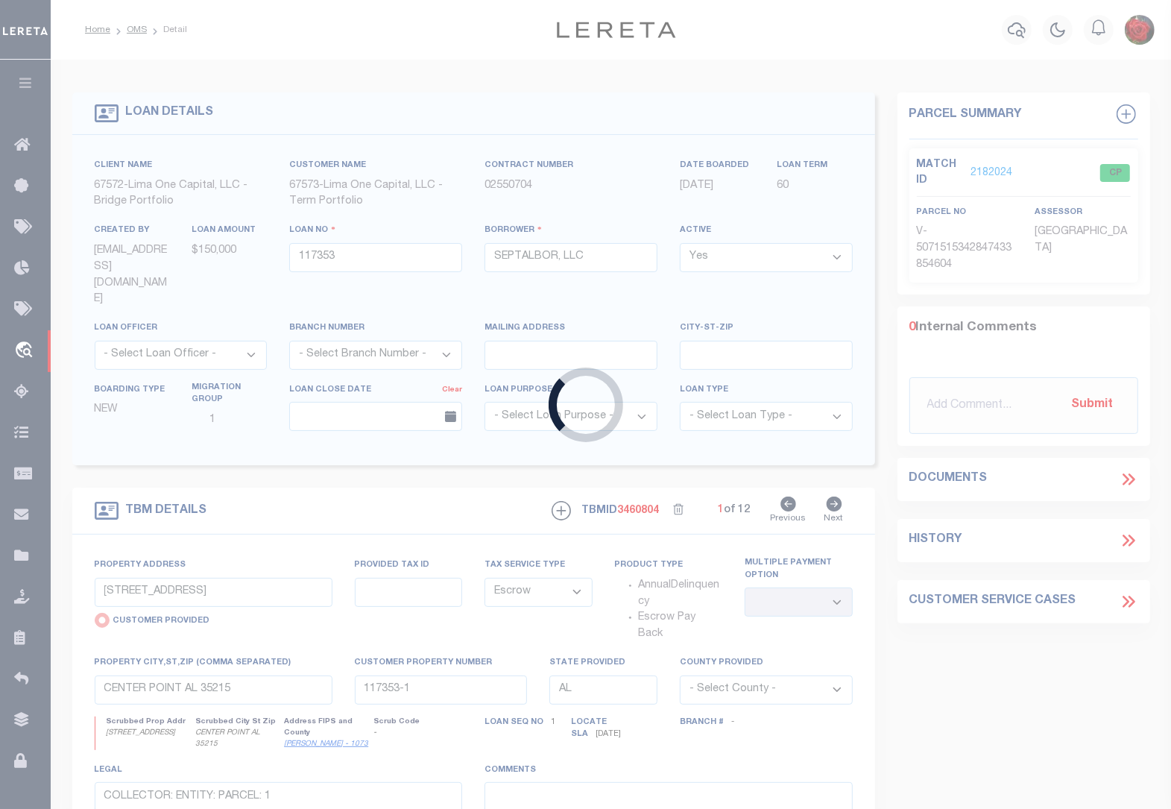
type input "321301"
type input "SHOPS AT MCALESTER LLC"
select select
select select "10"
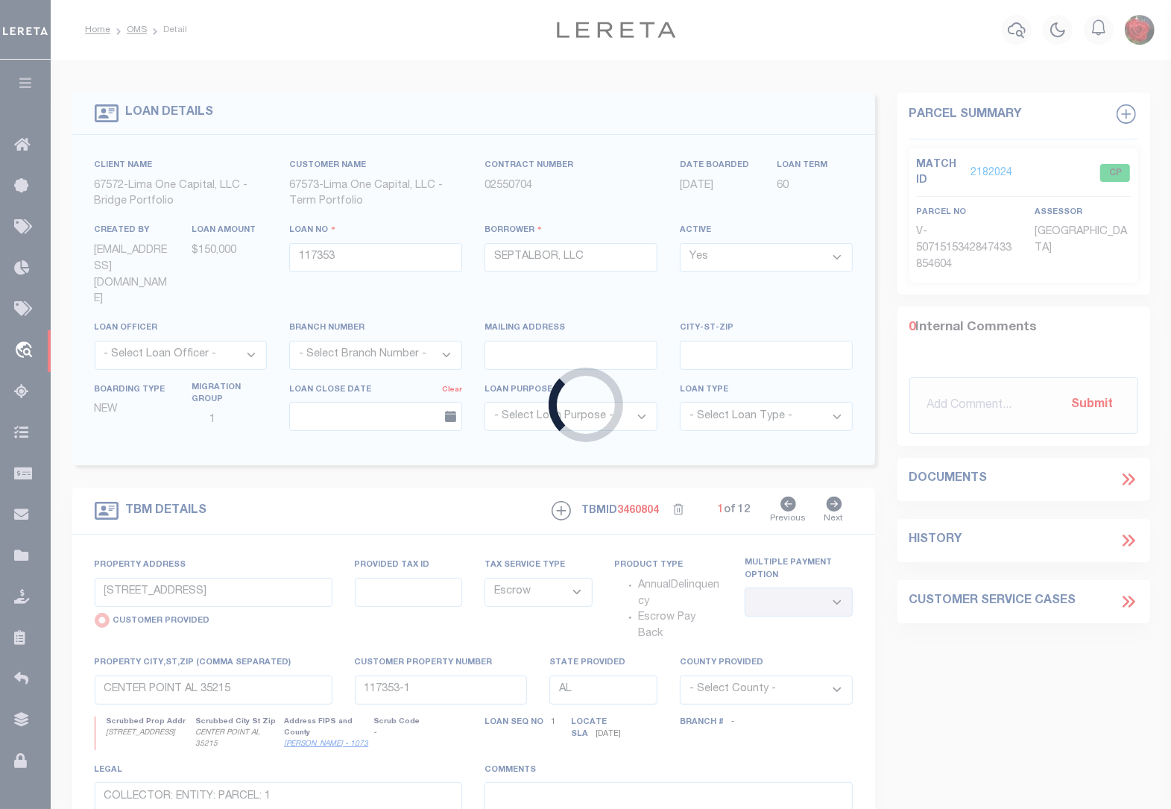
select select "NonEscrow"
select select "7089"
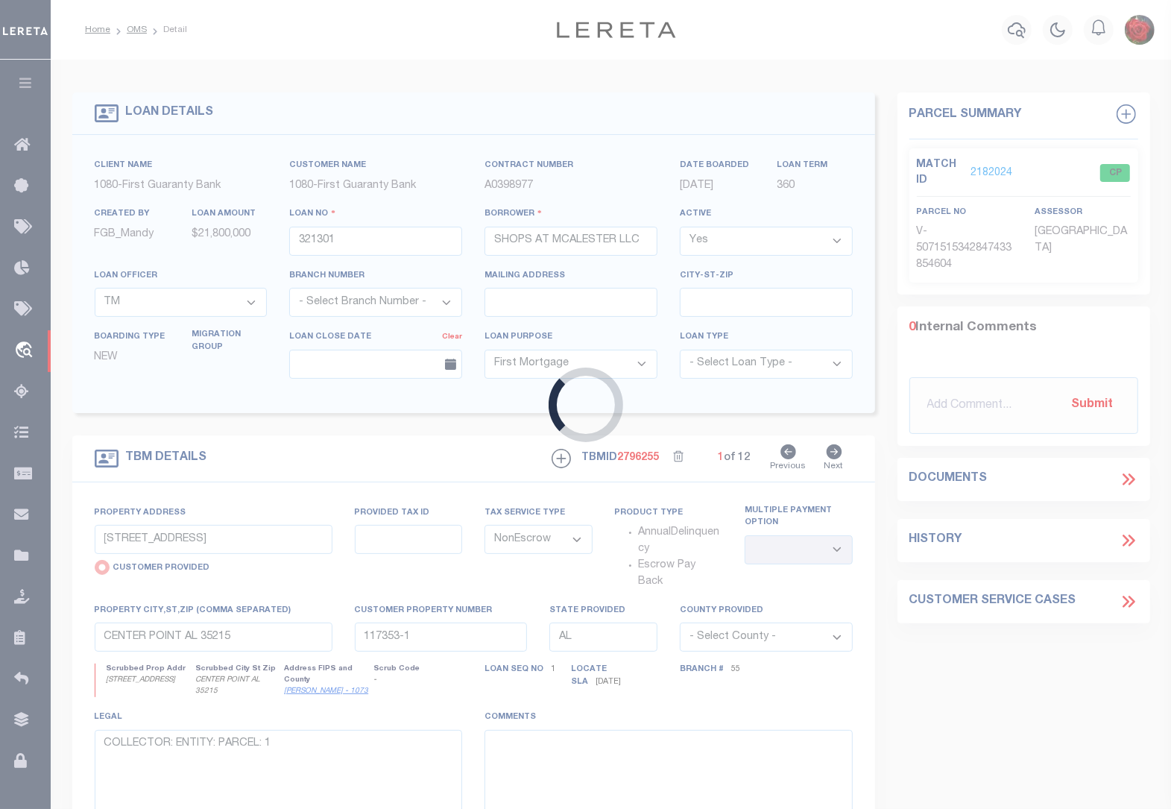
type input "SW CORNER OF S 14TH & US HWY 69"
radio input "false"
type input "0000-19-05N-15E-0-101-01"
select select
type input "MCALESTER OK 74501"
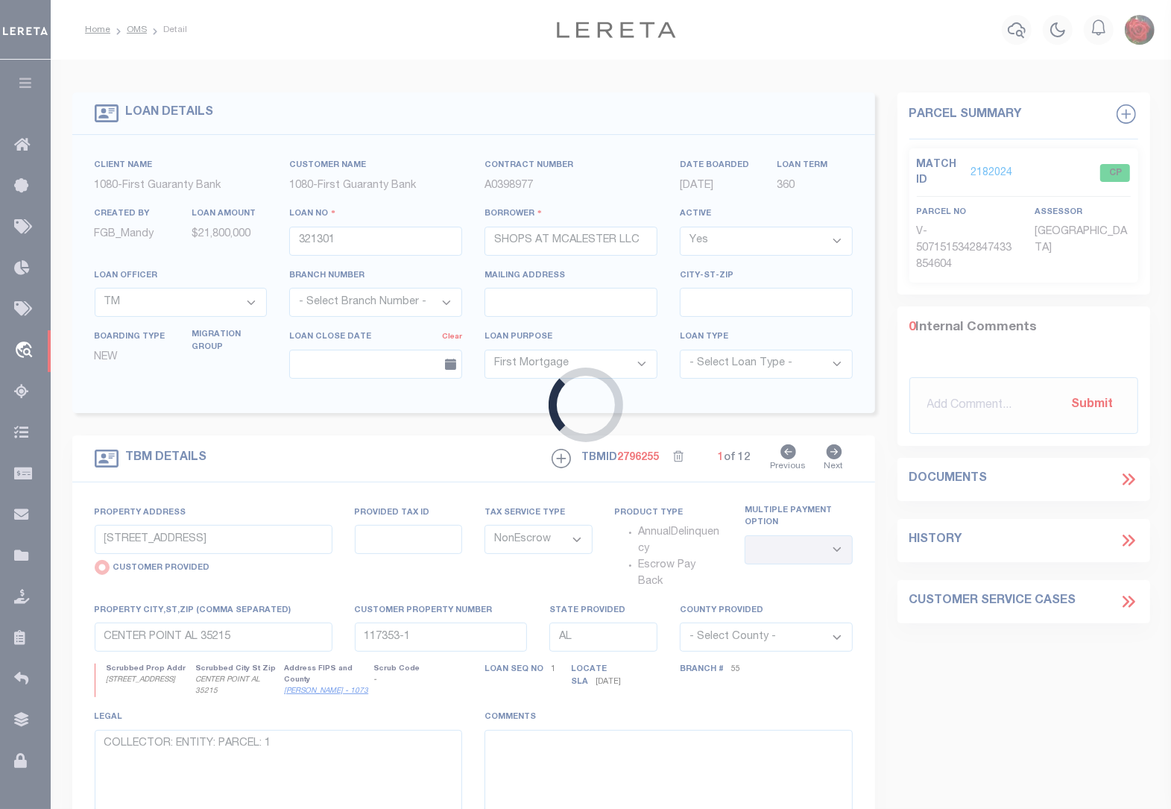
type input "206290819"
type input "OK"
select select
select select "2525"
